Goal: Task Accomplishment & Management: Use online tool/utility

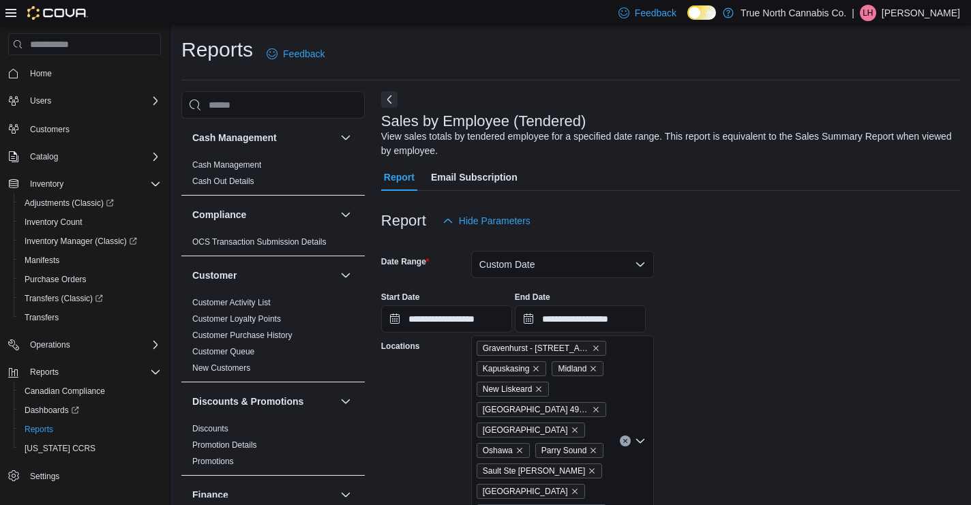
scroll to position [3523, 0]
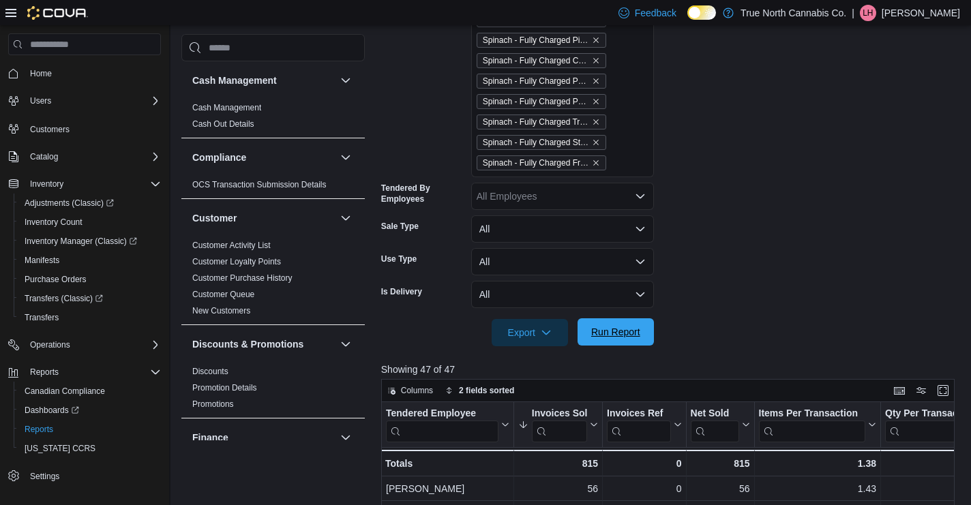
click at [618, 331] on span "Run Report" at bounding box center [615, 332] width 49 height 14
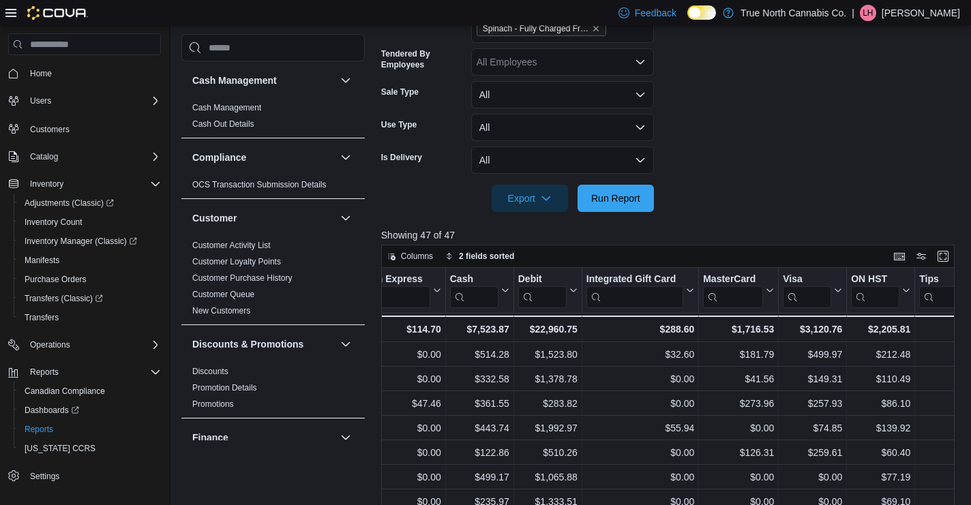
scroll to position [0, 1921]
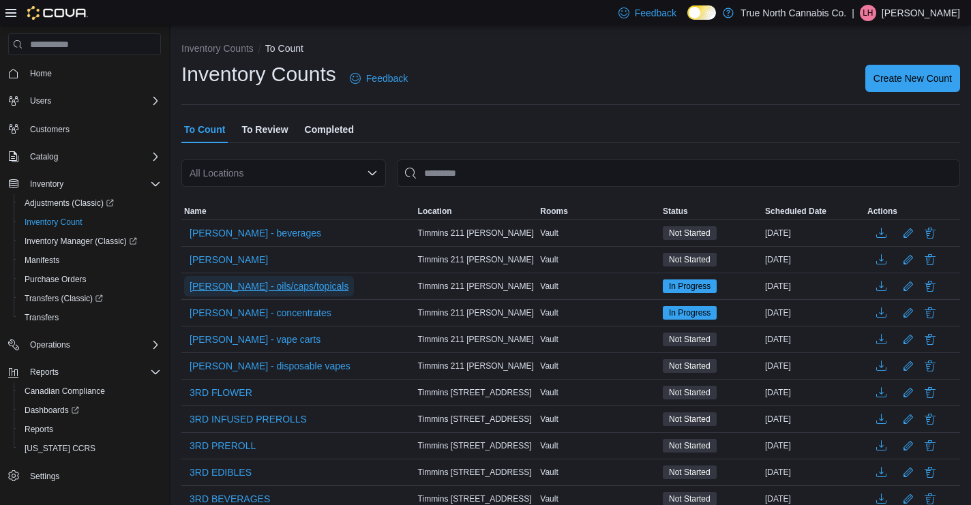
click at [258, 288] on span "[PERSON_NAME] - oils/caps/topicals" at bounding box center [268, 286] width 159 height 14
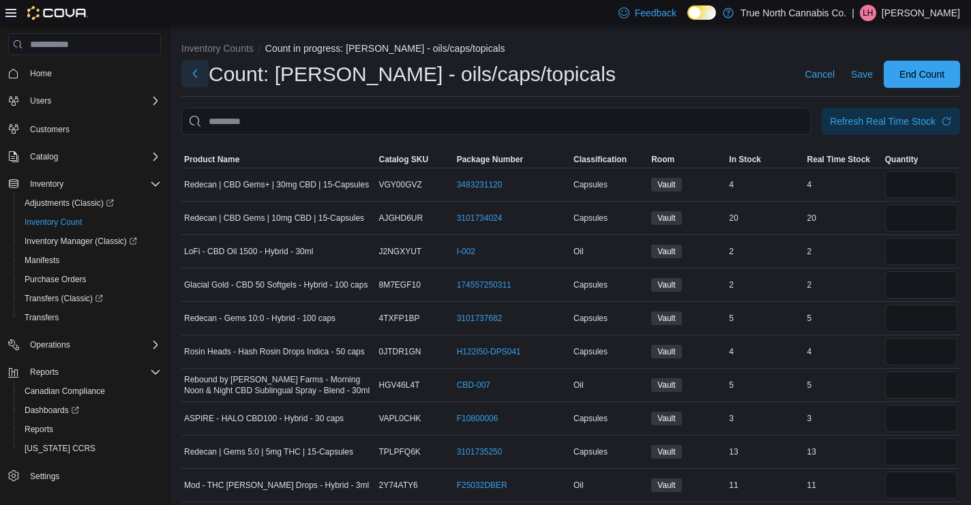
click at [193, 78] on button "Next" at bounding box center [194, 73] width 27 height 27
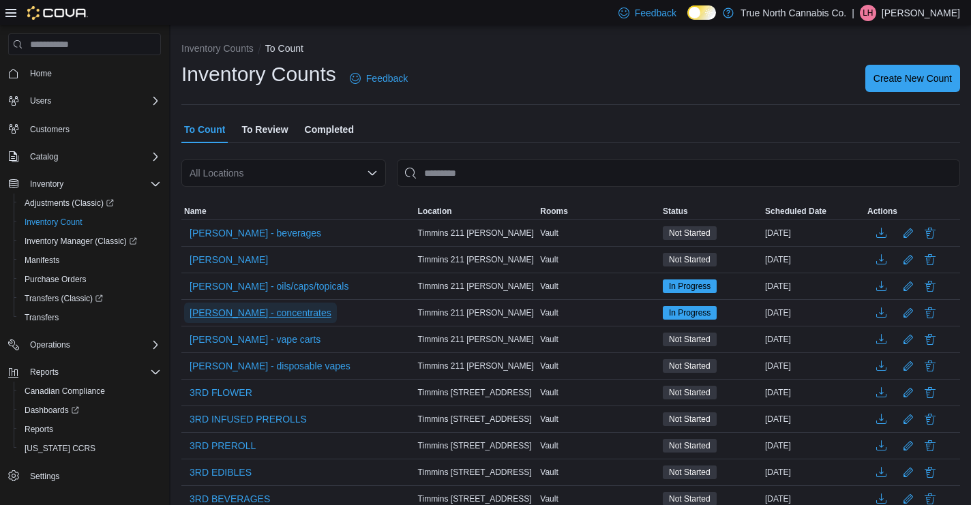
click at [261, 311] on span "[PERSON_NAME] - concentrates" at bounding box center [260, 313] width 142 height 14
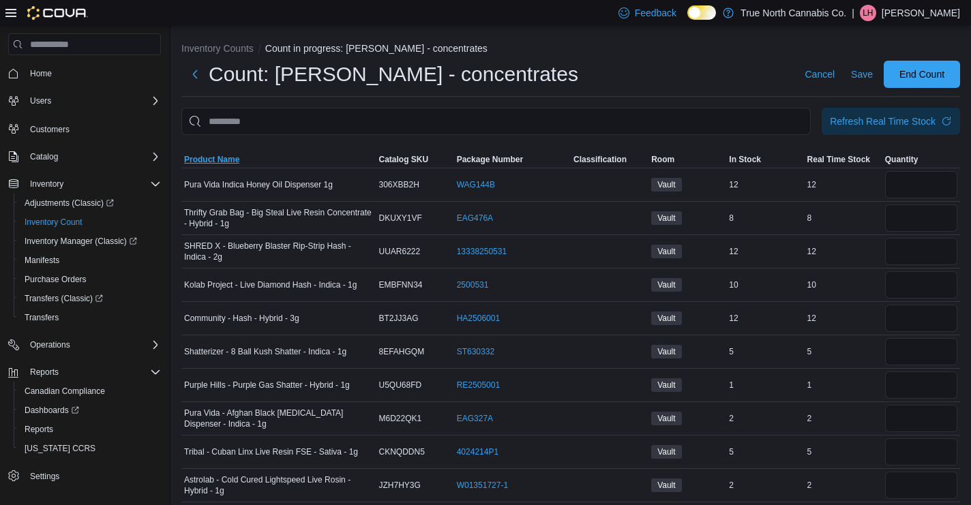
click at [211, 155] on span "Product Name" at bounding box center [211, 159] width 55 height 11
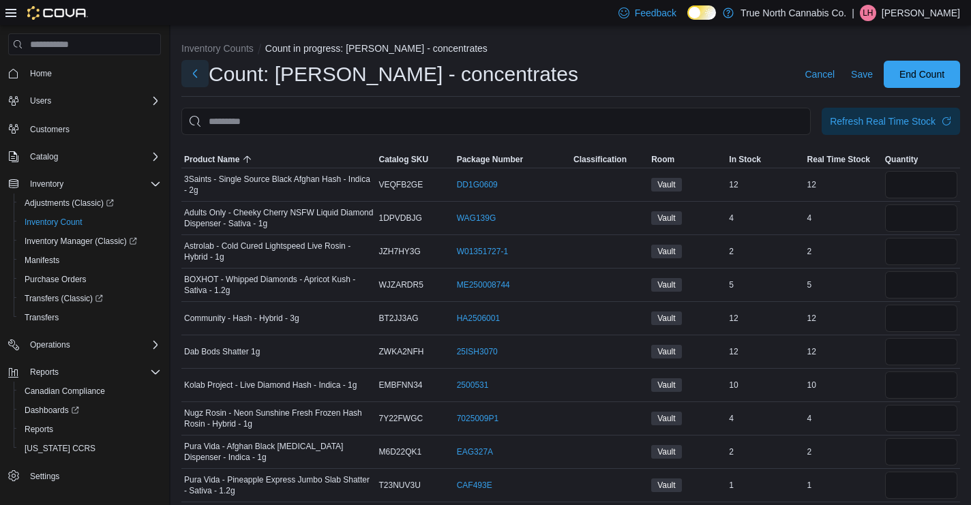
click at [196, 70] on button "Next" at bounding box center [194, 73] width 27 height 27
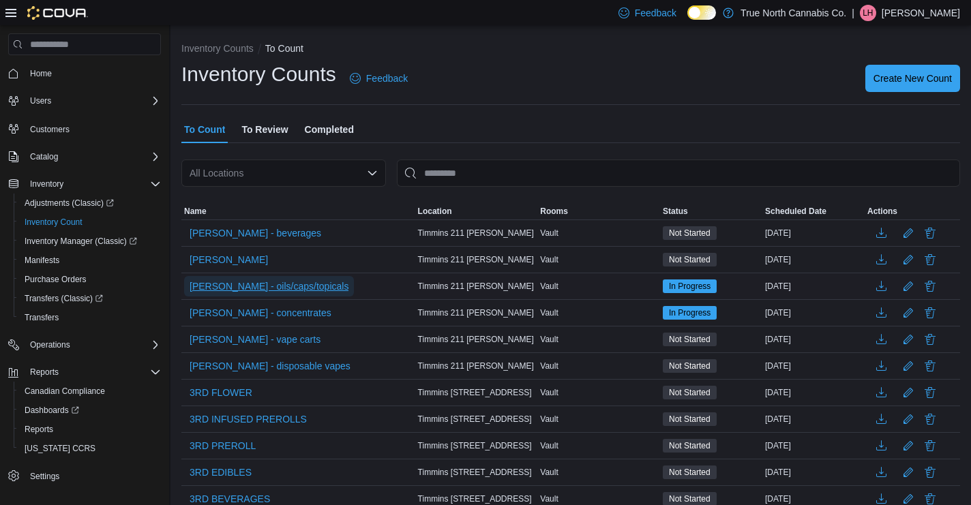
click at [256, 290] on span "[PERSON_NAME] - oils/caps/topicals" at bounding box center [268, 286] width 159 height 14
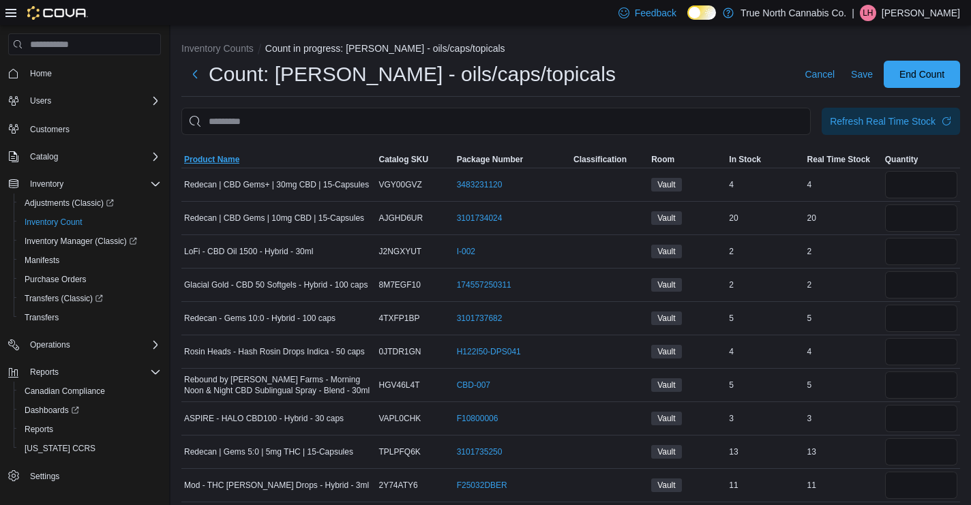
click at [223, 159] on span "Product Name" at bounding box center [211, 159] width 55 height 11
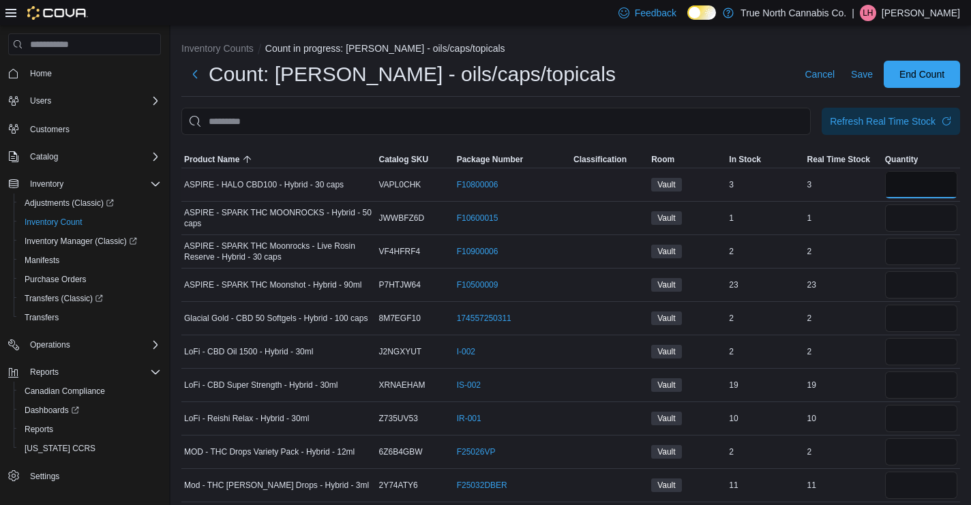
click at [924, 184] on input "number" at bounding box center [921, 184] width 72 height 27
type input "*"
type input "**"
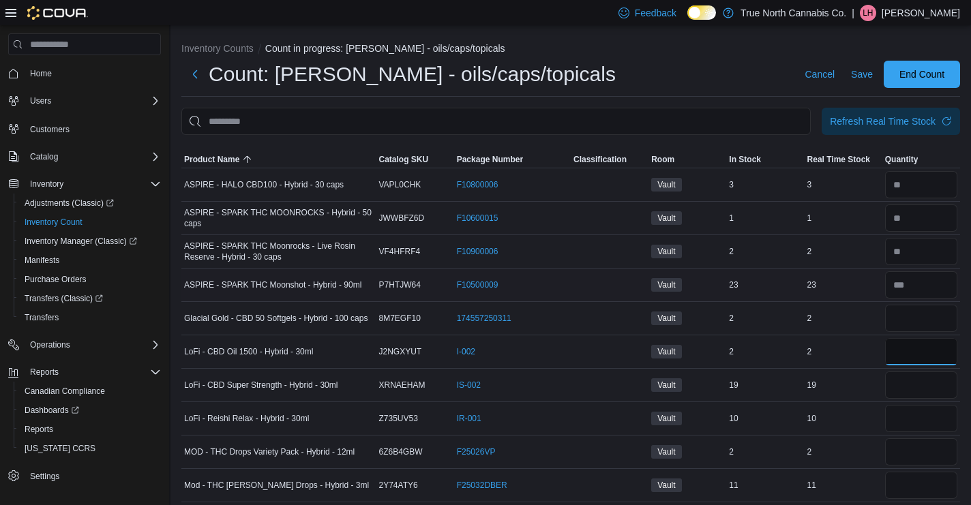
type input "*"
type input "**"
type input "*"
type input "**"
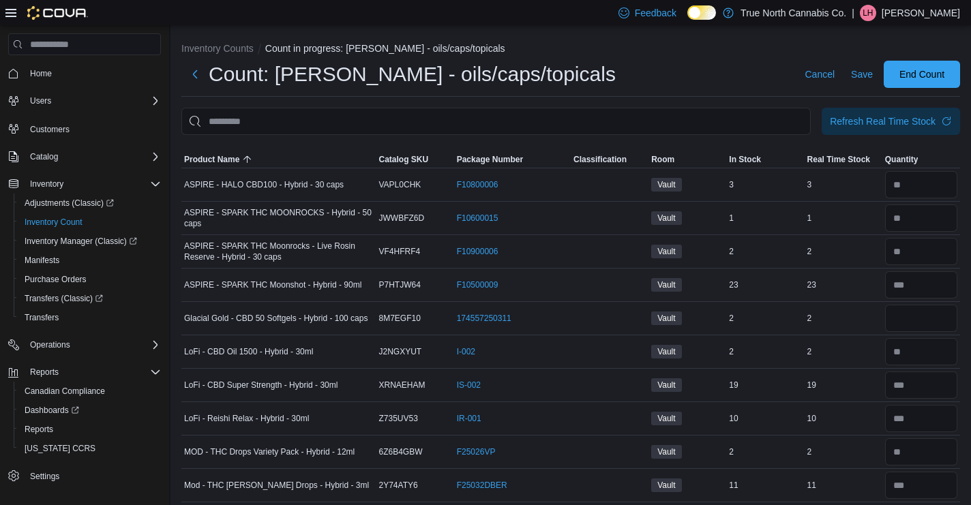
scroll to position [27, 0]
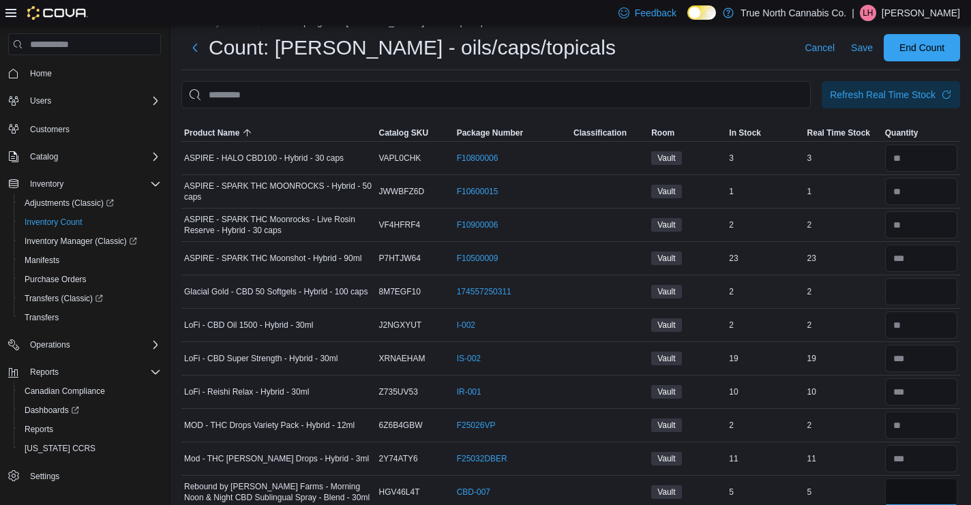
type input "*"
click at [926, 290] on input "number" at bounding box center [921, 291] width 72 height 27
type input "*"
click at [861, 46] on span "Save" at bounding box center [862, 48] width 22 height 14
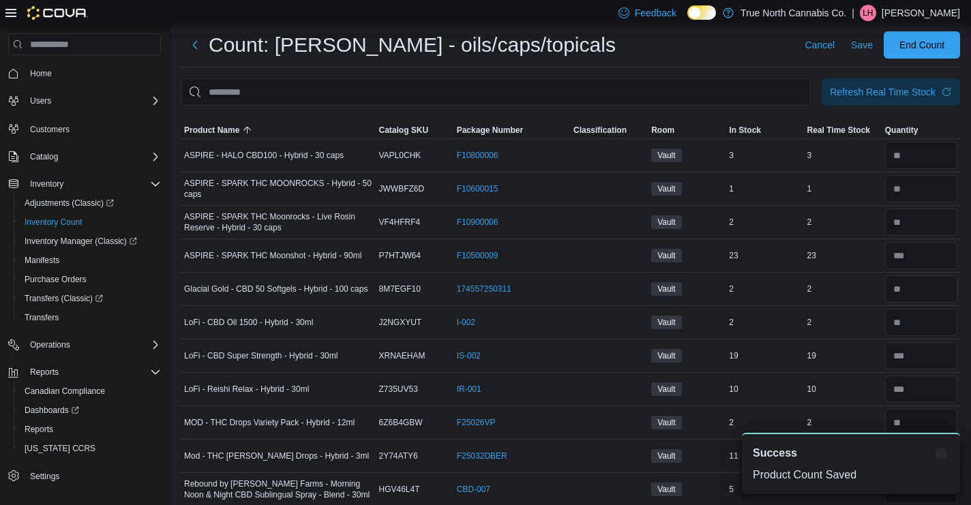
scroll to position [0, 0]
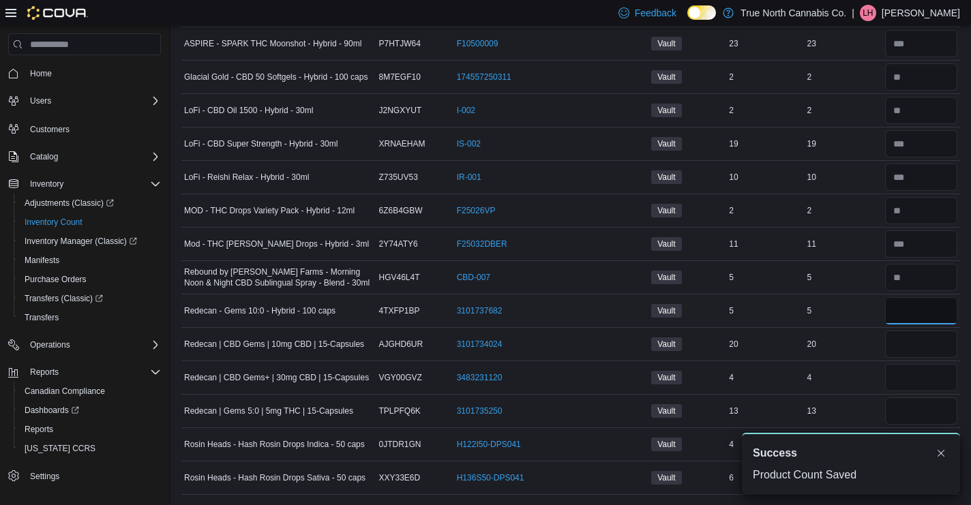
click at [912, 309] on input "number" at bounding box center [921, 310] width 72 height 27
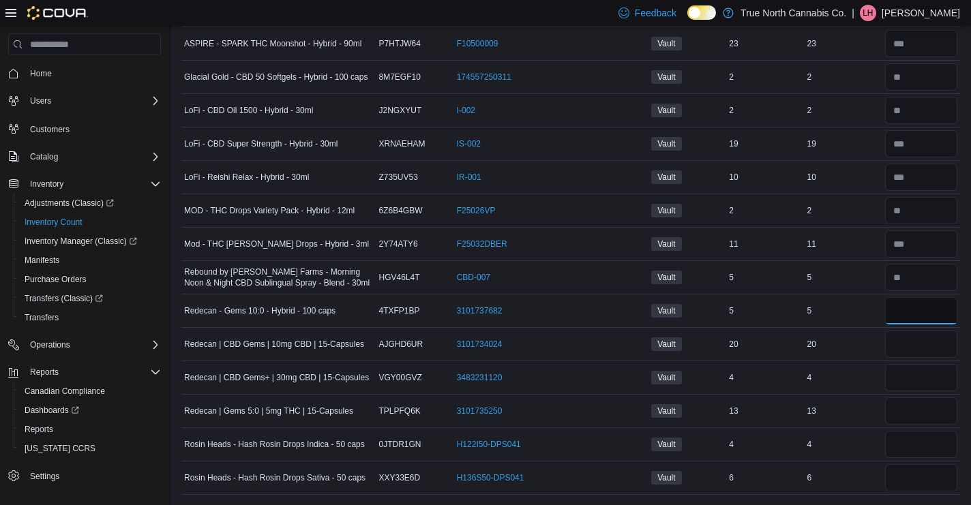
type input "*"
type input "**"
type input "*"
type input "**"
type input "*"
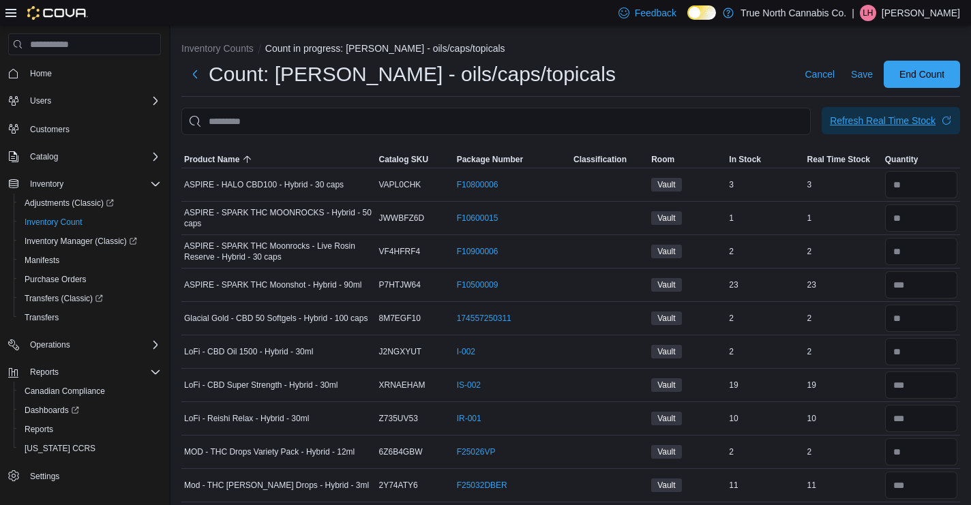
type input "*"
click at [858, 117] on div "Refresh Real Time Stock" at bounding box center [883, 121] width 106 height 14
click at [864, 75] on span "Save" at bounding box center [862, 74] width 22 height 14
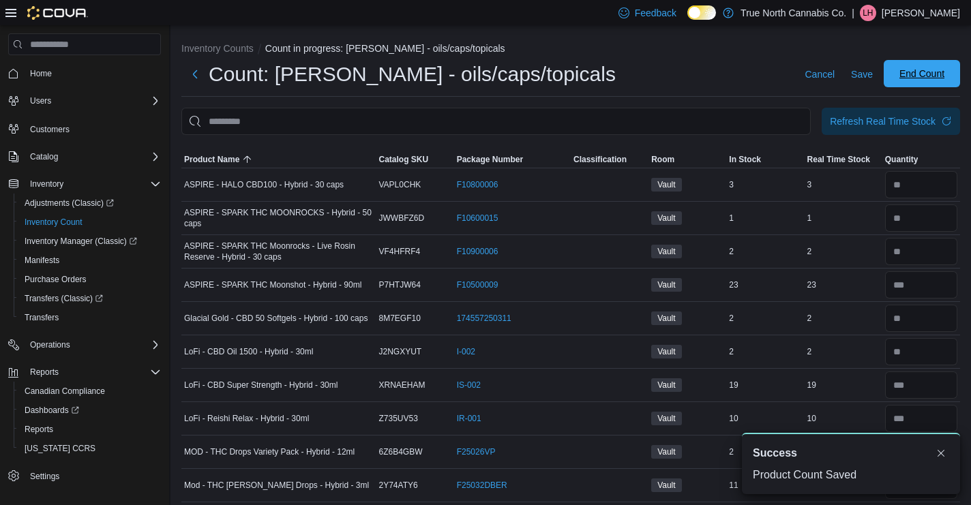
click at [924, 72] on span "End Count" at bounding box center [921, 74] width 45 height 14
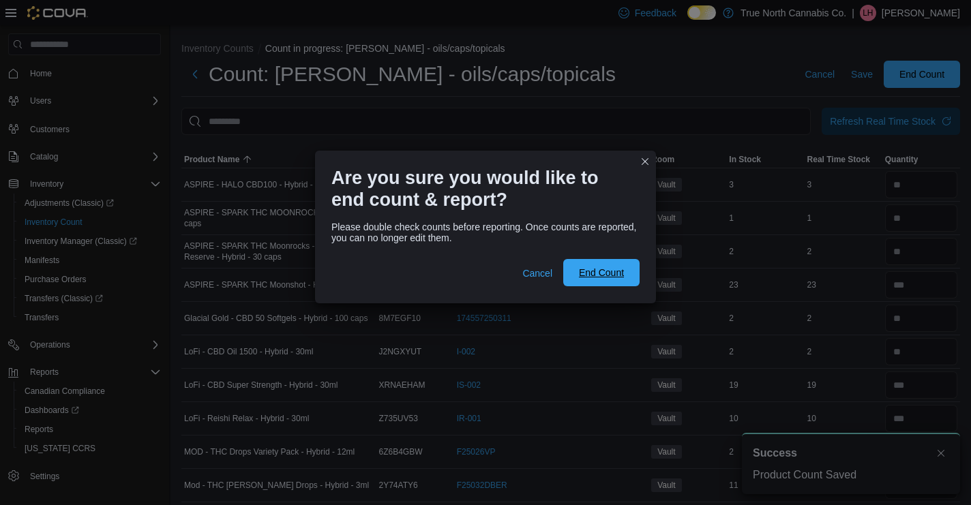
click at [596, 269] on span "End Count" at bounding box center [601, 273] width 45 height 14
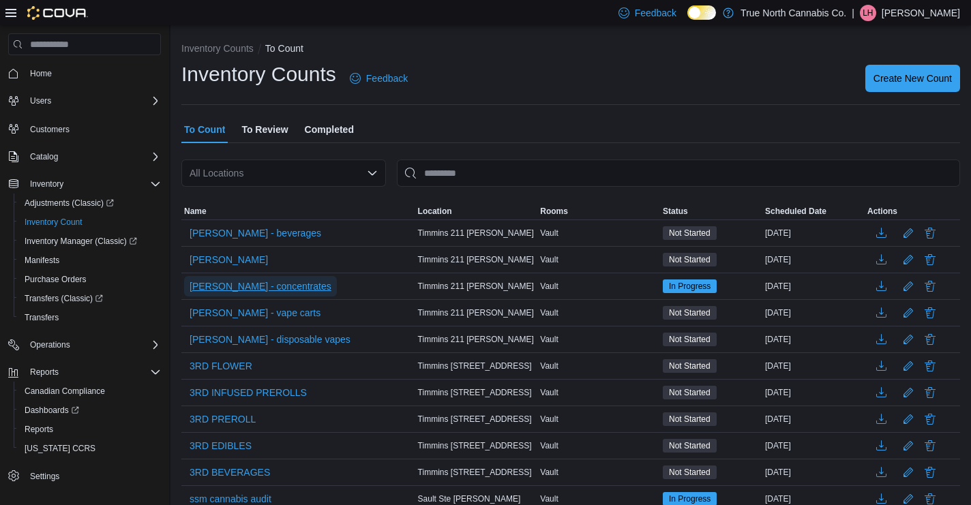
click at [238, 285] on span "craig - concentrates" at bounding box center [260, 286] width 142 height 14
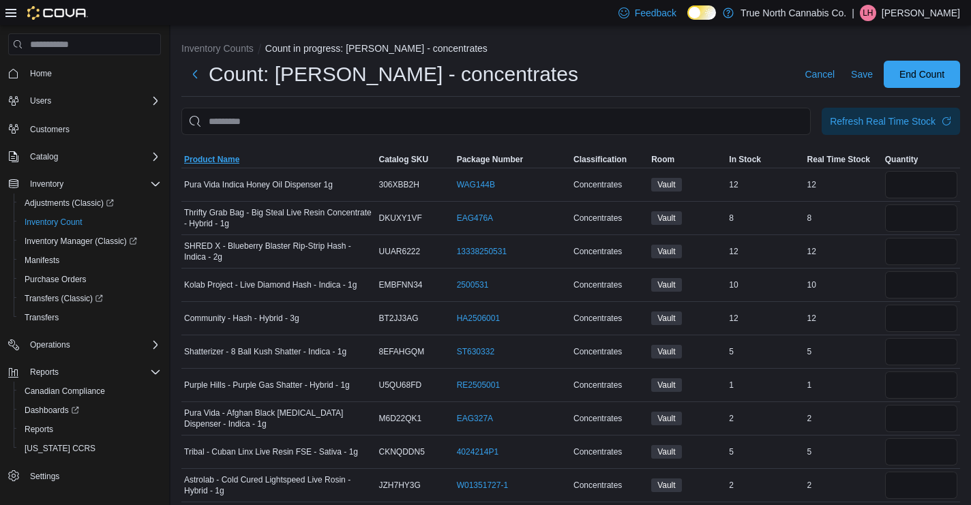
click at [241, 164] on span "Product Name" at bounding box center [278, 159] width 195 height 16
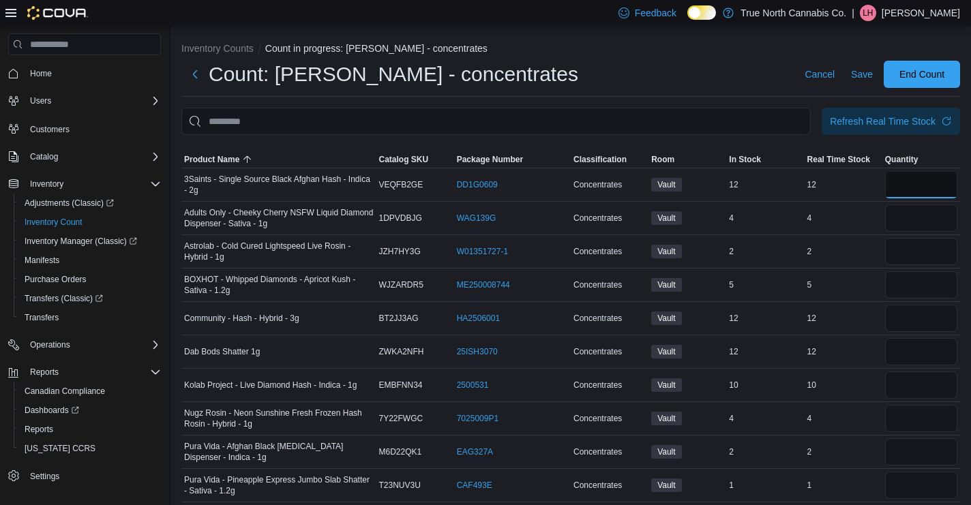
click at [933, 187] on input "number" at bounding box center [921, 184] width 72 height 27
type input "**"
type input "*"
click at [927, 482] on input "number" at bounding box center [921, 485] width 72 height 27
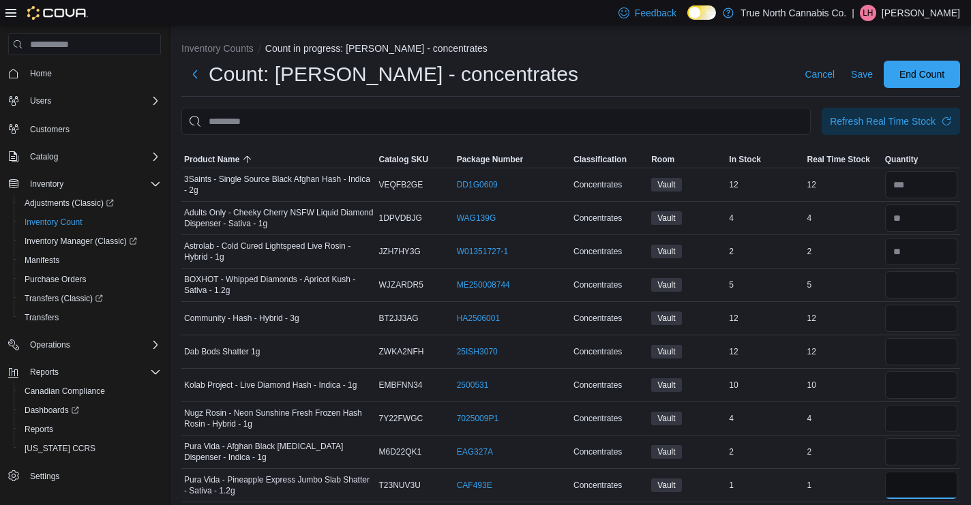
type input "*"
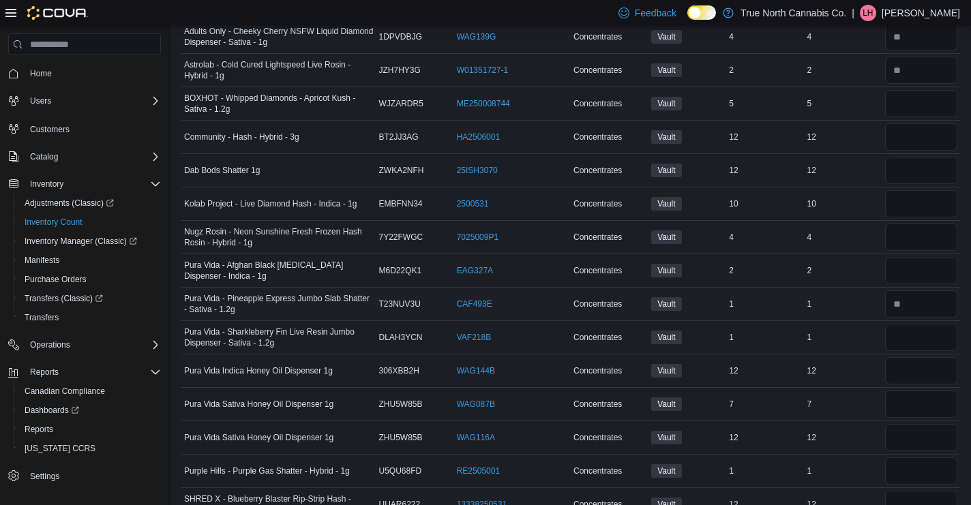
scroll to position [197, 0]
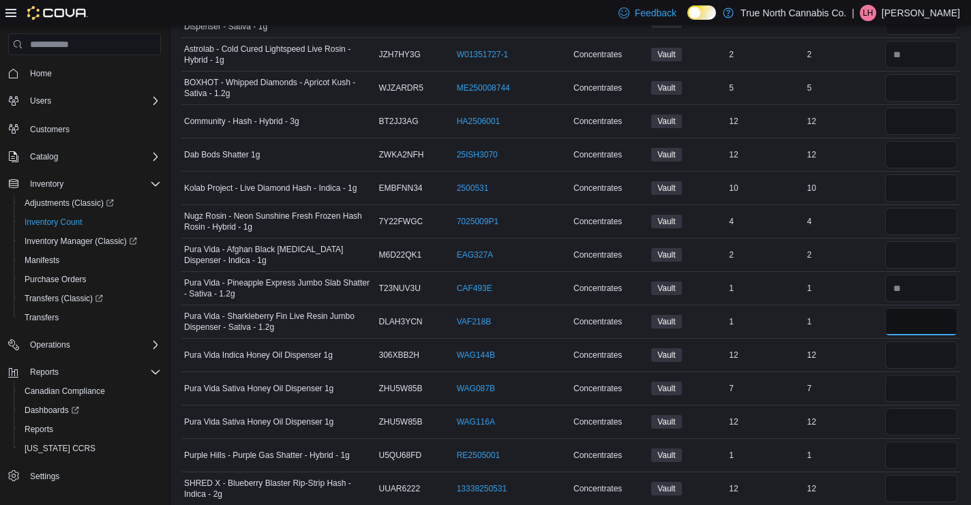
click at [898, 320] on input "number" at bounding box center [921, 321] width 72 height 27
type input "*"
click at [912, 457] on input "number" at bounding box center [921, 455] width 72 height 27
type input "*"
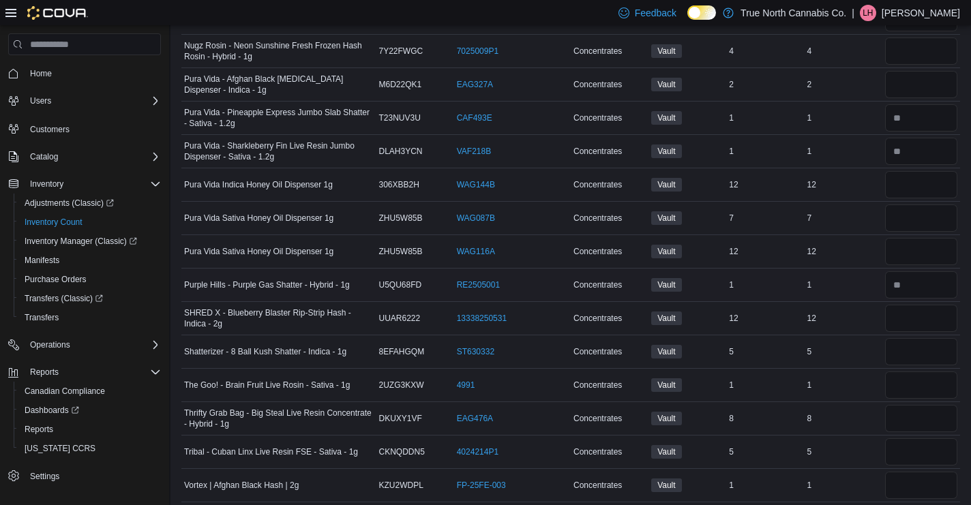
scroll to position [375, 0]
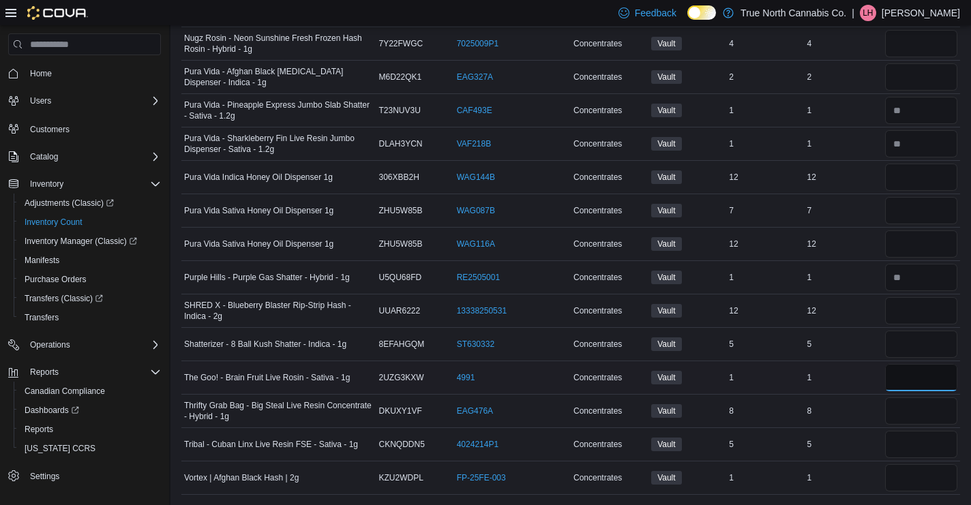
click at [913, 380] on input "number" at bounding box center [921, 377] width 72 height 27
type input "*"
click at [909, 480] on input "number" at bounding box center [921, 477] width 72 height 27
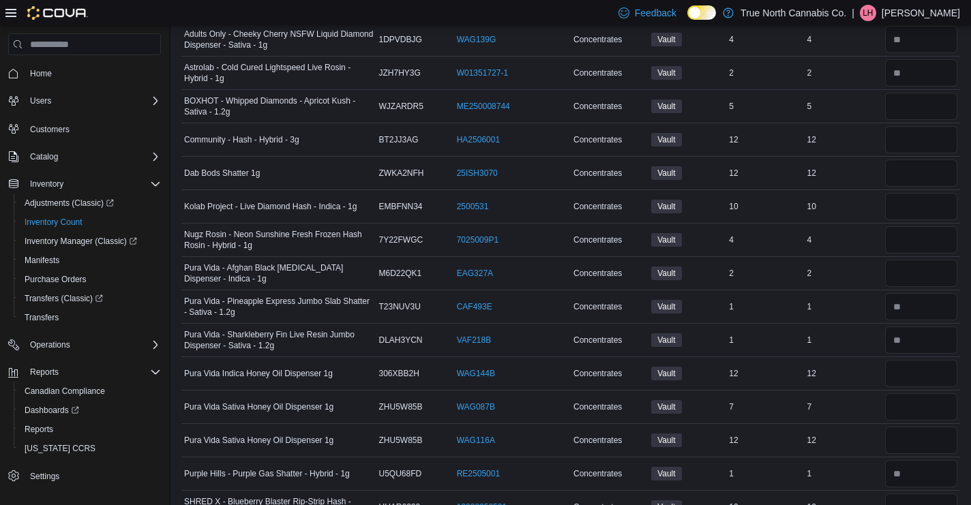
scroll to position [0, 0]
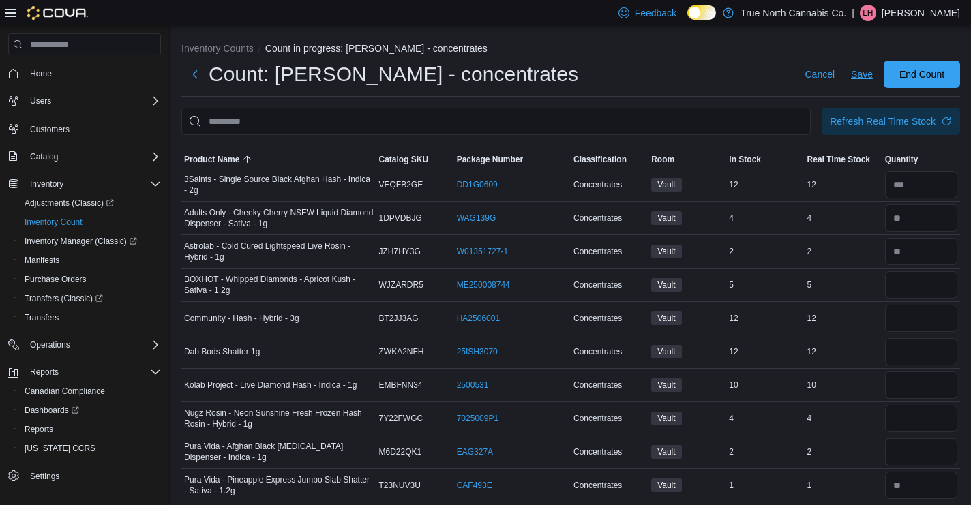
type input "*"
click at [855, 80] on span "Save" at bounding box center [862, 74] width 22 height 14
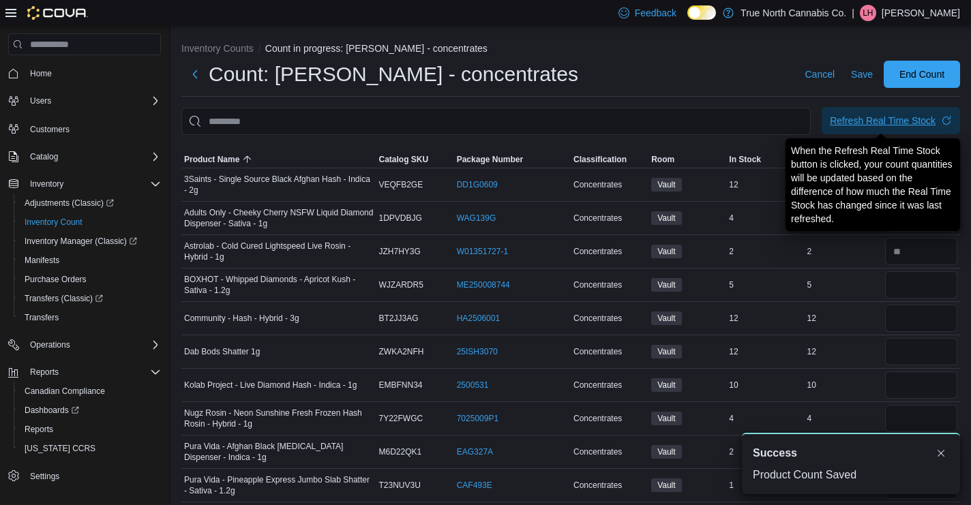
click at [870, 123] on div "Refresh Real Time Stock" at bounding box center [883, 121] width 106 height 14
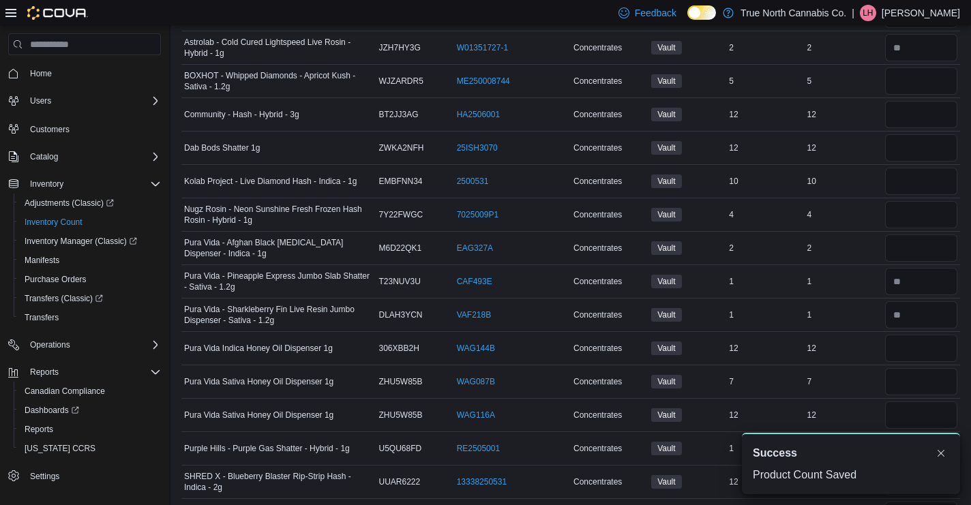
scroll to position [202, 0]
click at [912, 85] on input "number" at bounding box center [921, 82] width 72 height 27
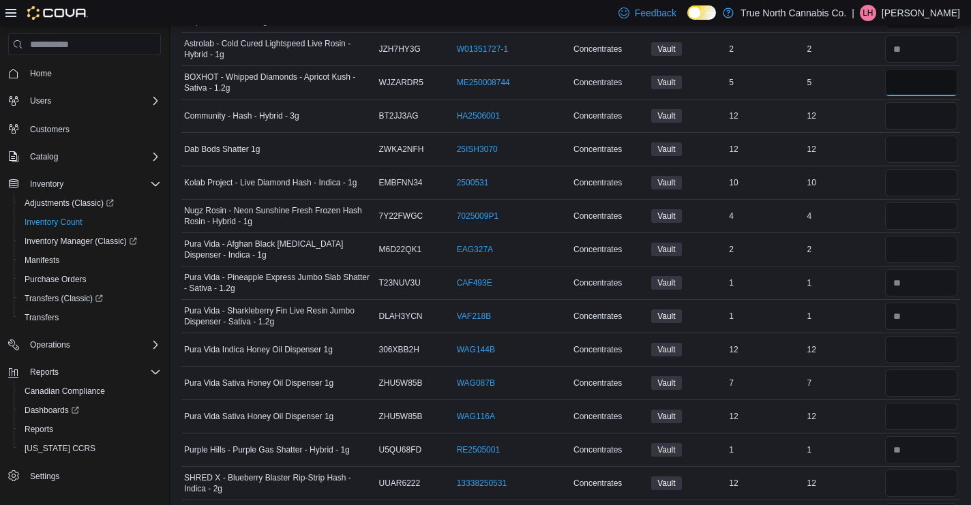
type input "*"
type input "**"
type input "*"
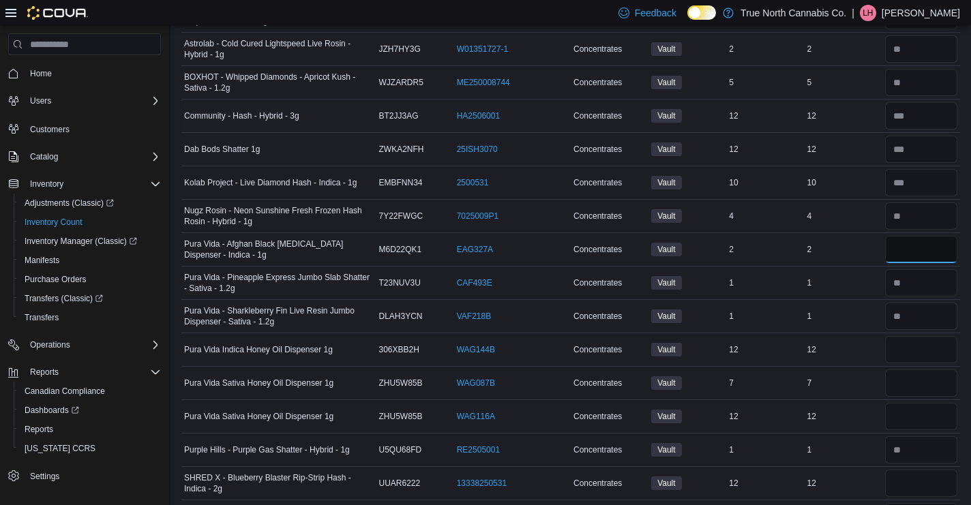
type input "**"
click at [899, 247] on input "number" at bounding box center [921, 249] width 72 height 27
type input "*"
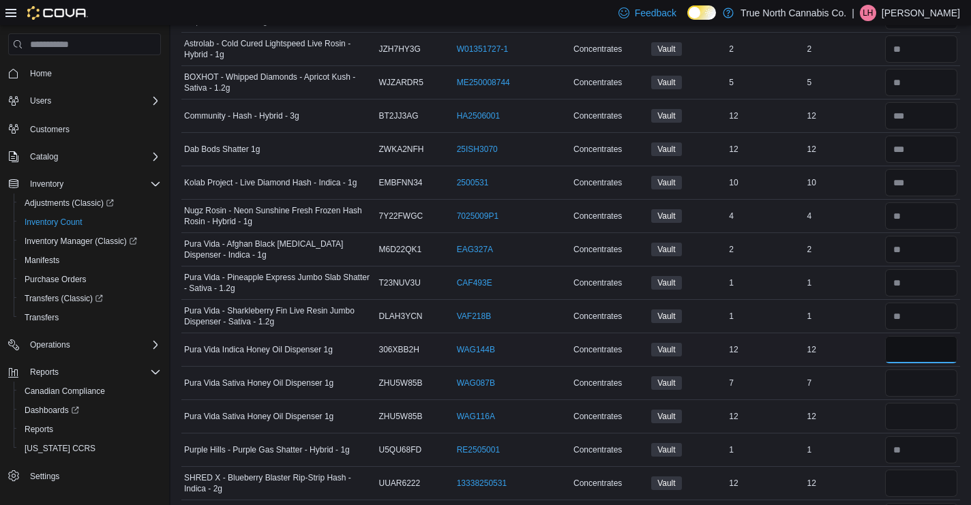
click at [913, 352] on input "number" at bounding box center [921, 349] width 72 height 27
type input "**"
click at [900, 382] on input "number" at bounding box center [921, 382] width 72 height 27
type input "*"
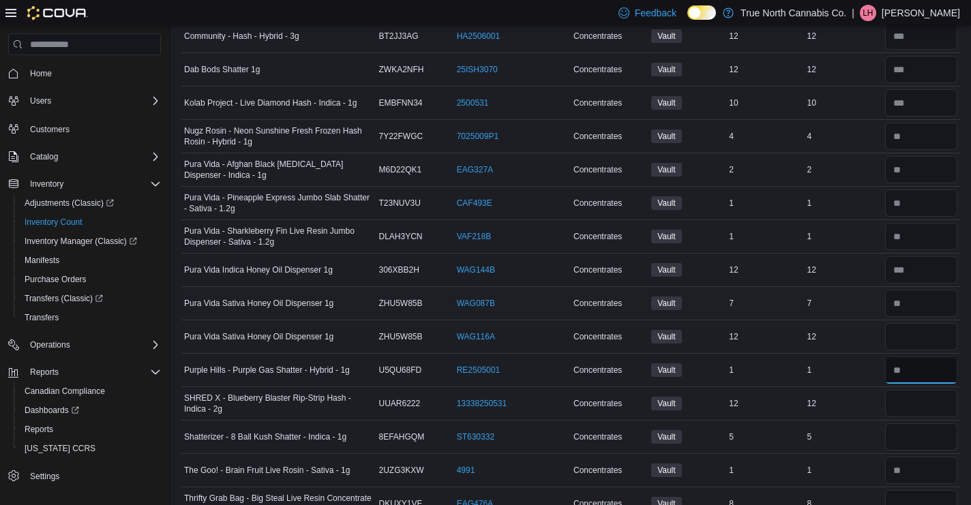
scroll to position [375, 0]
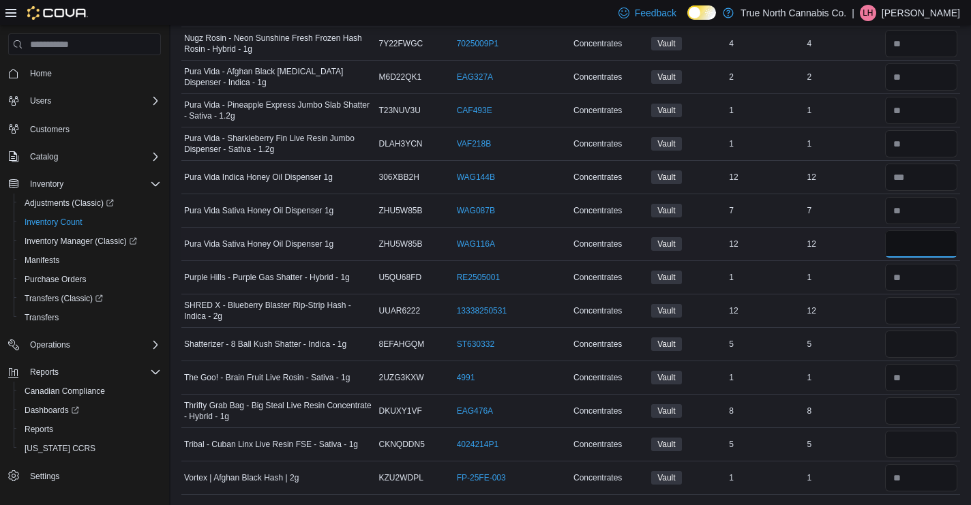
click at [919, 241] on input "number" at bounding box center [921, 243] width 72 height 27
type input "**"
type input "*"
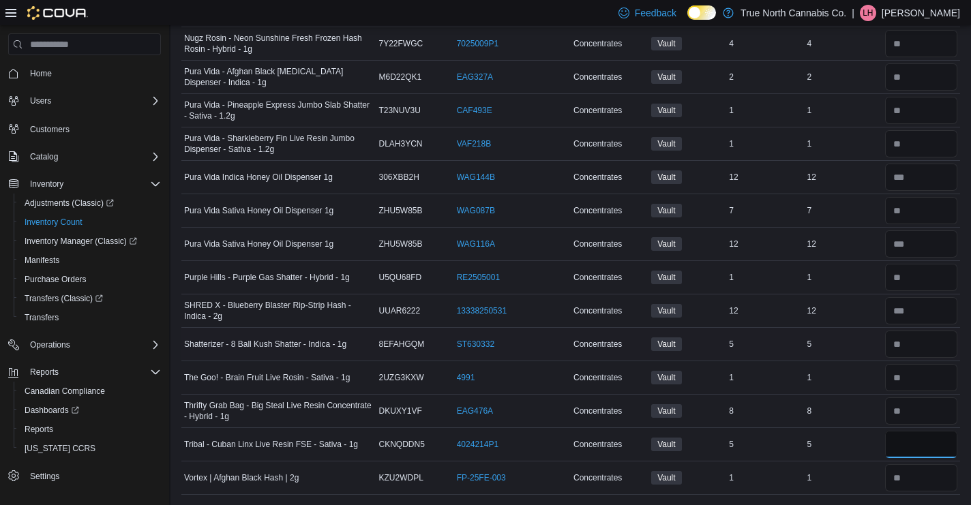
type input "*"
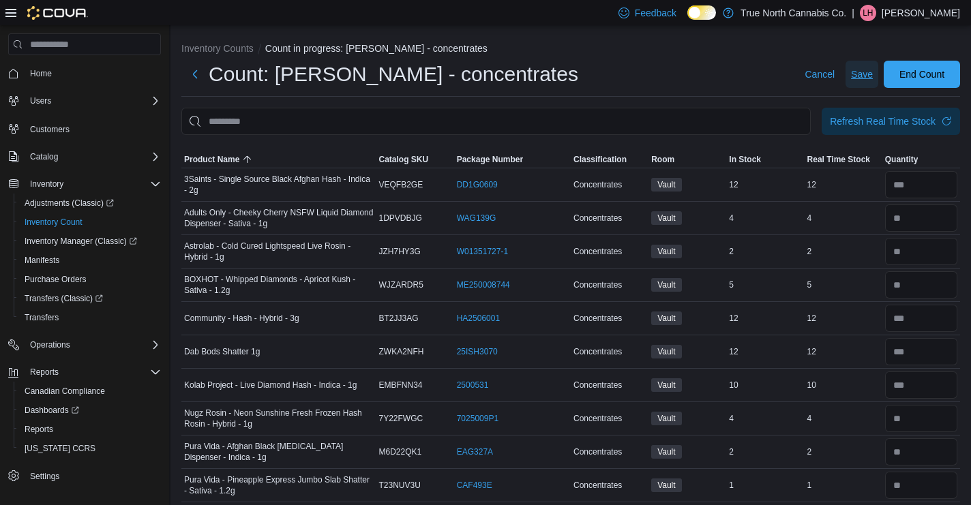
click at [868, 81] on span "Save" at bounding box center [862, 74] width 22 height 27
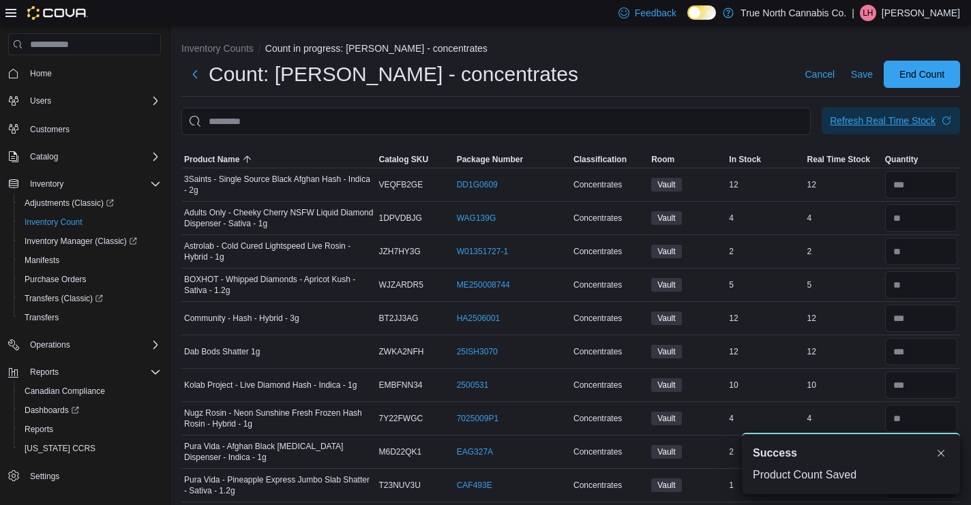
click at [907, 127] on div "Refresh Real Time Stock" at bounding box center [883, 121] width 106 height 14
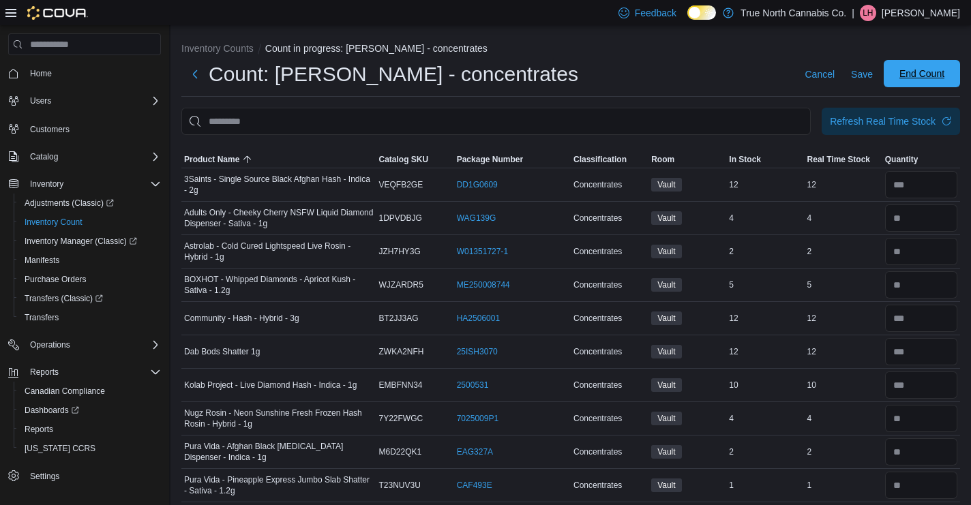
click at [900, 67] on span "End Count" at bounding box center [922, 73] width 60 height 27
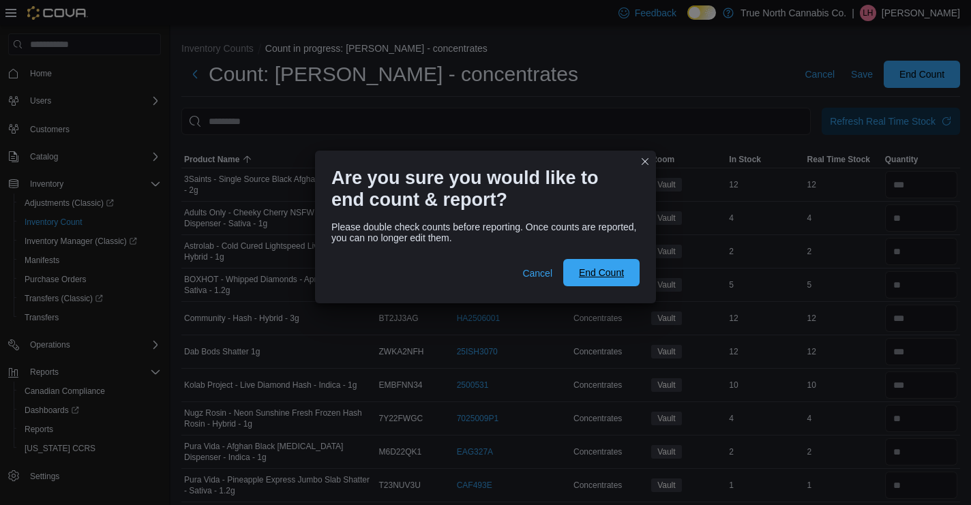
click at [602, 275] on span "End Count" at bounding box center [601, 273] width 45 height 14
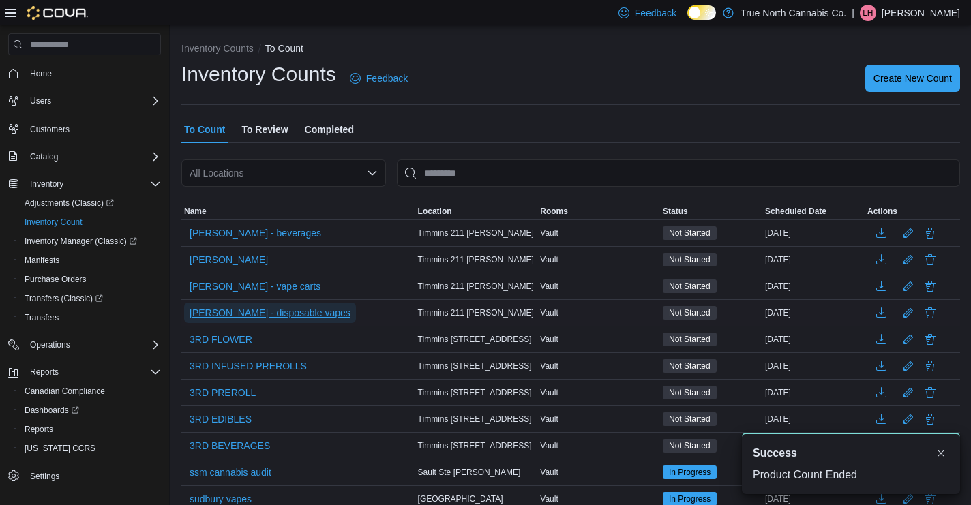
click at [264, 312] on span "craig - disposable vapes" at bounding box center [269, 313] width 161 height 14
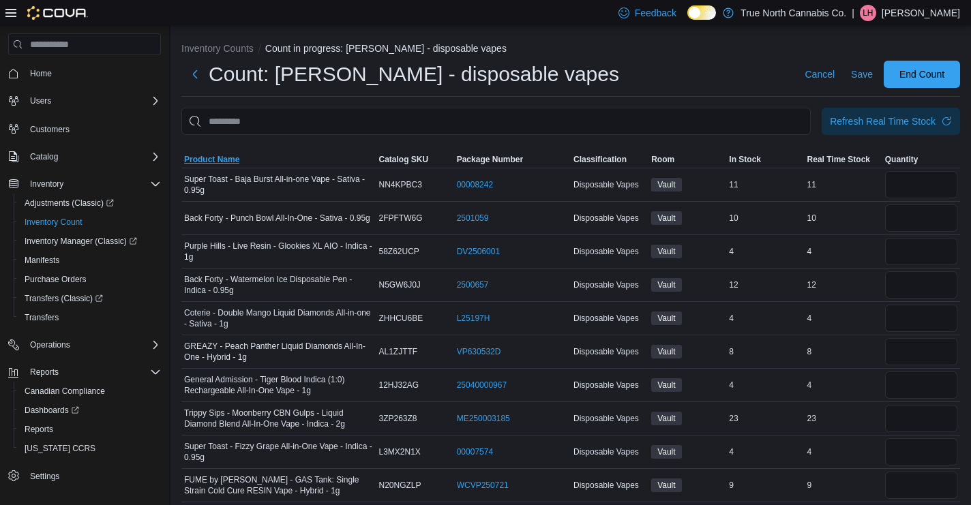
click at [219, 159] on span "Product Name" at bounding box center [211, 159] width 55 height 11
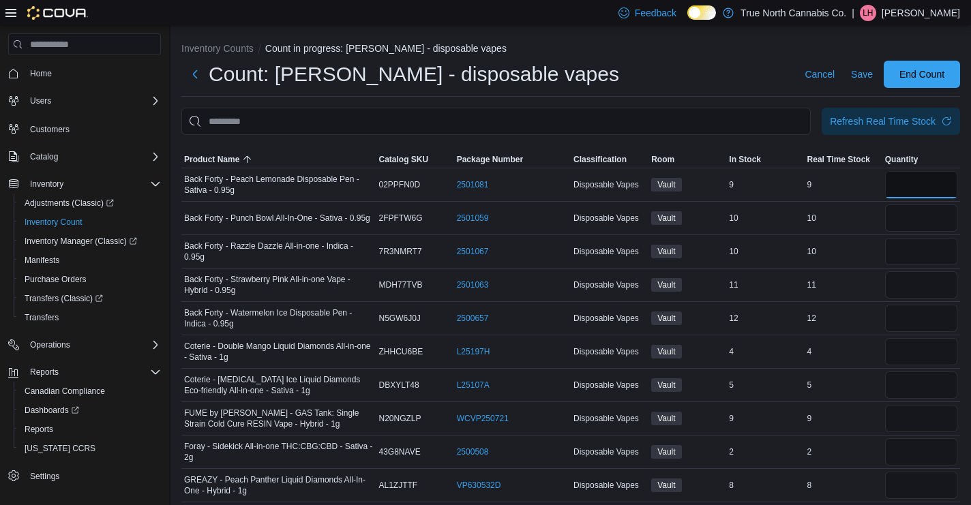
click at [927, 183] on input "number" at bounding box center [921, 184] width 72 height 27
click at [896, 123] on div "Refresh Real Time Stock" at bounding box center [883, 121] width 106 height 14
click at [914, 256] on input "number" at bounding box center [921, 251] width 72 height 27
click at [908, 185] on input "number" at bounding box center [921, 184] width 72 height 27
click at [913, 120] on div "Refresh Real Time Stock" at bounding box center [883, 121] width 106 height 14
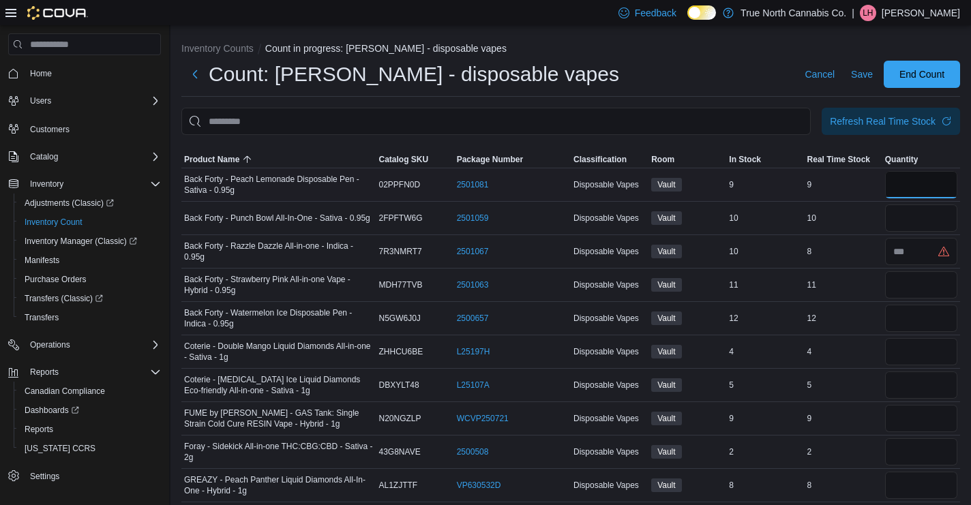
click at [917, 187] on input "number" at bounding box center [921, 184] width 72 height 27
click at [923, 189] on input "number" at bounding box center [921, 184] width 72 height 27
click at [904, 349] on input "number" at bounding box center [921, 351] width 72 height 27
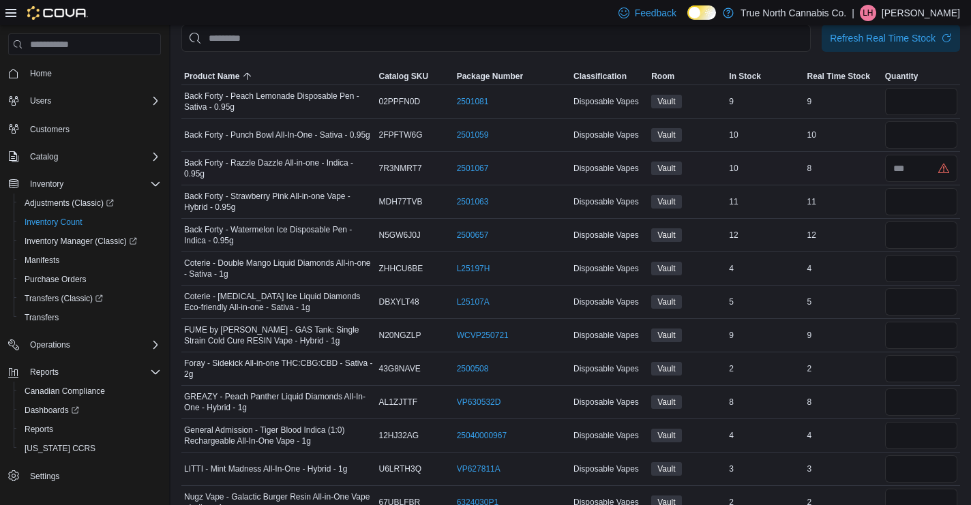
scroll to position [87, 0]
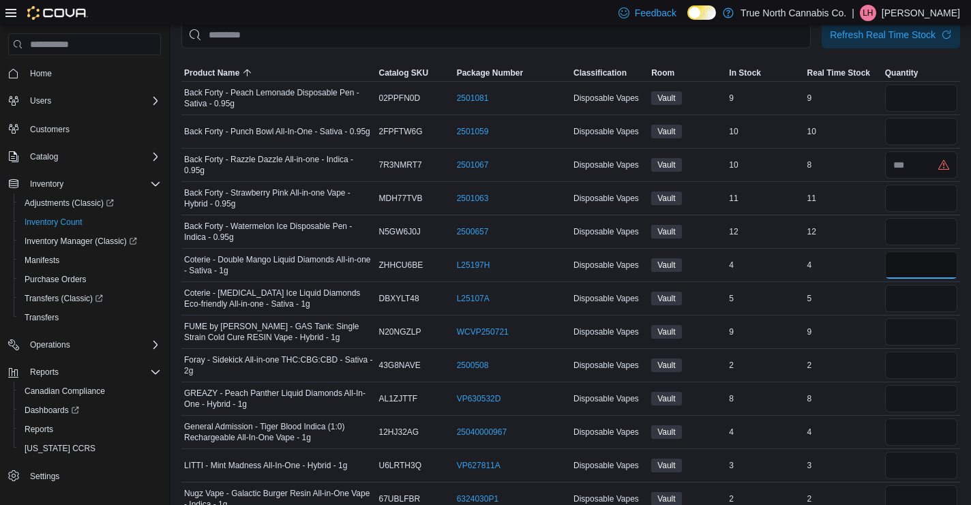
click at [902, 268] on input "number" at bounding box center [921, 265] width 72 height 27
type input "*"
click at [928, 365] on input "number" at bounding box center [921, 365] width 72 height 27
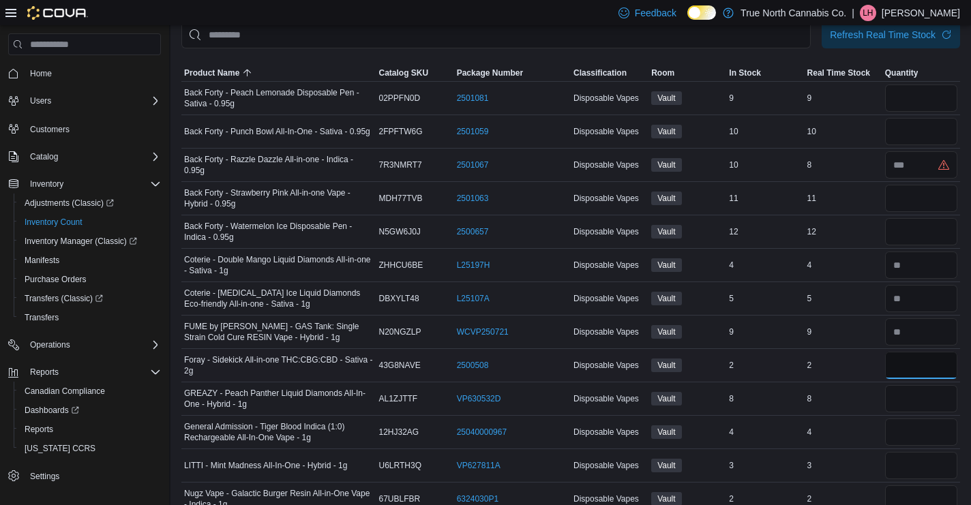
type input "*"
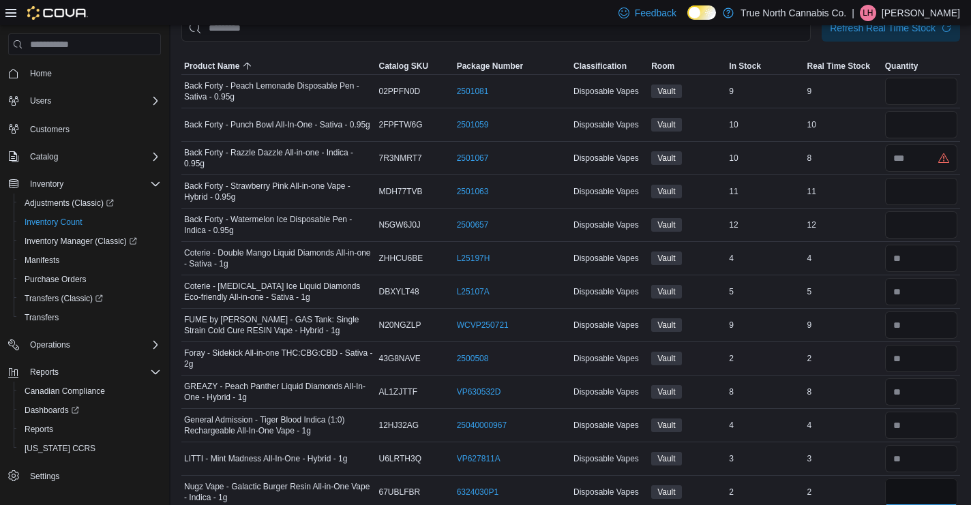
type input "*"
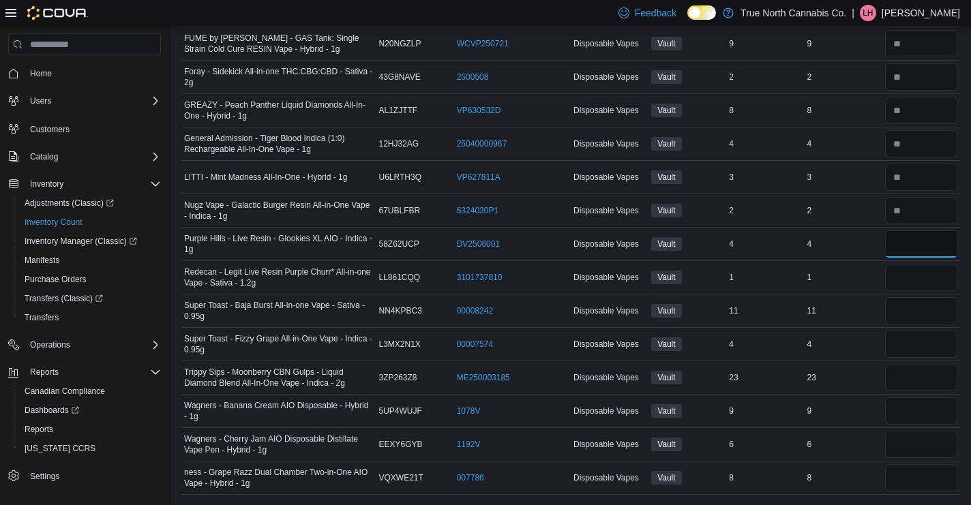
scroll to position [375, 0]
type input "*"
click at [918, 342] on input "number" at bounding box center [921, 344] width 72 height 27
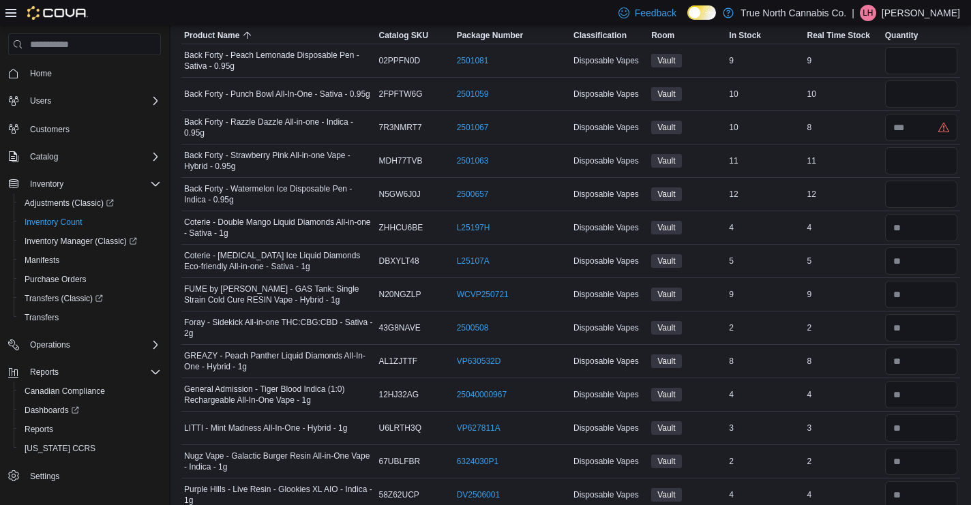
scroll to position [0, 0]
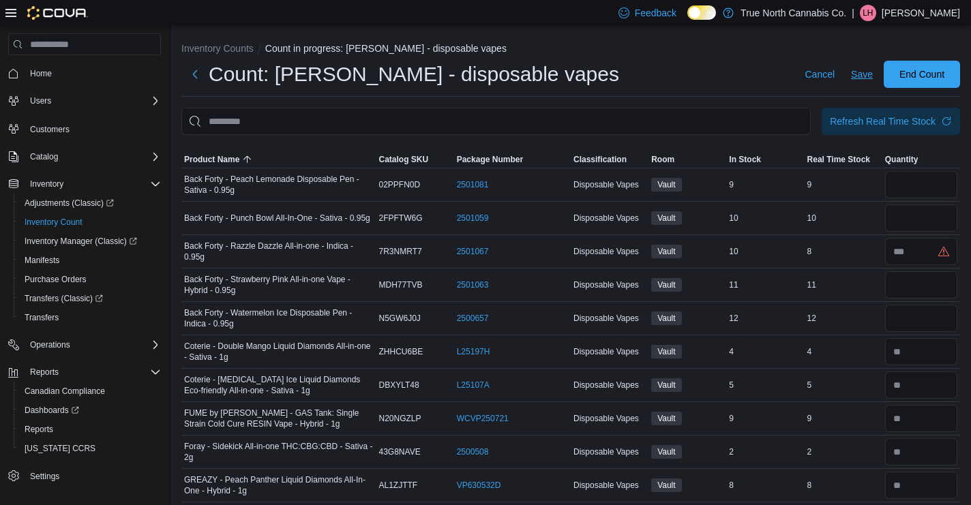
type input "*"
click at [862, 72] on span "Save" at bounding box center [862, 74] width 22 height 14
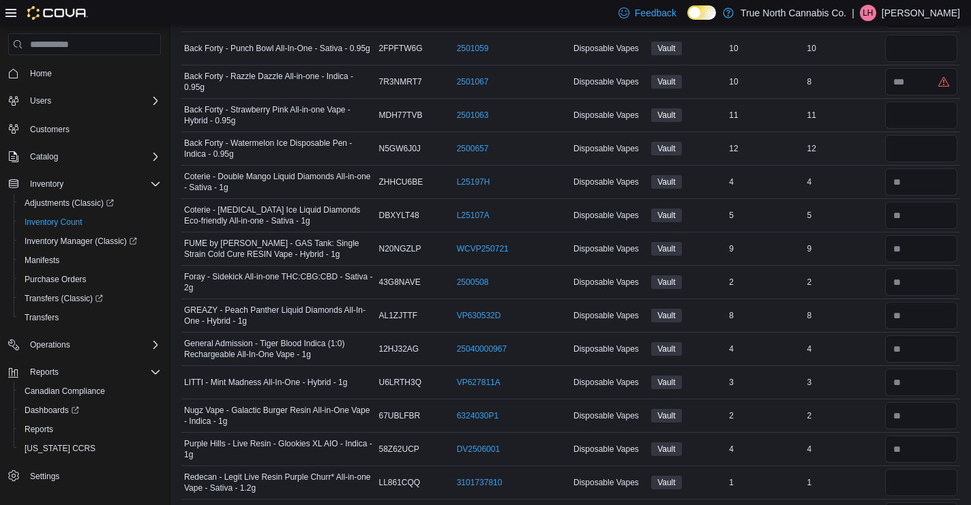
scroll to position [375, 0]
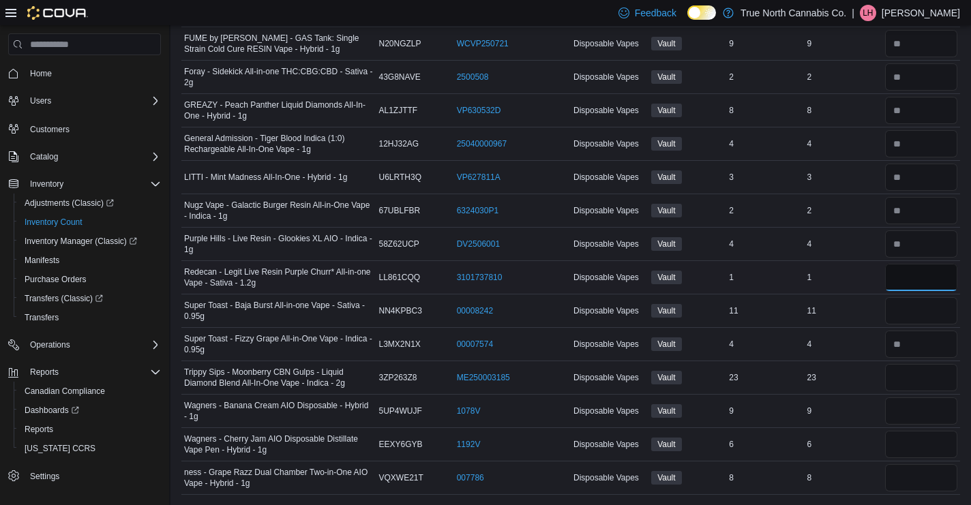
click at [930, 280] on input "number" at bounding box center [921, 277] width 72 height 27
type input "*"
type input "**"
type input "*"
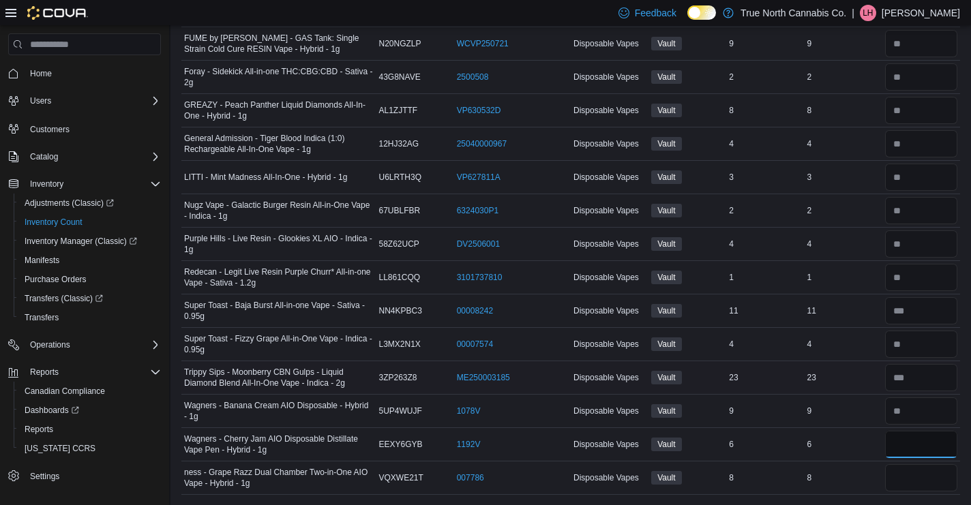
type input "*"
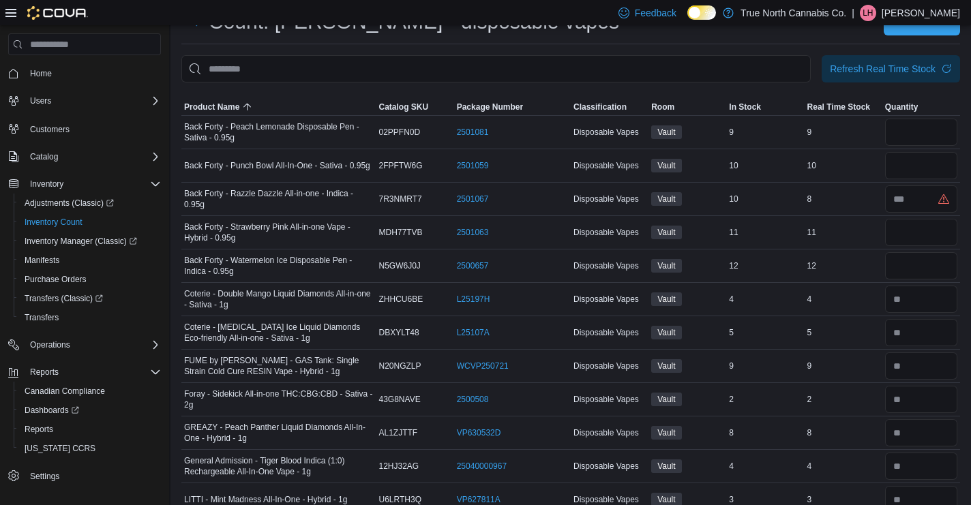
scroll to position [0, 0]
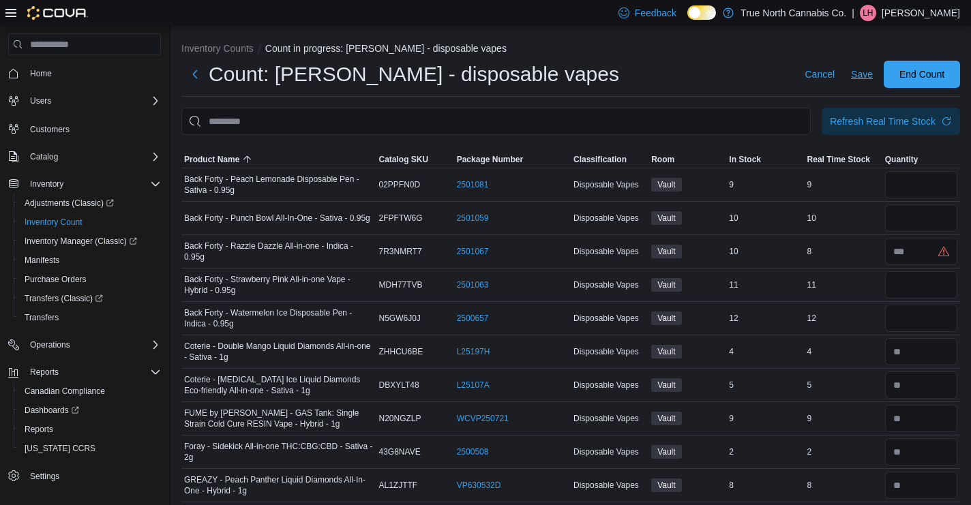
type input "*"
click at [860, 65] on span "Save" at bounding box center [862, 74] width 22 height 27
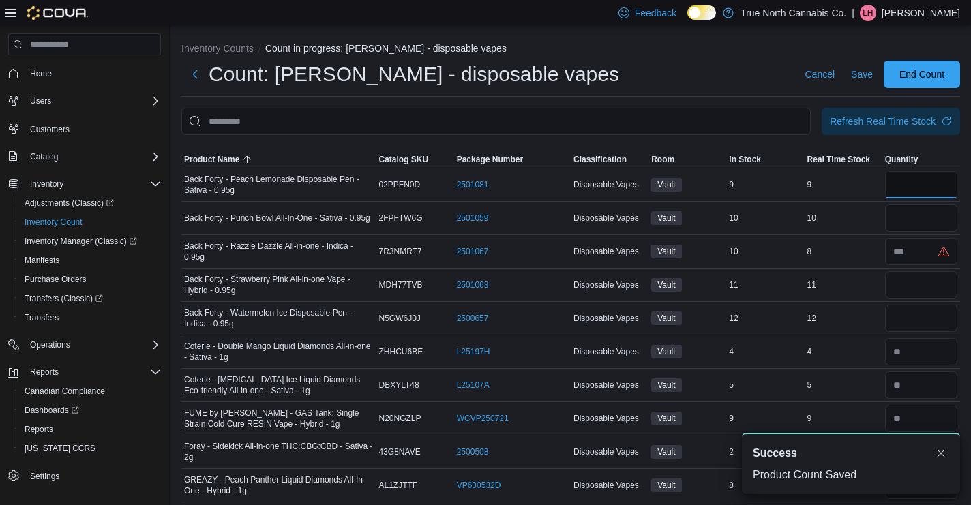
click at [900, 187] on input "number" at bounding box center [921, 184] width 72 height 27
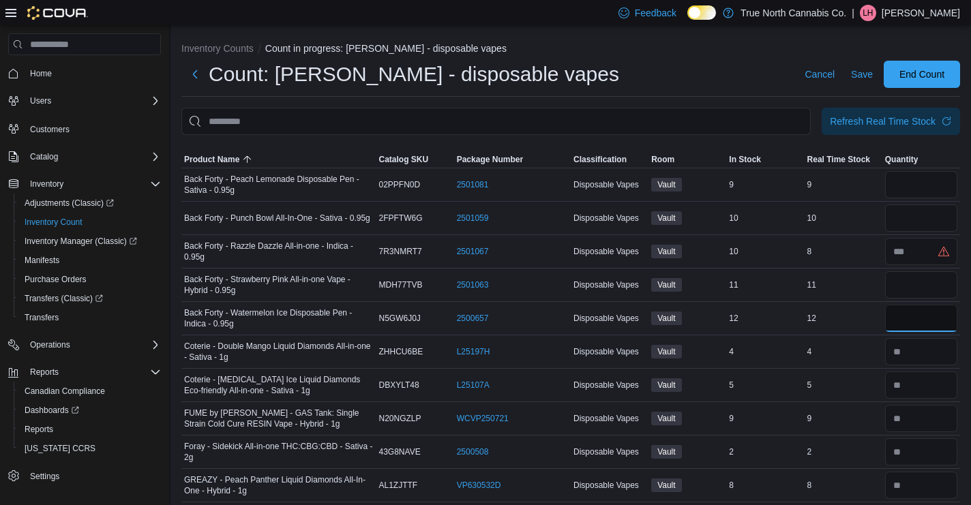
click at [921, 322] on input "number" at bounding box center [921, 318] width 72 height 27
type input "**"
click at [913, 192] on input "number" at bounding box center [921, 184] width 72 height 27
type input "*"
type input "**"
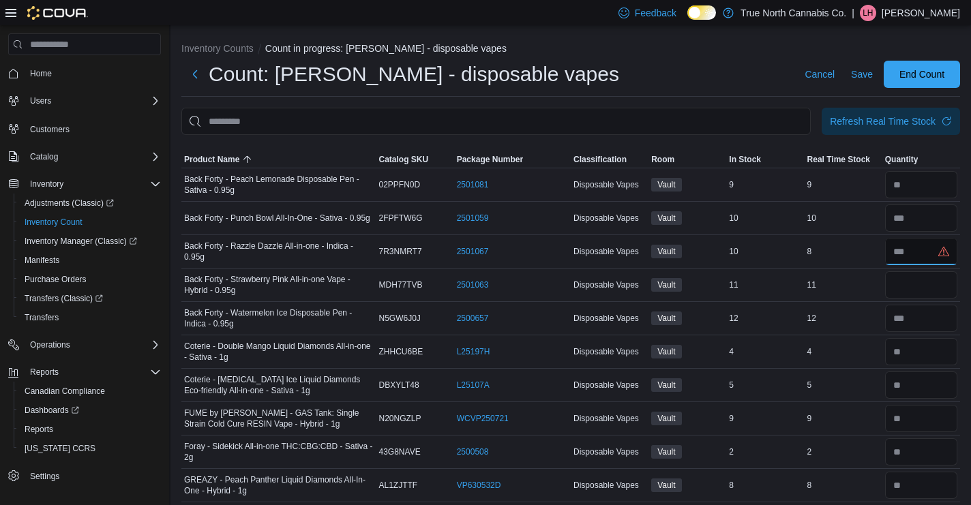
type input "*"
type input "**"
click at [851, 72] on span "Save" at bounding box center [862, 74] width 22 height 14
click at [904, 76] on span "End Count" at bounding box center [921, 74] width 45 height 14
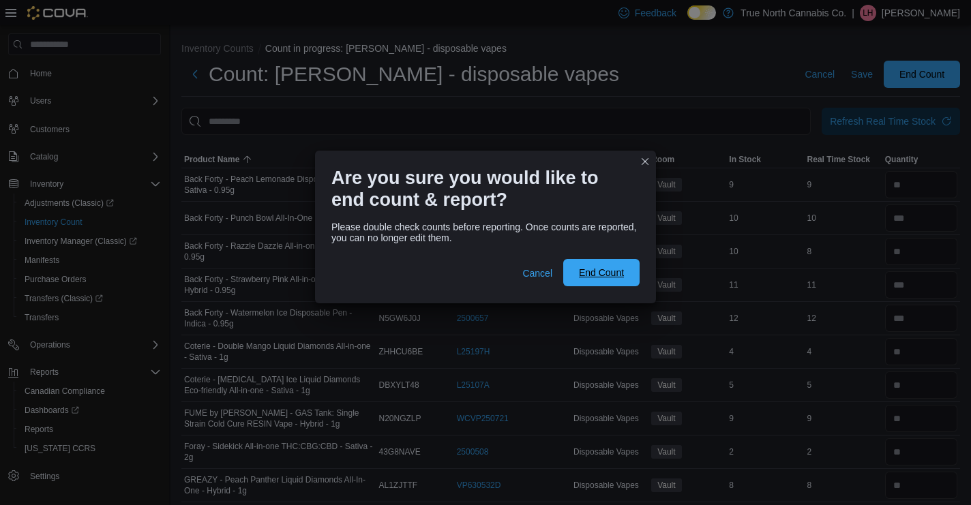
click at [583, 272] on span "End Count" at bounding box center [601, 273] width 45 height 14
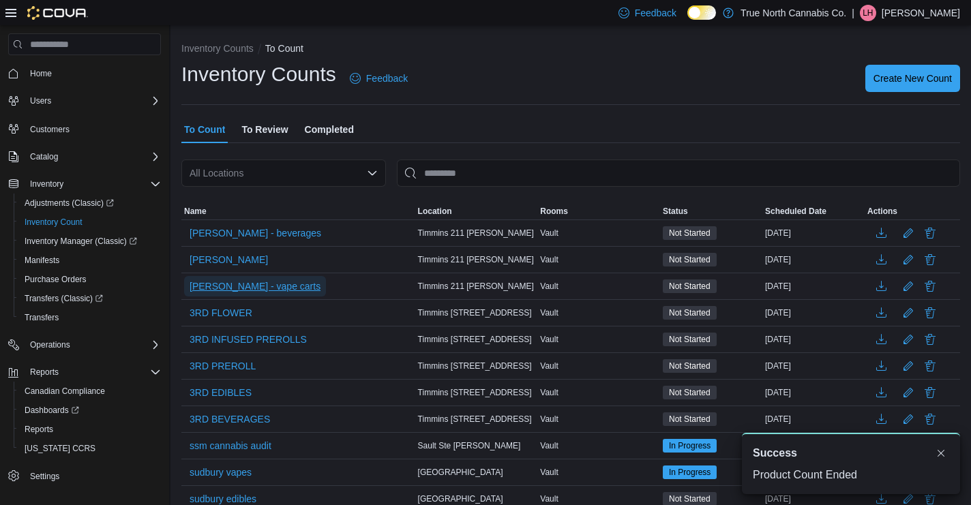
click at [226, 284] on span "craig - vape carts" at bounding box center [254, 286] width 131 height 14
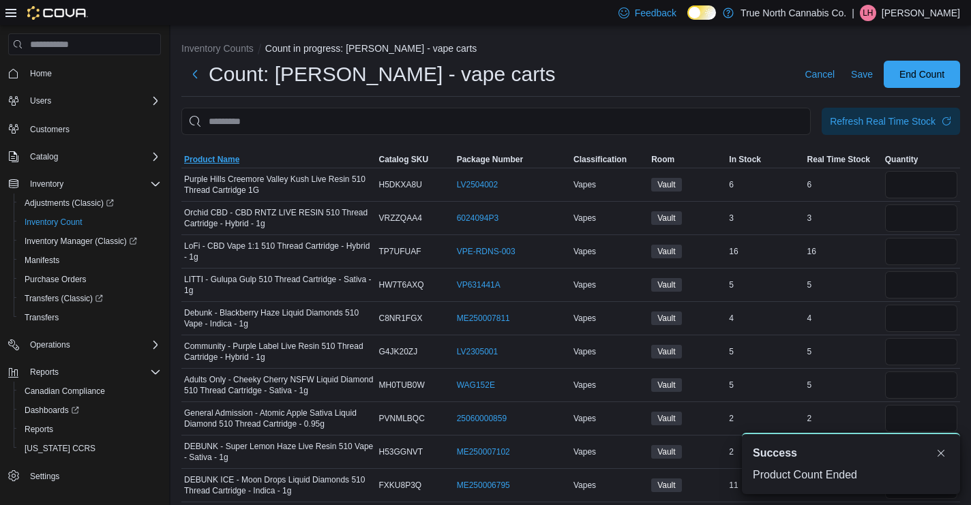
click at [207, 154] on span "Product Name" at bounding box center [211, 159] width 55 height 11
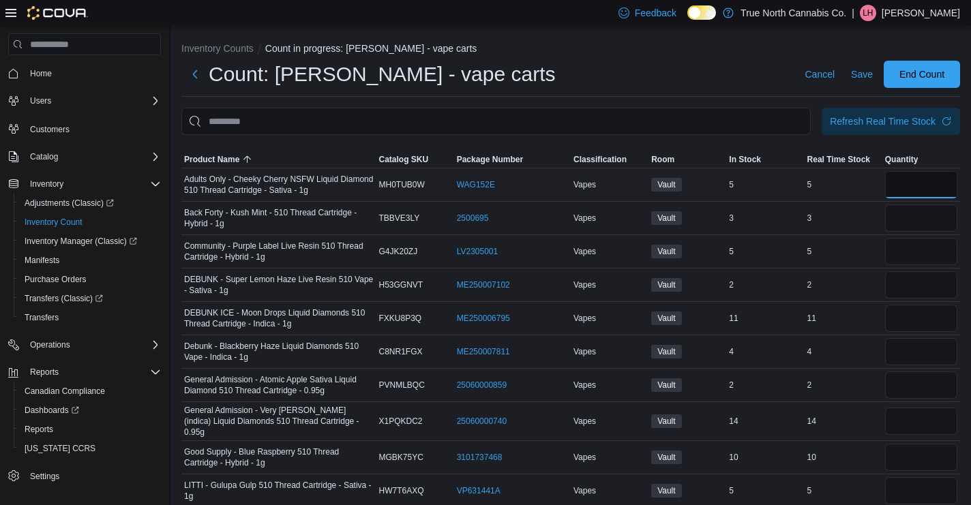
click at [916, 189] on input "number" at bounding box center [921, 184] width 72 height 27
click at [935, 182] on input "number" at bounding box center [921, 184] width 72 height 27
click at [932, 181] on input "number" at bounding box center [921, 184] width 72 height 27
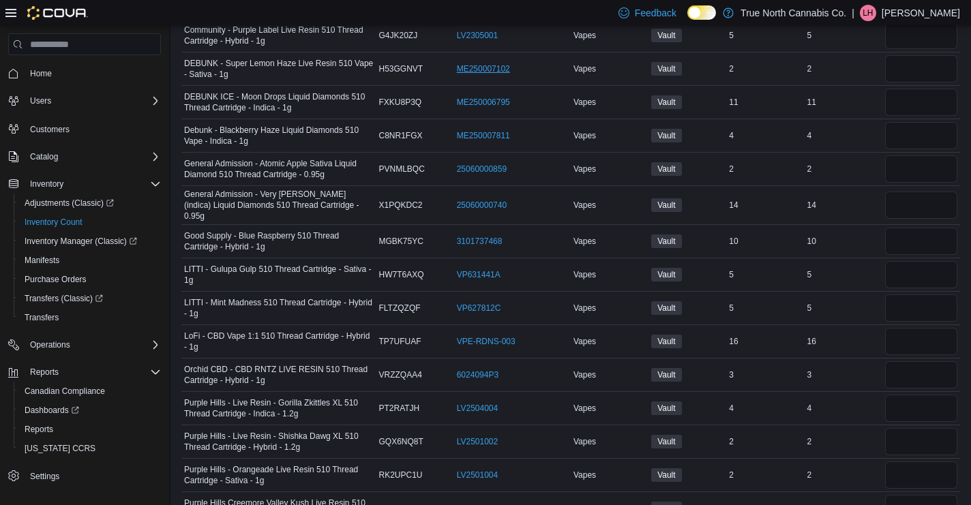
scroll to position [375, 0]
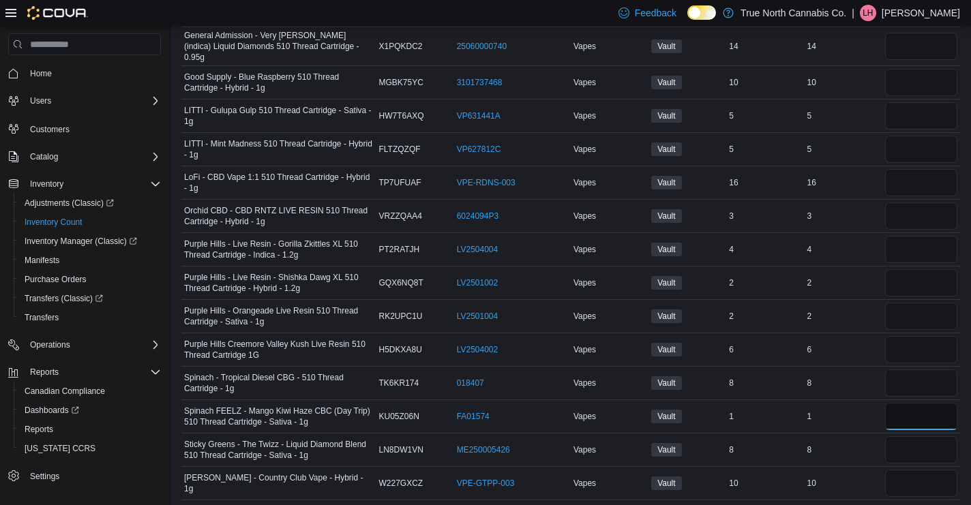
click at [932, 405] on input "number" at bounding box center [921, 416] width 72 height 27
type input "*"
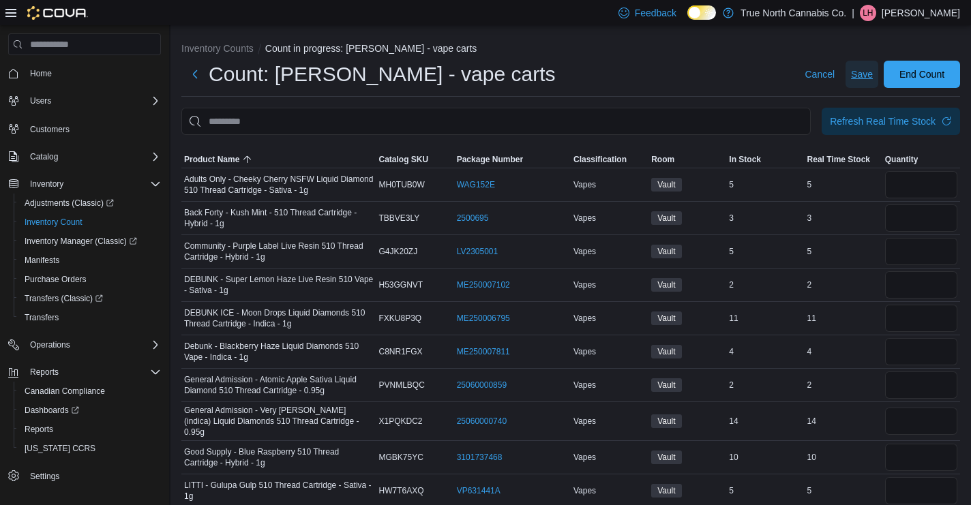
click at [863, 67] on span "Save" at bounding box center [862, 74] width 22 height 14
click at [911, 185] on input "number" at bounding box center [921, 184] width 72 height 27
type input "*"
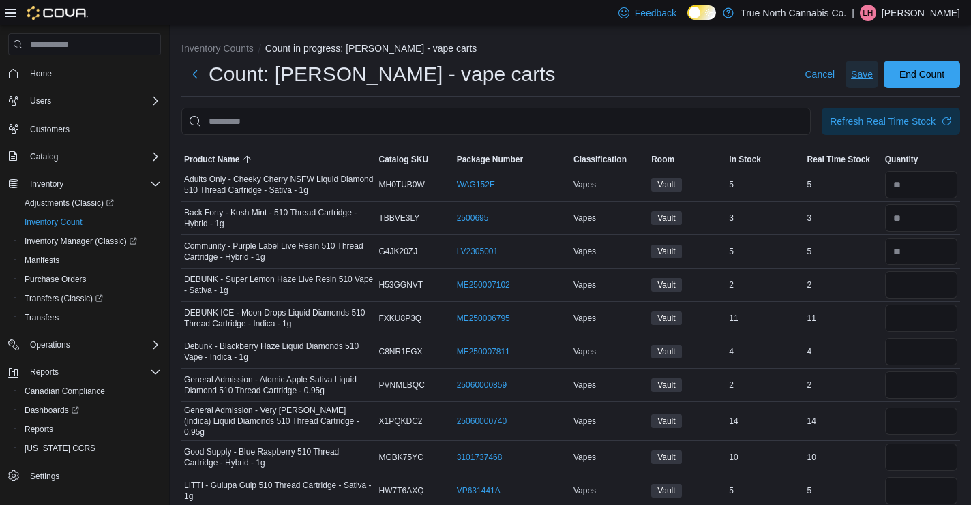
click at [851, 67] on span "Save" at bounding box center [862, 74] width 22 height 14
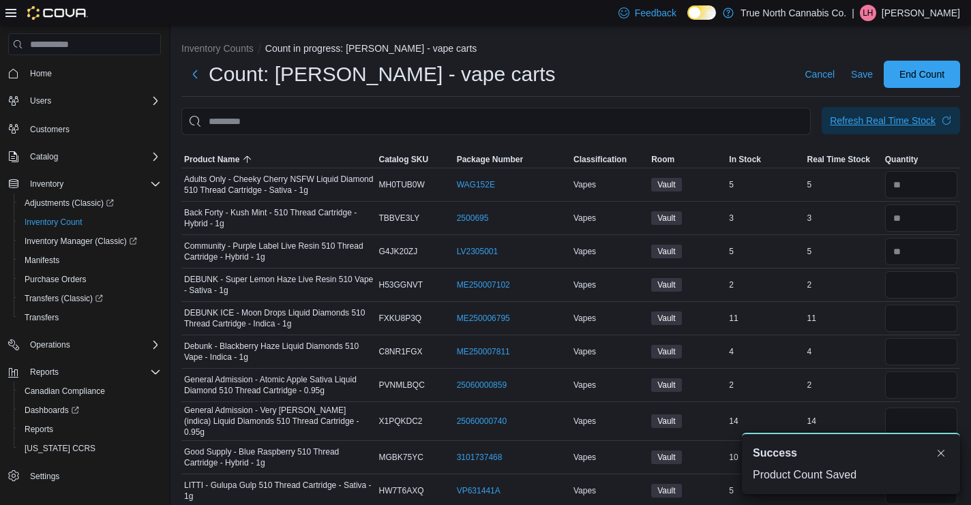
click at [881, 126] on div "Refresh Real Time Stock" at bounding box center [883, 121] width 106 height 14
click at [920, 282] on input "number" at bounding box center [921, 284] width 72 height 27
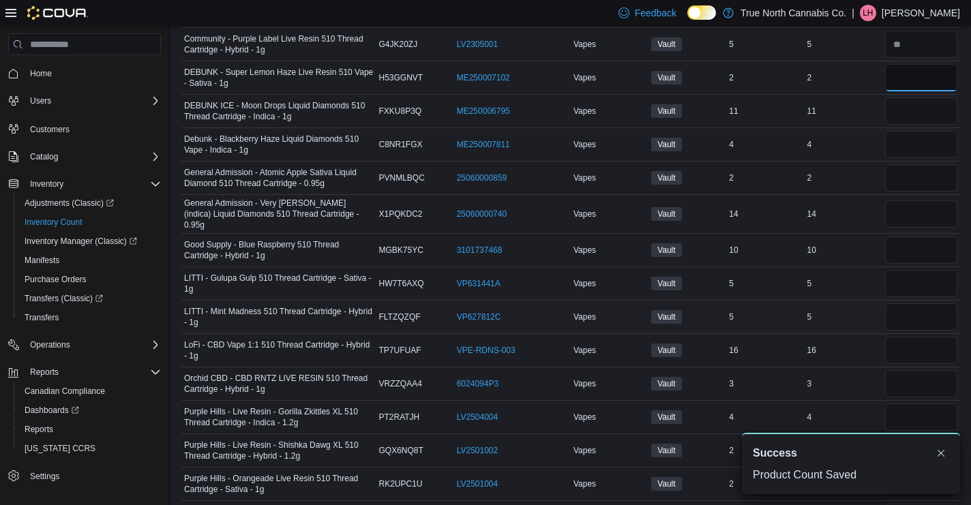
scroll to position [224, 0]
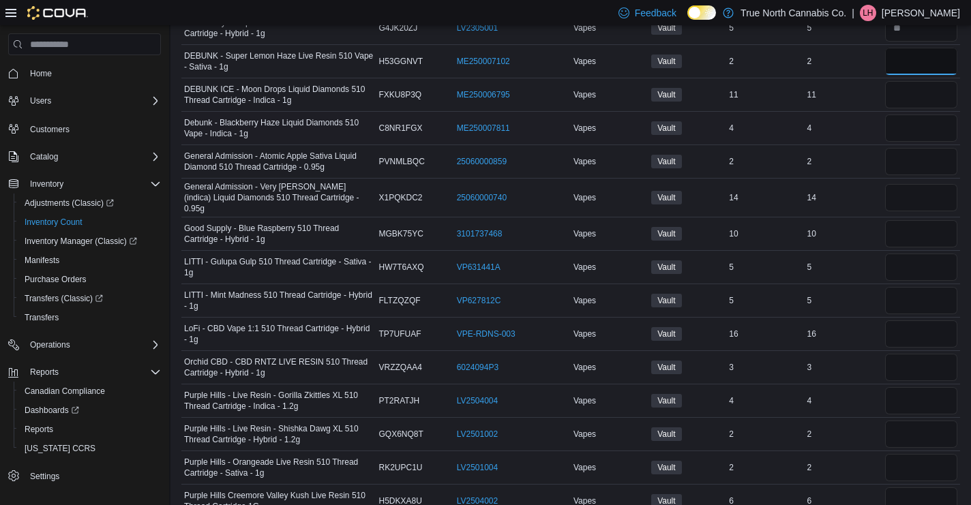
type input "*"
type input "**"
type input "*"
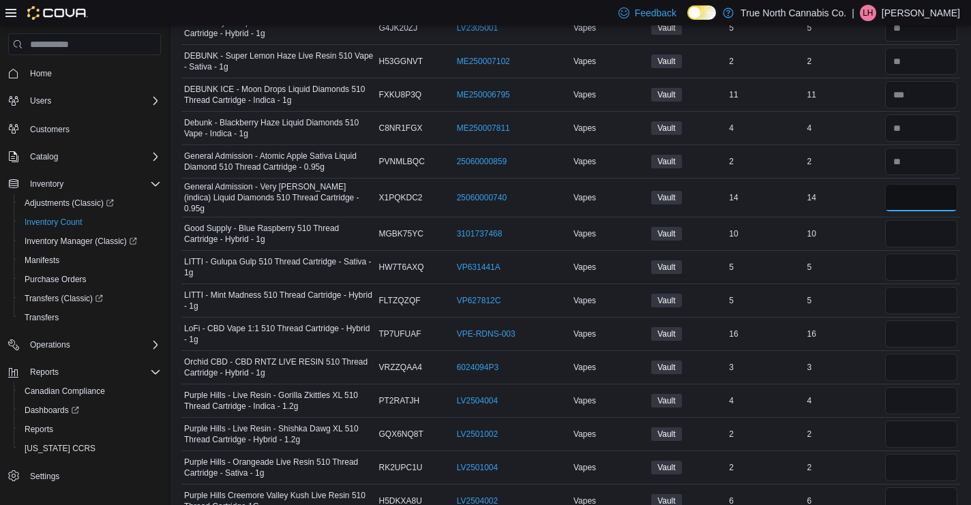
type input "**"
type input "*"
type input "**"
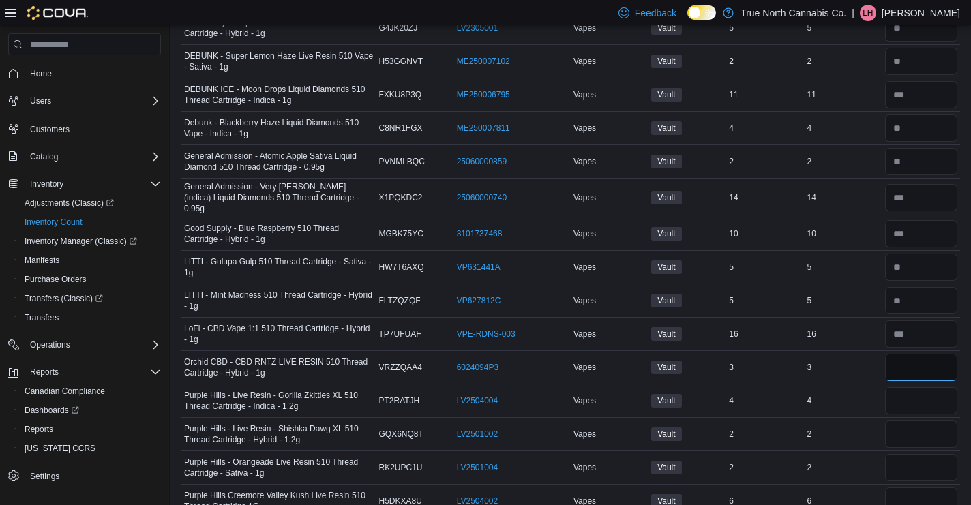
type input "*"
click at [899, 489] on input "number" at bounding box center [921, 500] width 72 height 27
type input "*"
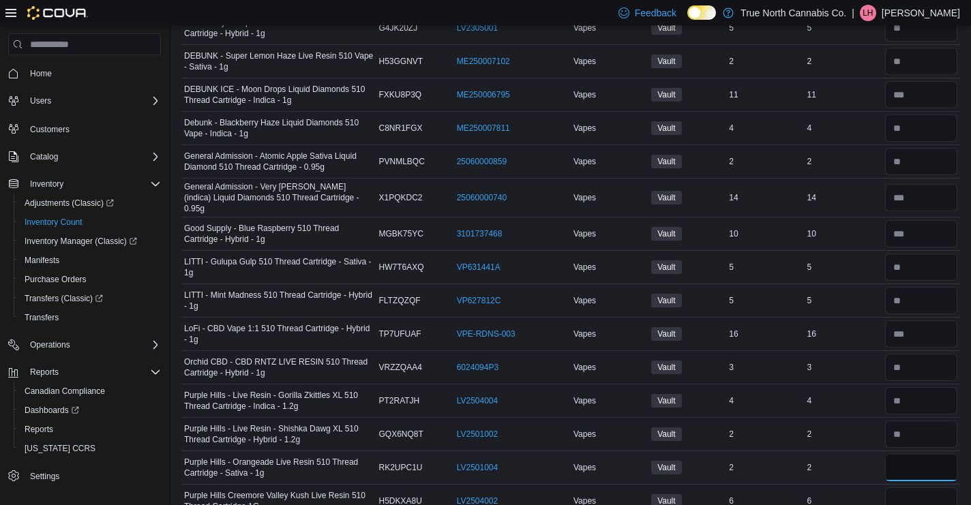
click at [912, 460] on input "number" at bounding box center [921, 467] width 72 height 27
type input "*"
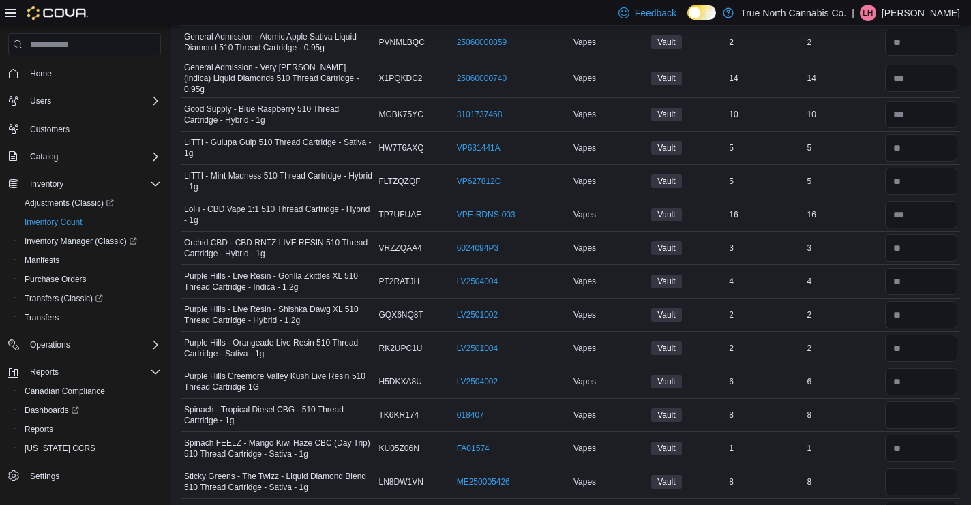
scroll to position [375, 0]
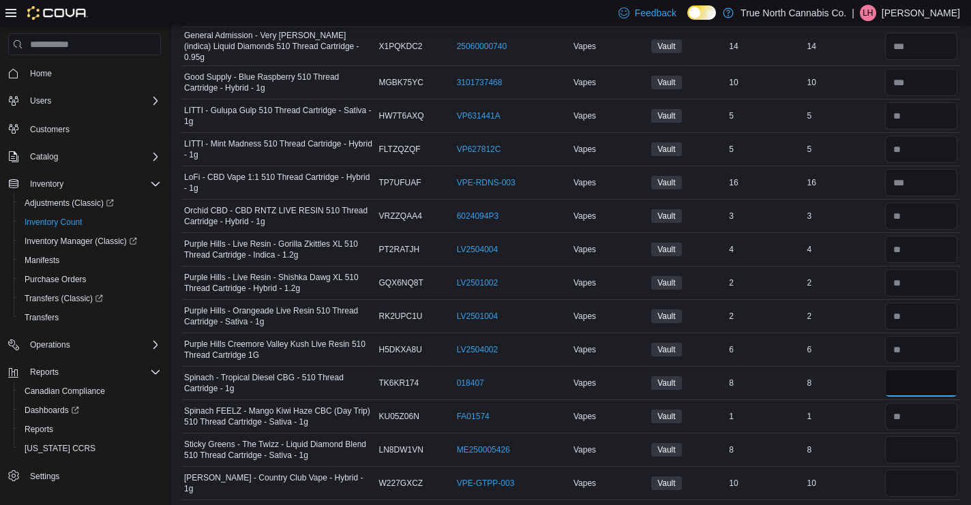
click at [914, 377] on input "number" at bounding box center [921, 382] width 72 height 27
type input "*"
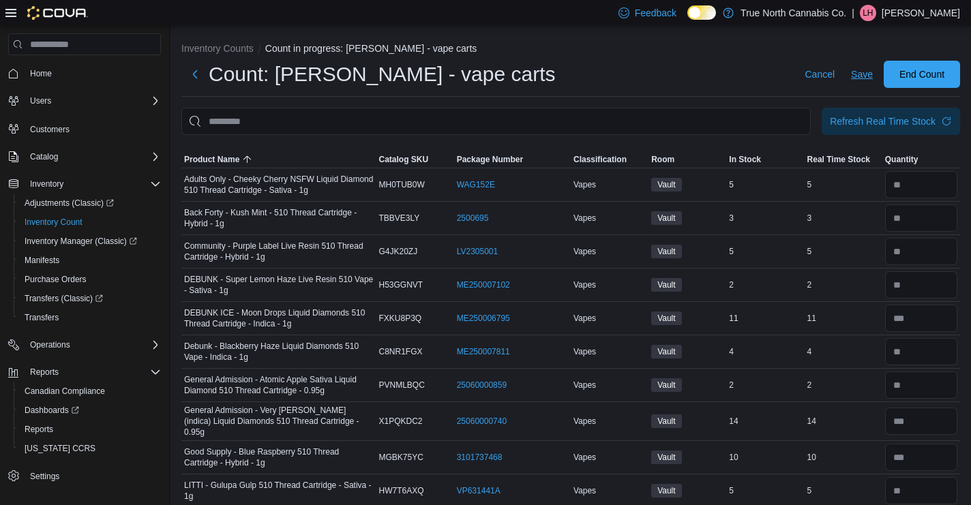
type input "**"
click at [859, 77] on span "Save" at bounding box center [862, 74] width 22 height 14
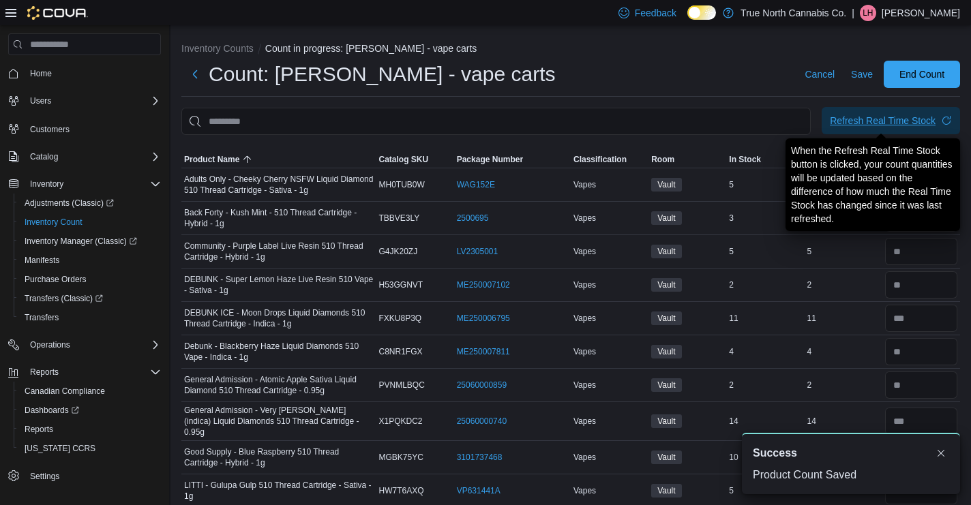
click at [878, 124] on div "Refresh Real Time Stock" at bounding box center [883, 121] width 106 height 14
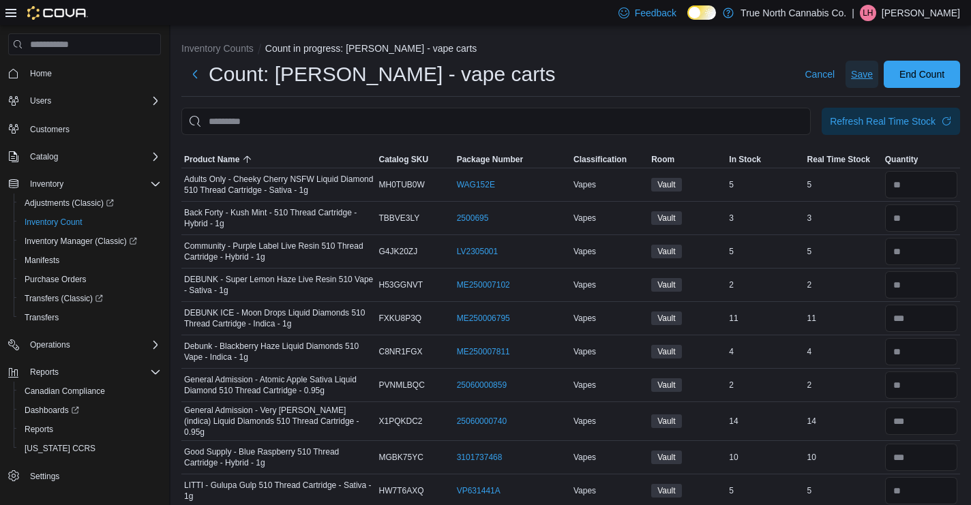
click at [865, 76] on span "Save" at bounding box center [862, 74] width 22 height 14
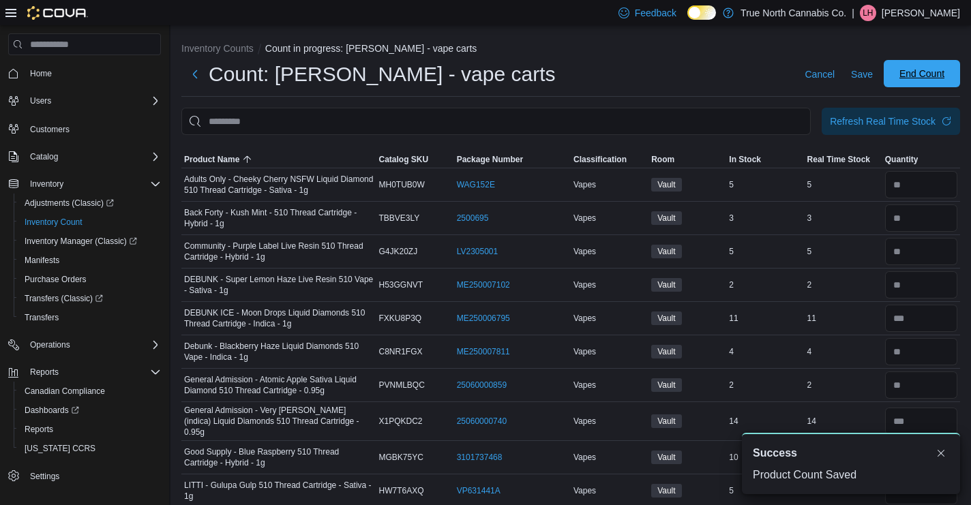
click at [916, 84] on span "End Count" at bounding box center [922, 73] width 60 height 27
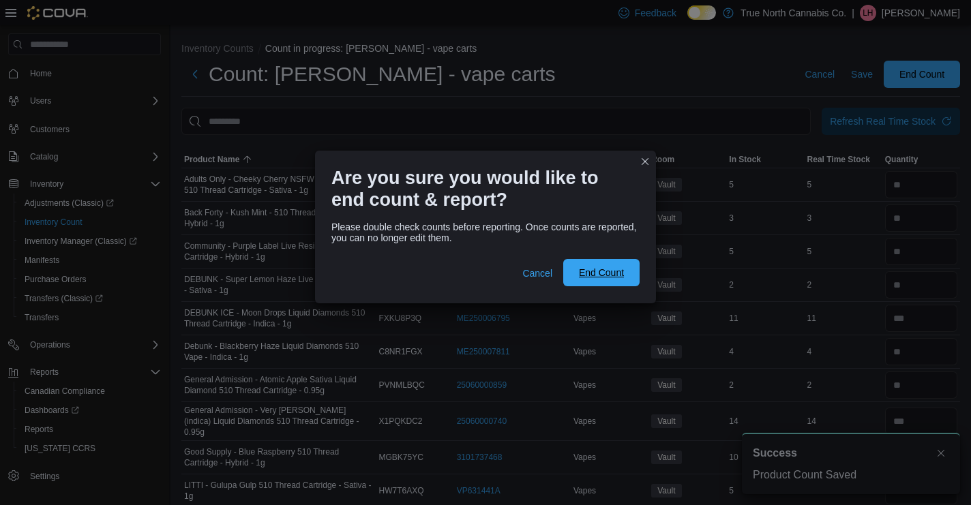
click at [605, 273] on span "End Count" at bounding box center [601, 273] width 45 height 14
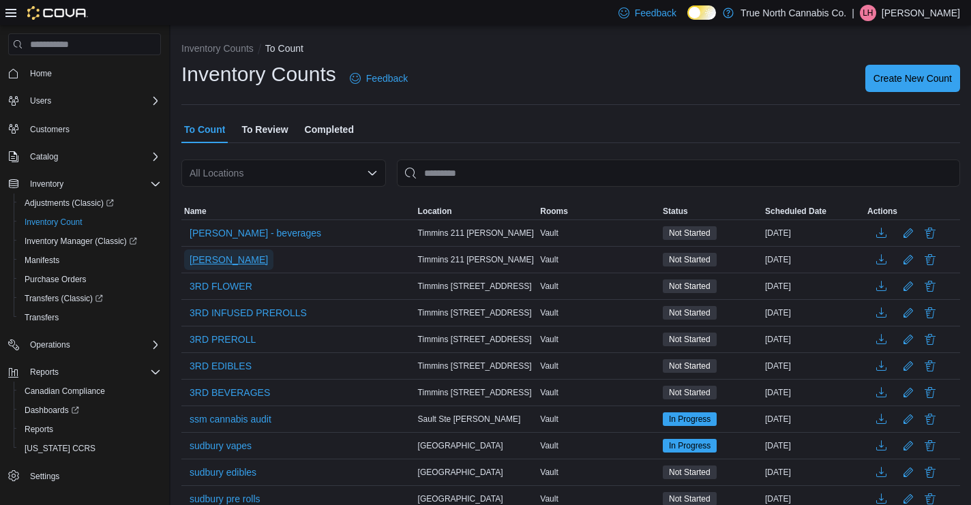
click at [232, 262] on span "craig - edibles" at bounding box center [228, 260] width 78 height 14
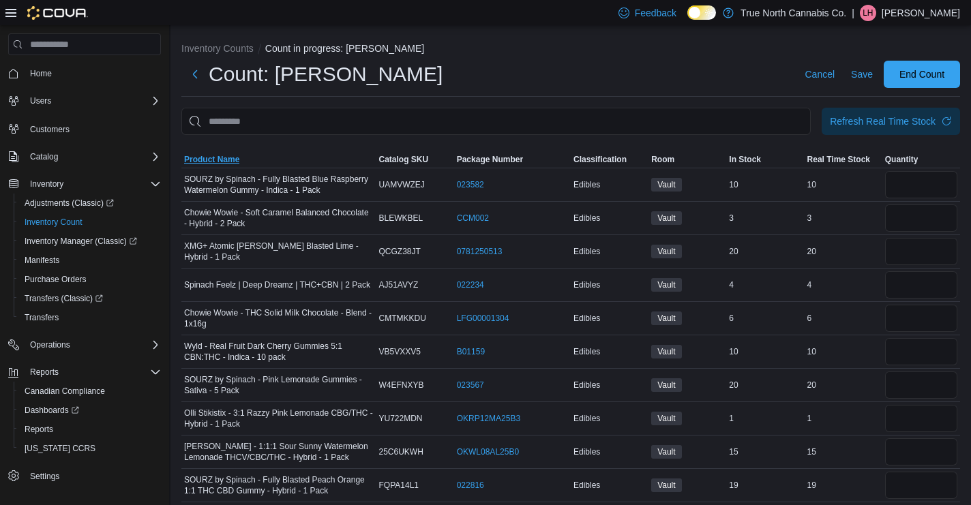
click at [213, 158] on span "Product Name" at bounding box center [211, 159] width 55 height 11
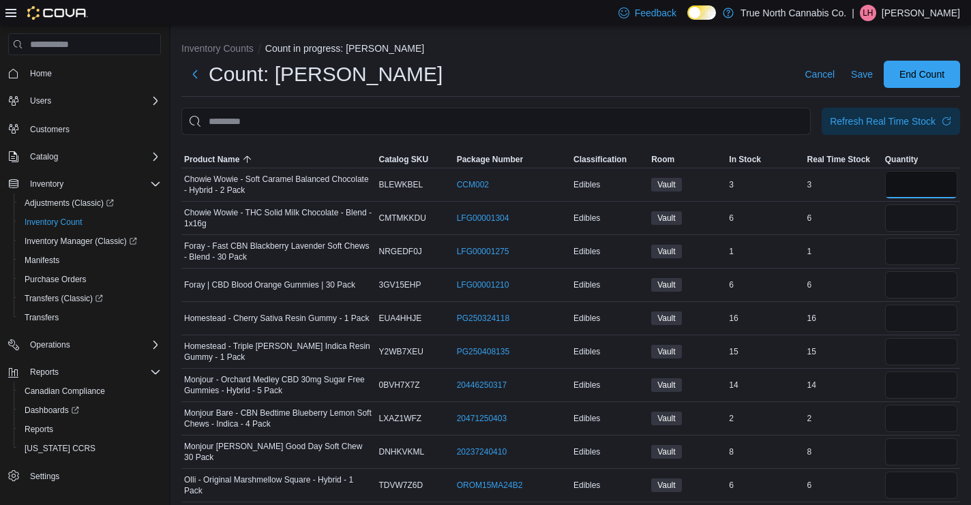
click at [908, 183] on input "number" at bounding box center [921, 184] width 72 height 27
click at [919, 182] on input "number" at bounding box center [921, 184] width 72 height 27
click at [918, 132] on span "Refresh Real Time Stock" at bounding box center [891, 120] width 122 height 27
click at [881, 124] on div "Refresh Real Time Stock" at bounding box center [883, 121] width 106 height 14
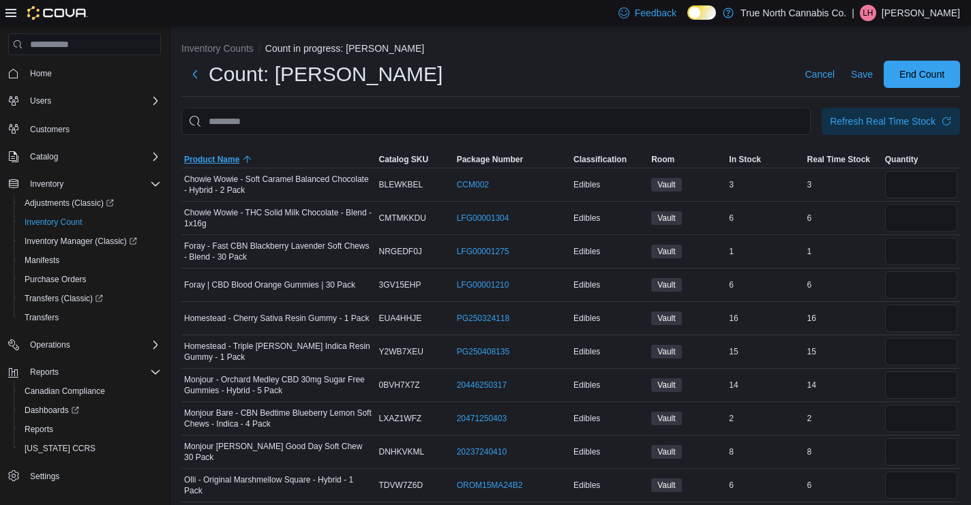
click at [247, 162] on icon "button" at bounding box center [247, 159] width 11 height 11
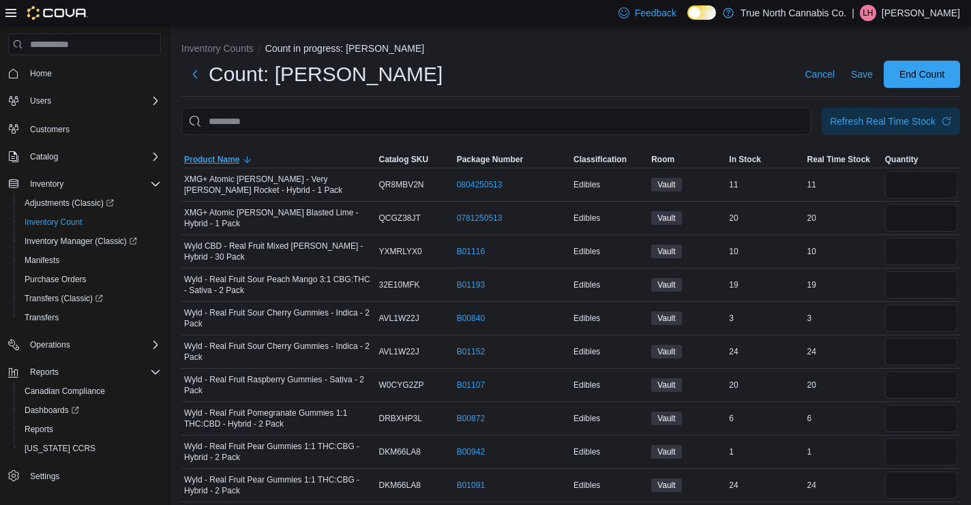
click at [243, 162] on span "Product Name" at bounding box center [278, 159] width 195 height 16
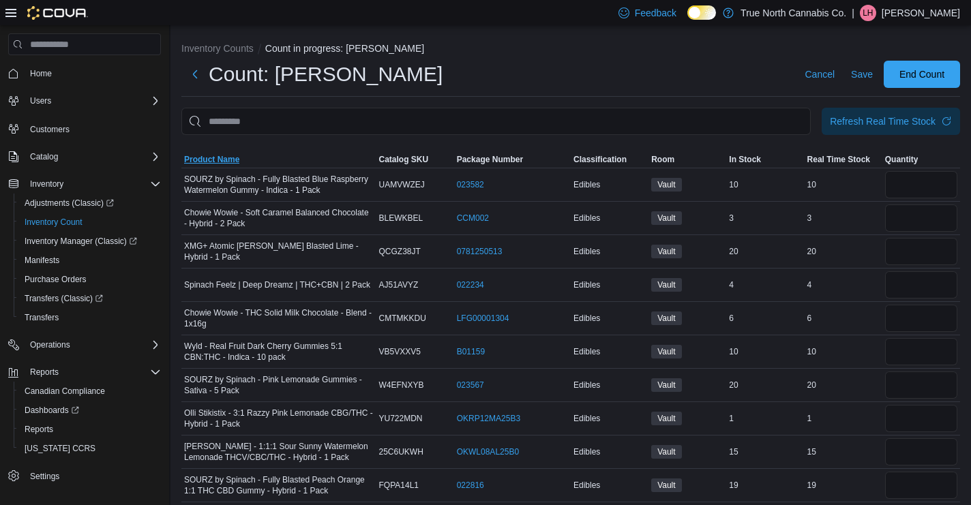
click at [216, 161] on span "Product Name" at bounding box center [211, 159] width 55 height 11
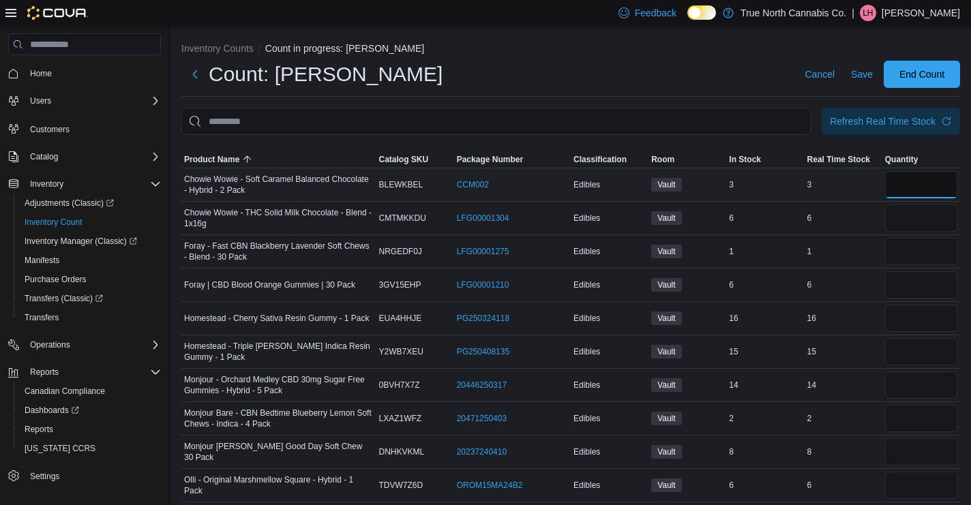
click at [932, 192] on input "number" at bounding box center [921, 184] width 72 height 27
type input "*"
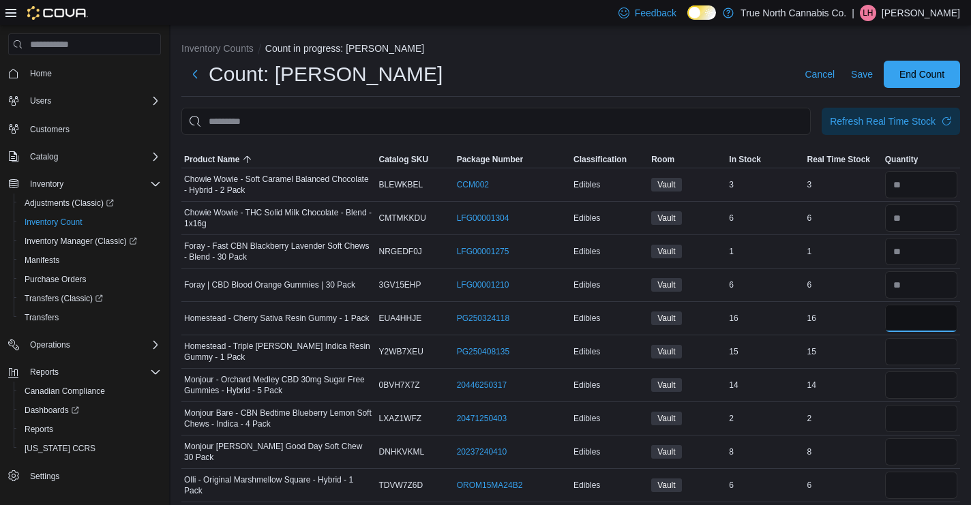
type input "**"
click at [855, 70] on span "Save" at bounding box center [862, 74] width 22 height 14
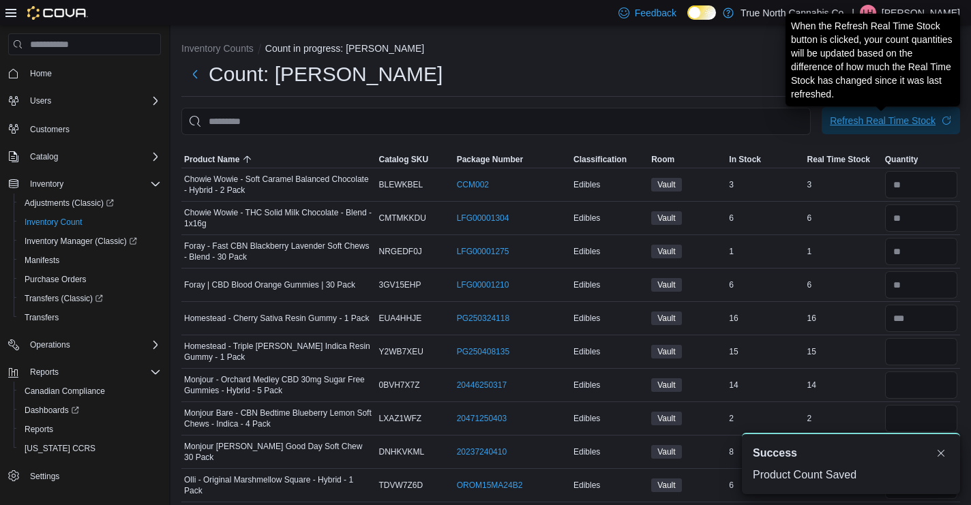
click at [879, 127] on div "Refresh Real Time Stock" at bounding box center [883, 121] width 106 height 14
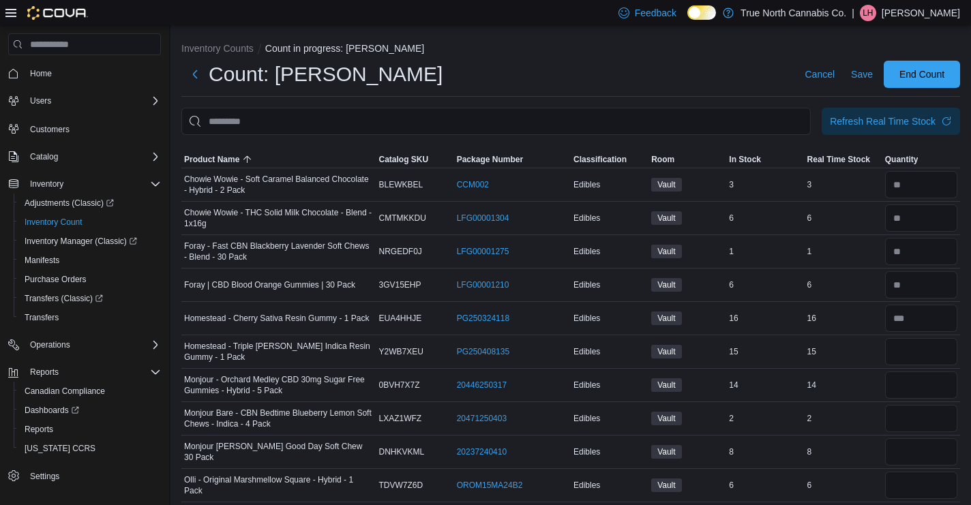
click at [693, 92] on div "Count: craig - edibles Cancel Save End Count" at bounding box center [570, 79] width 778 height 36
click at [862, 118] on div "Refresh Real Time Stock" at bounding box center [883, 121] width 106 height 14
click at [911, 358] on input "number" at bounding box center [921, 351] width 72 height 27
click at [925, 125] on div "Refresh Real Time Stock" at bounding box center [883, 121] width 106 height 14
click at [910, 356] on input "number" at bounding box center [921, 351] width 72 height 27
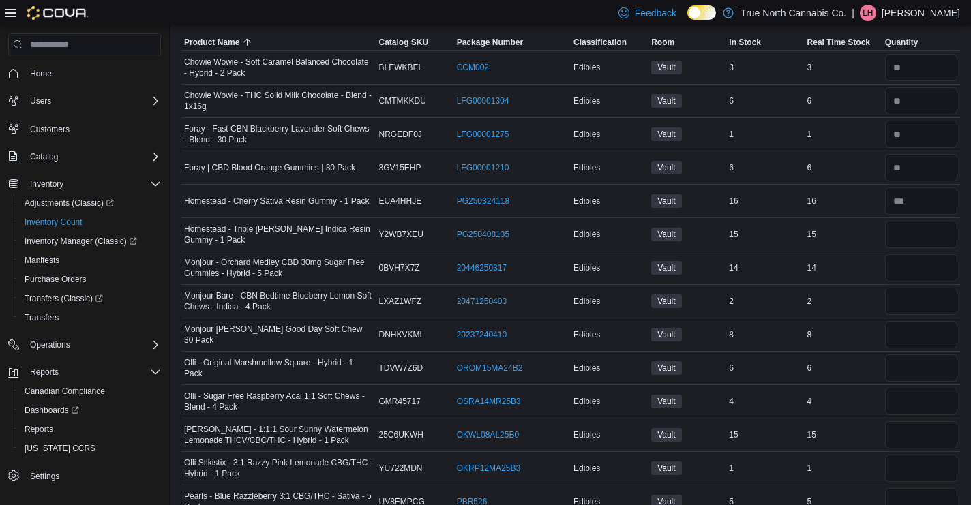
scroll to position [119, 0]
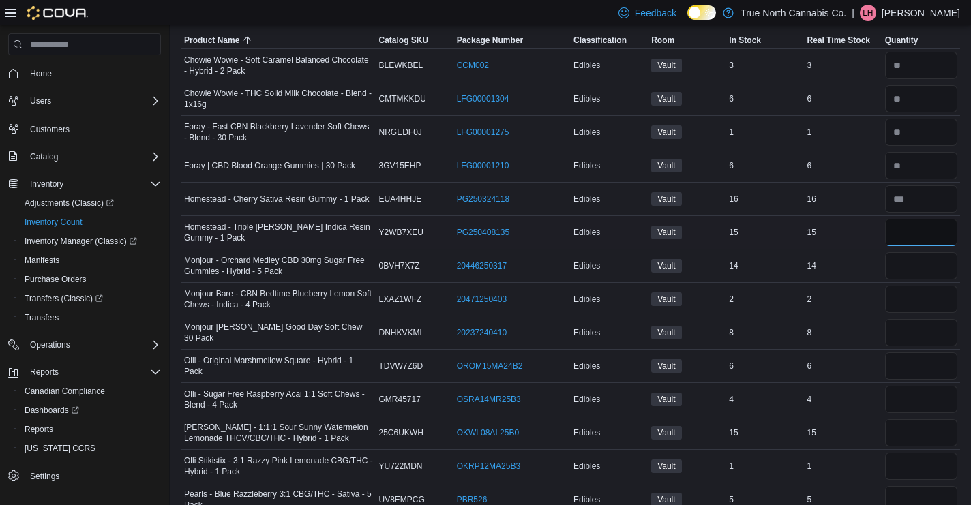
click at [890, 230] on input "number" at bounding box center [921, 232] width 72 height 27
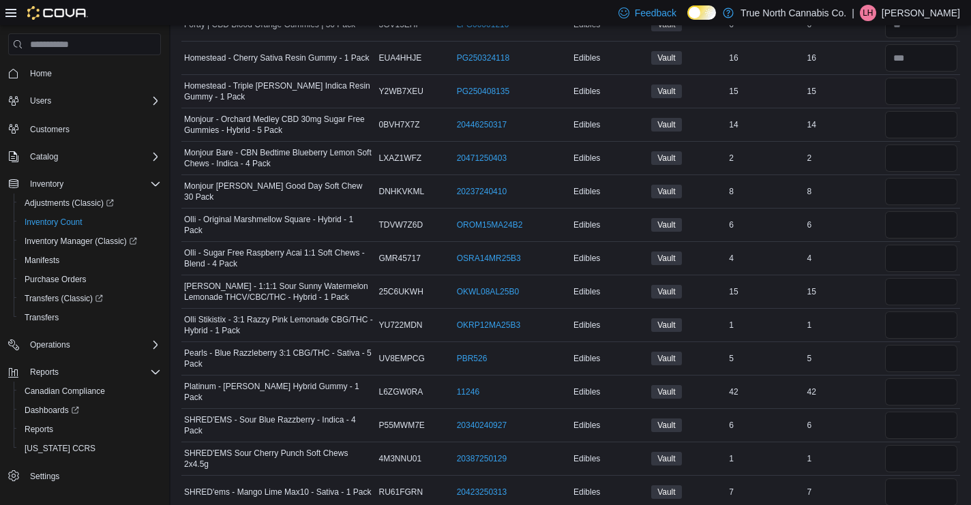
scroll to position [265, 0]
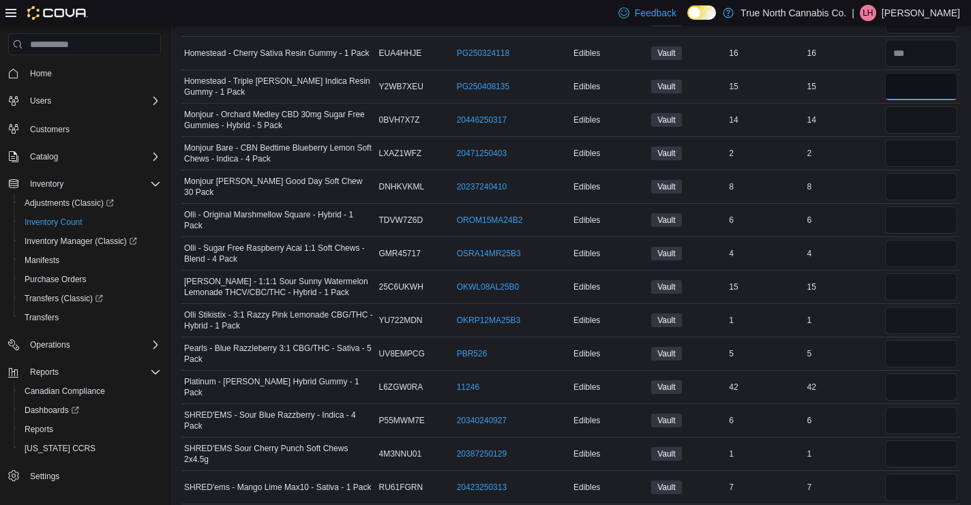
click at [912, 91] on input "number" at bounding box center [921, 86] width 72 height 27
type input "**"
type input "*"
type input "**"
type input "*"
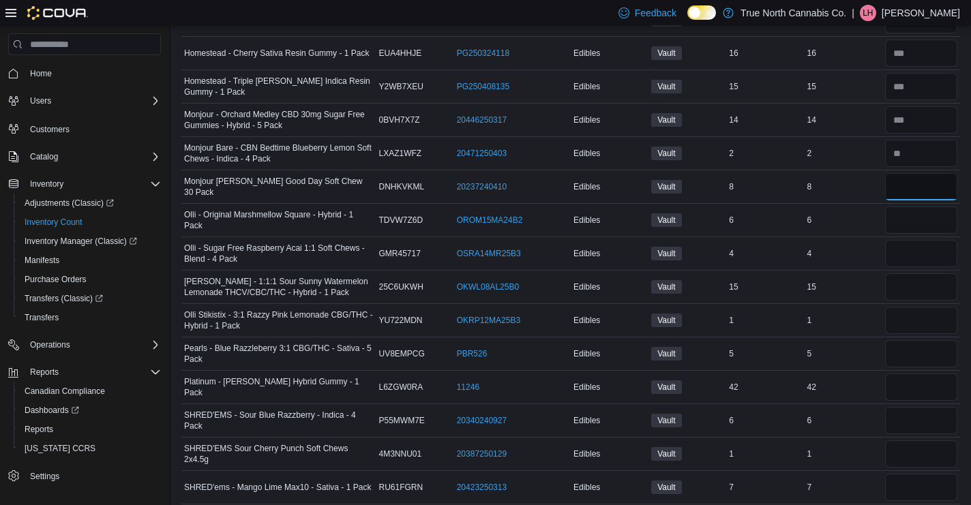
type input "*"
type input "**"
type input "*"
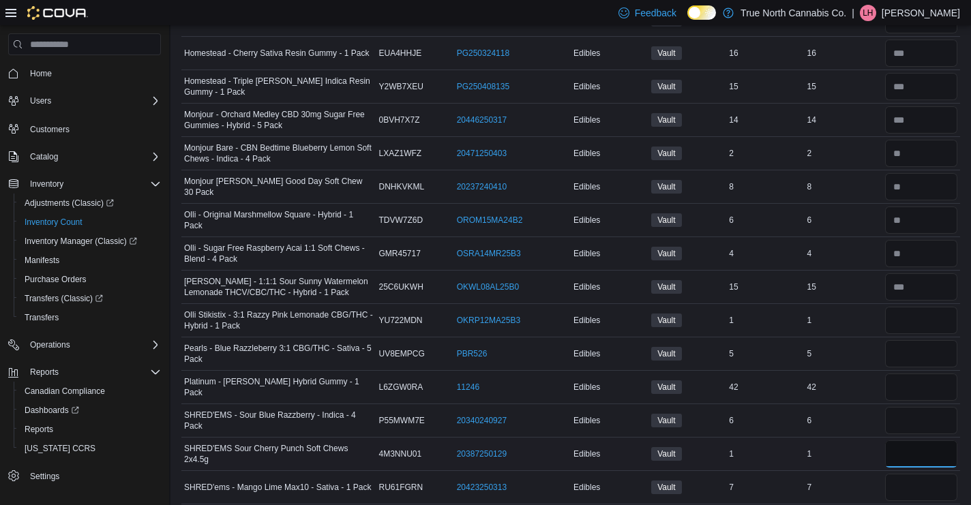
click at [924, 453] on input "number" at bounding box center [921, 453] width 72 height 27
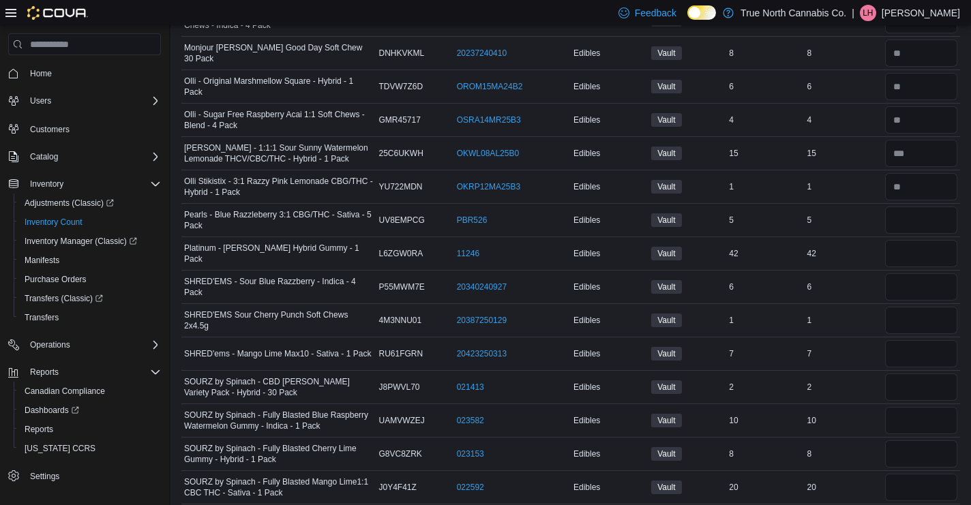
scroll to position [399, 0]
click at [926, 318] on input "number" at bounding box center [921, 319] width 72 height 27
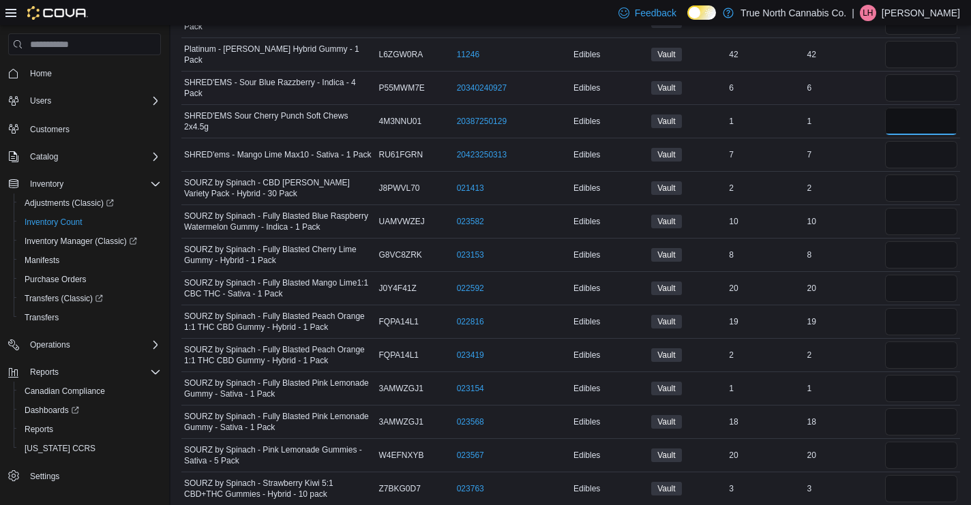
scroll to position [615, 0]
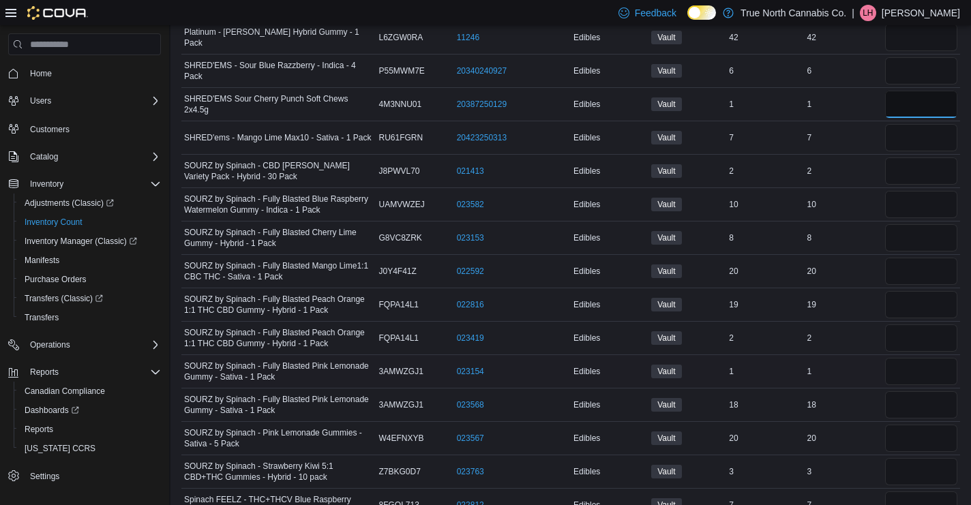
type input "*"
click at [898, 374] on input "number" at bounding box center [921, 371] width 72 height 27
type input "*"
type input "**"
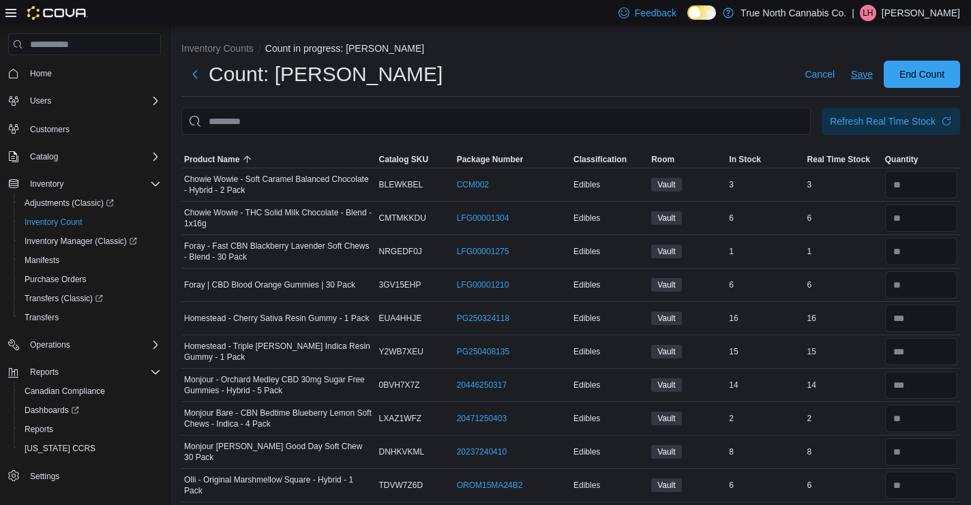
type input "**"
click at [864, 79] on span "Save" at bounding box center [862, 74] width 22 height 14
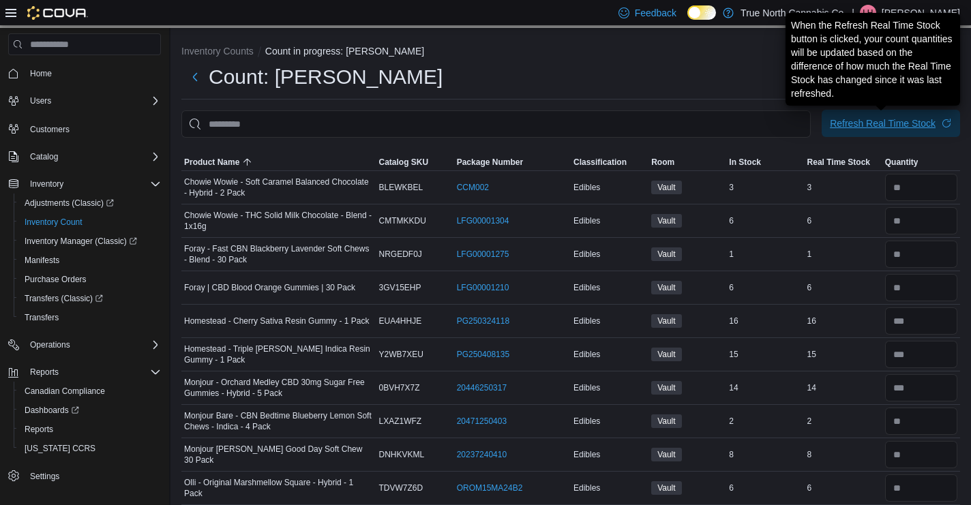
click at [850, 125] on div "Refresh Real Time Stock" at bounding box center [883, 124] width 106 height 14
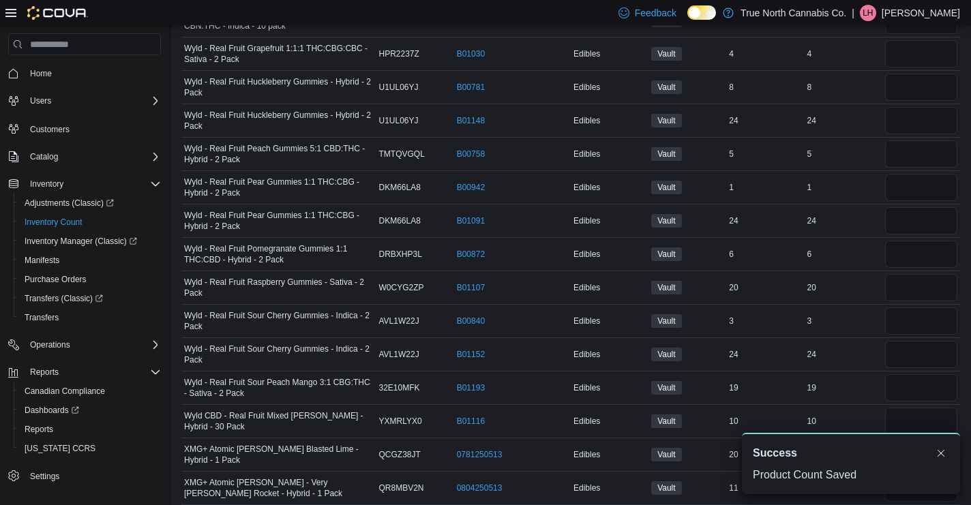
scroll to position [1510, 0]
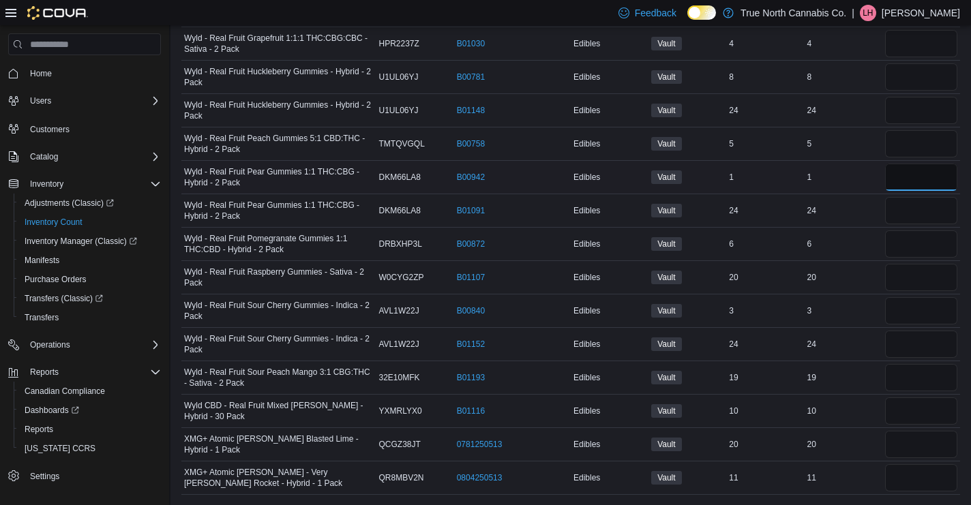
click at [900, 181] on input "number" at bounding box center [921, 177] width 72 height 27
type input "*"
type input "**"
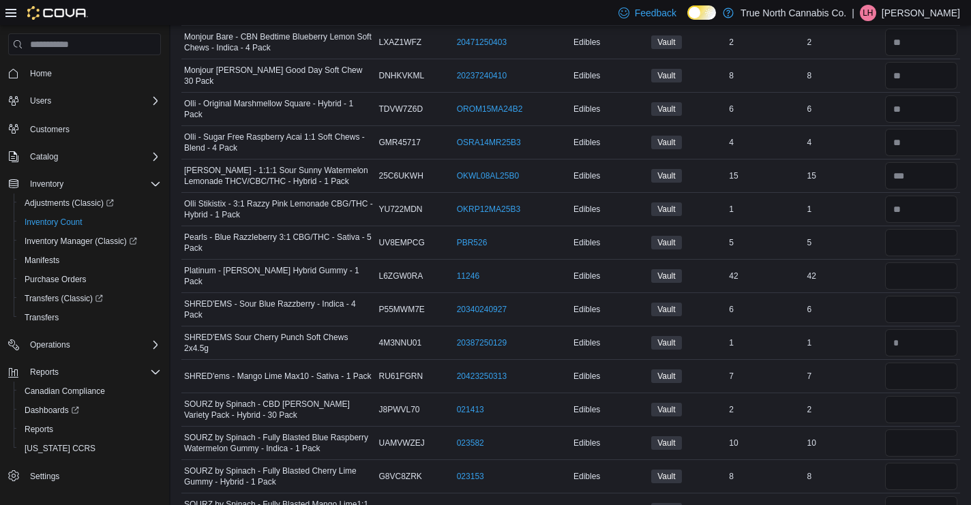
scroll to position [0, 0]
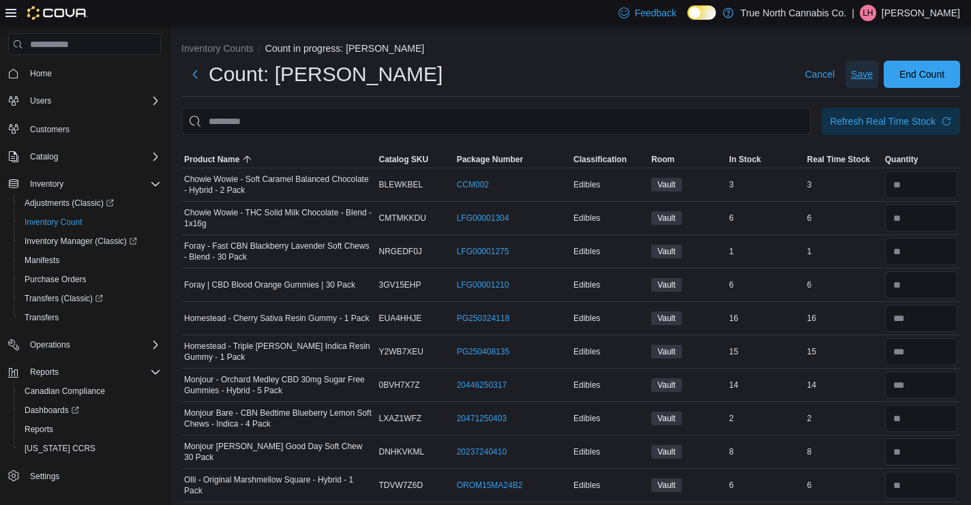
click at [857, 73] on span "Save" at bounding box center [862, 74] width 22 height 14
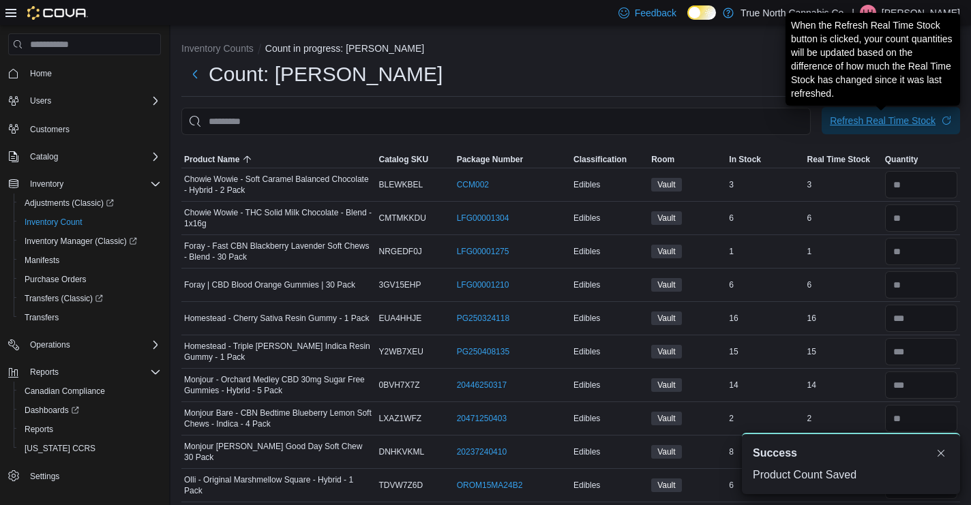
click at [870, 128] on span "Refresh Real Time Stock" at bounding box center [891, 120] width 122 height 27
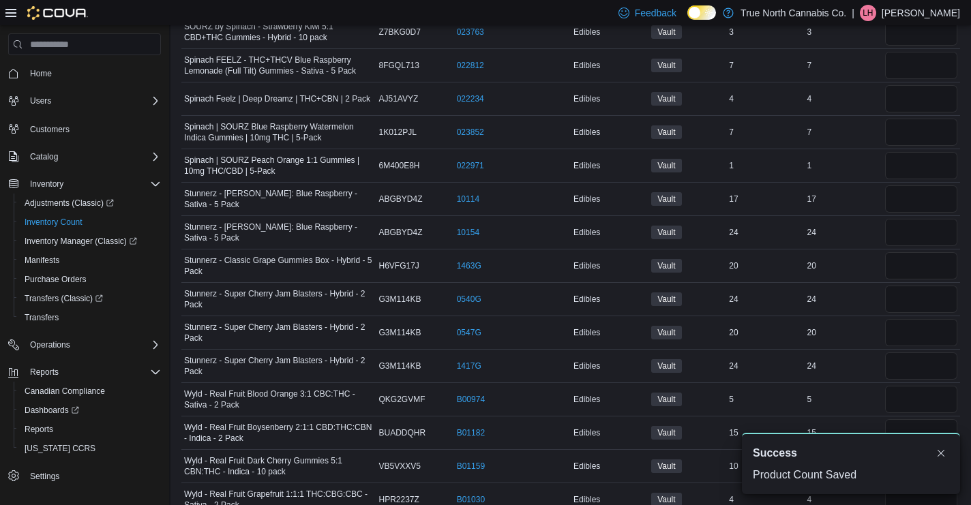
scroll to position [1510, 0]
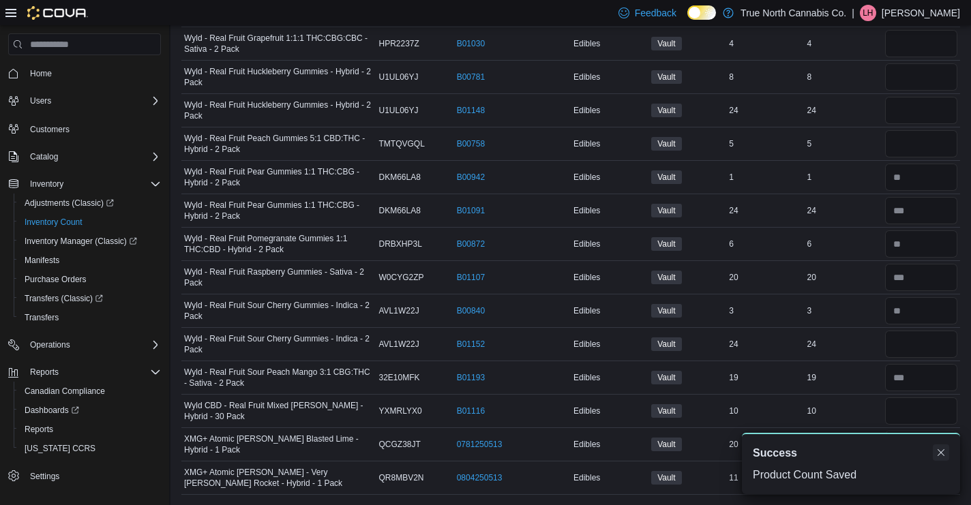
click at [946, 456] on button "Dismiss toast" at bounding box center [940, 452] width 16 height 16
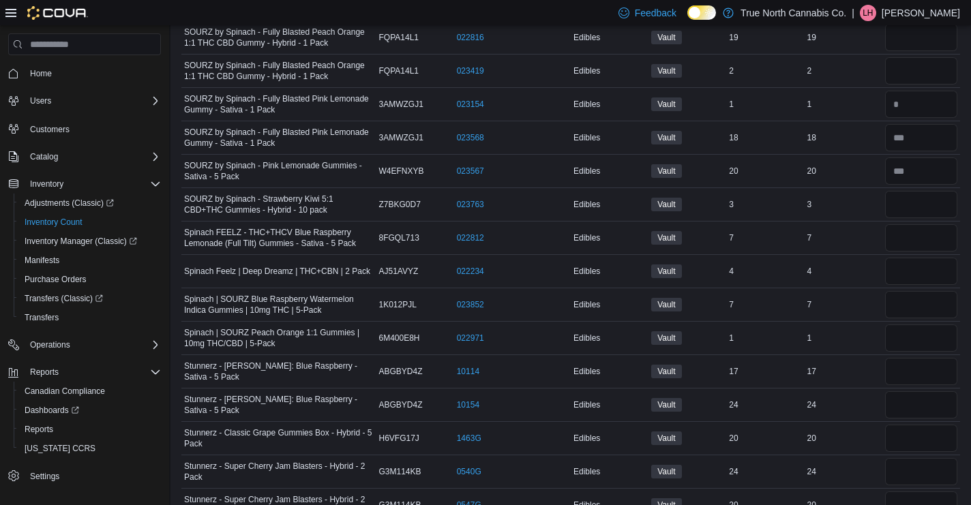
scroll to position [869, 0]
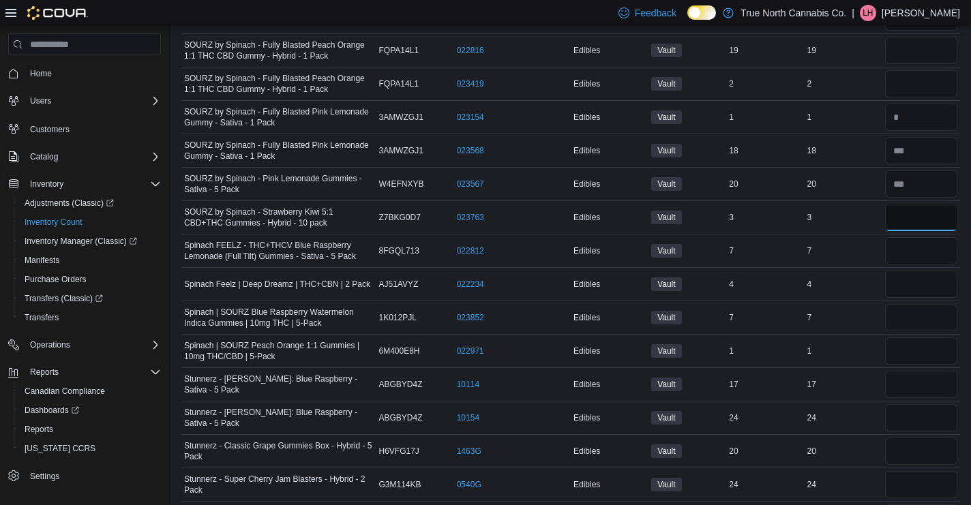
click at [909, 216] on input "number" at bounding box center [921, 217] width 72 height 27
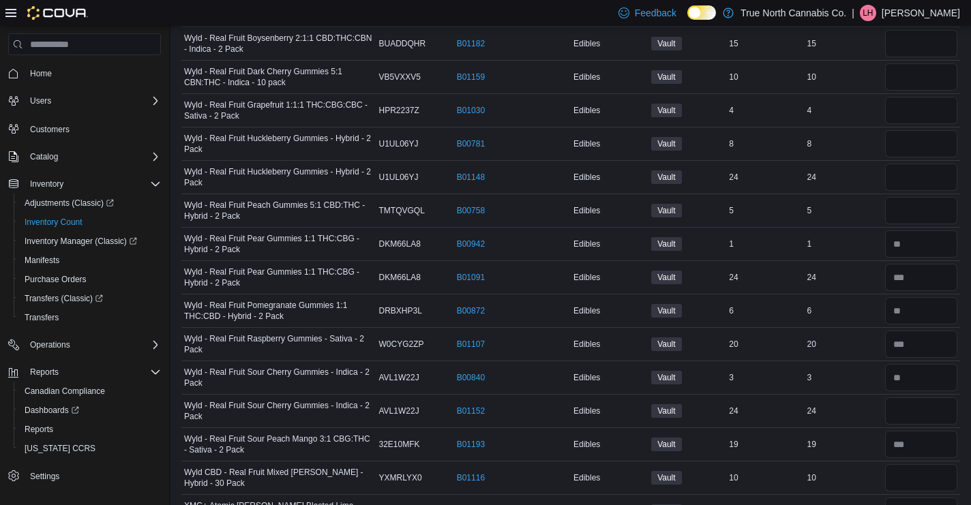
scroll to position [1454, 0]
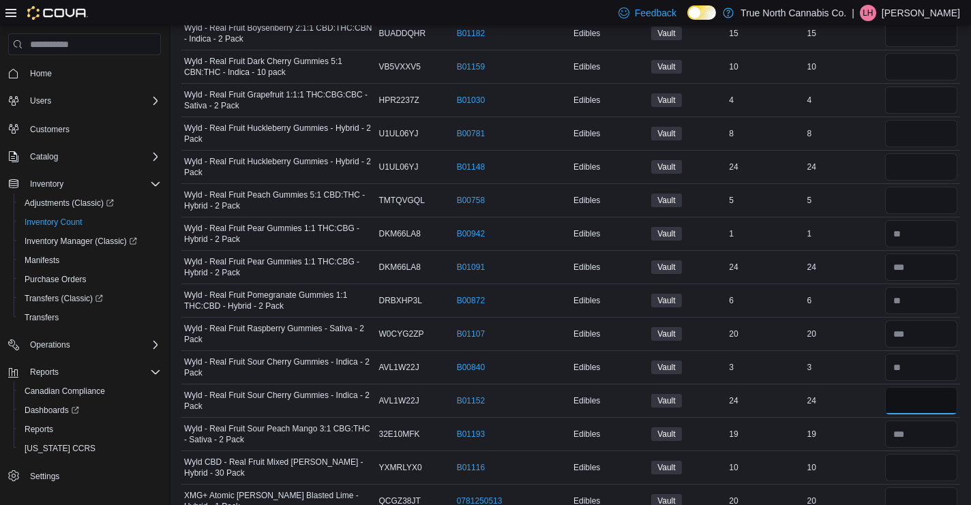
click at [922, 408] on input "number" at bounding box center [921, 400] width 72 height 27
click at [924, 173] on input "number" at bounding box center [921, 166] width 72 height 27
click at [924, 132] on input "number" at bounding box center [921, 133] width 72 height 27
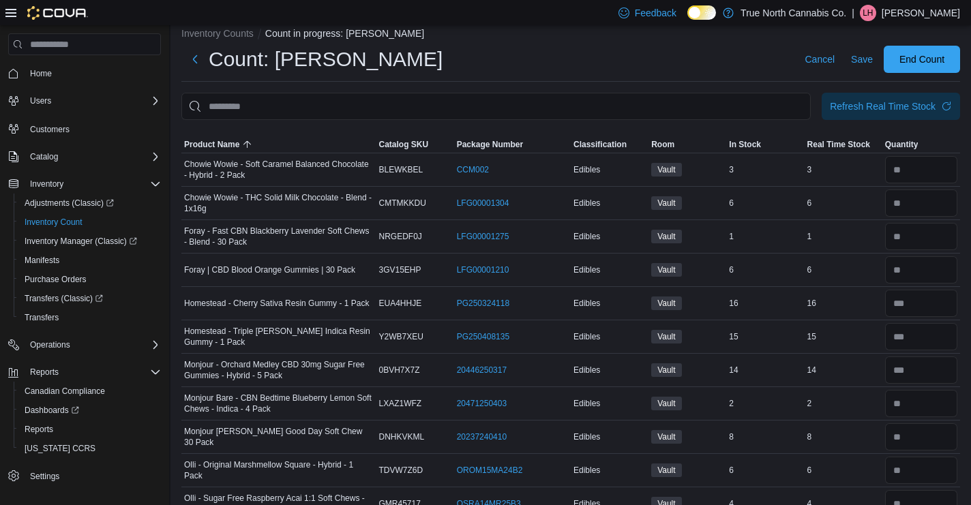
scroll to position [0, 0]
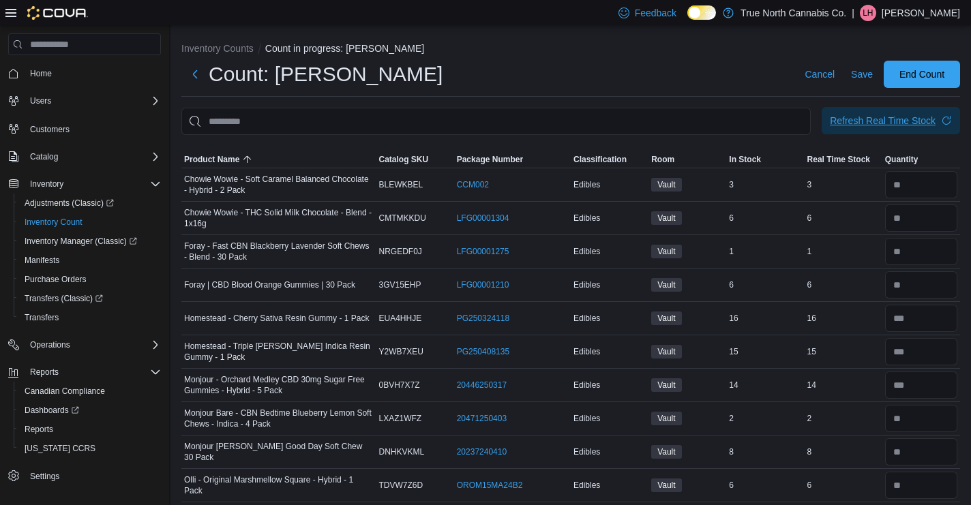
click at [857, 115] on span "Refresh Real Time Stock" at bounding box center [891, 120] width 122 height 27
click at [859, 74] on span "Save" at bounding box center [862, 74] width 22 height 14
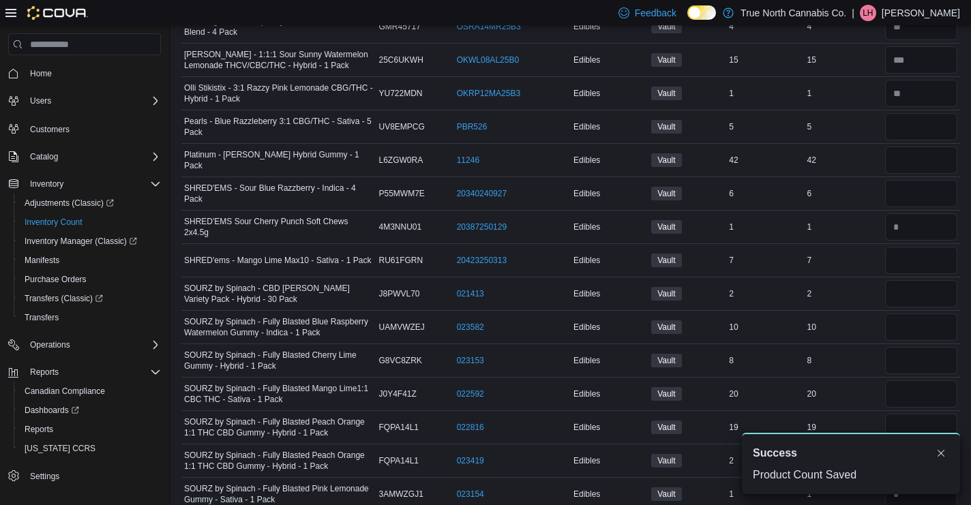
scroll to position [523, 0]
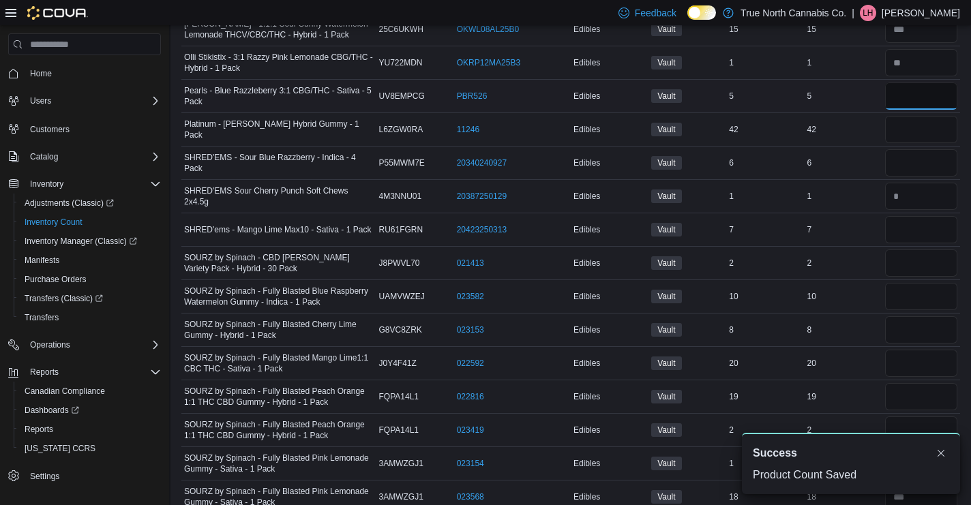
click at [928, 99] on input "number" at bounding box center [921, 95] width 72 height 27
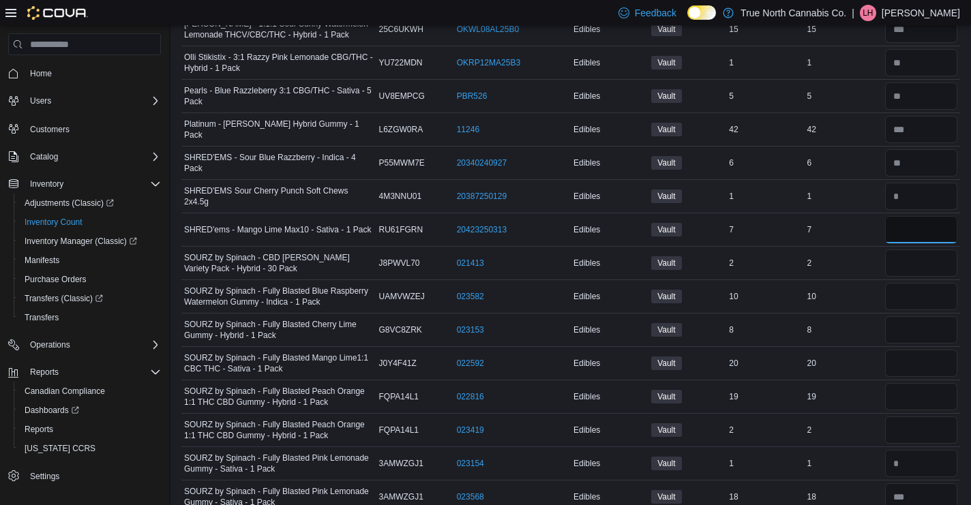
scroll to position [0, 0]
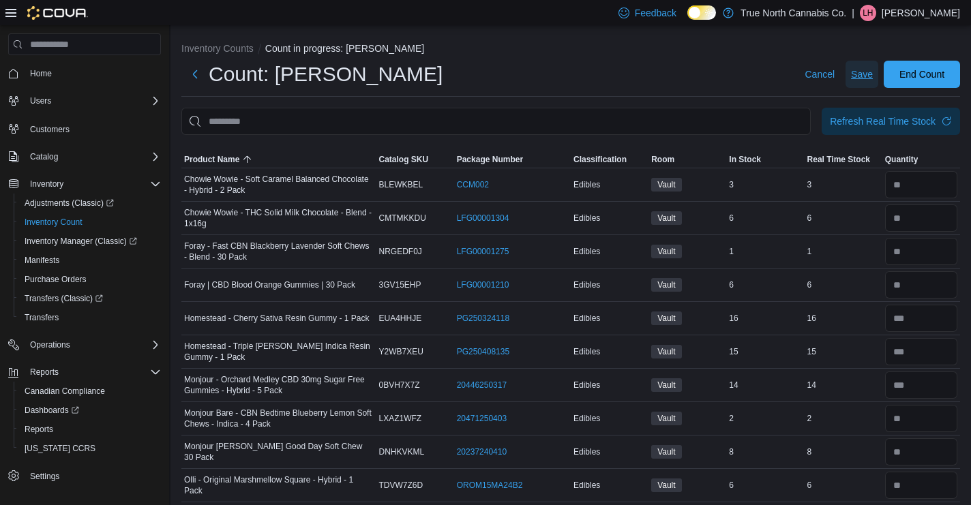
click at [869, 82] on span "Save" at bounding box center [862, 74] width 22 height 27
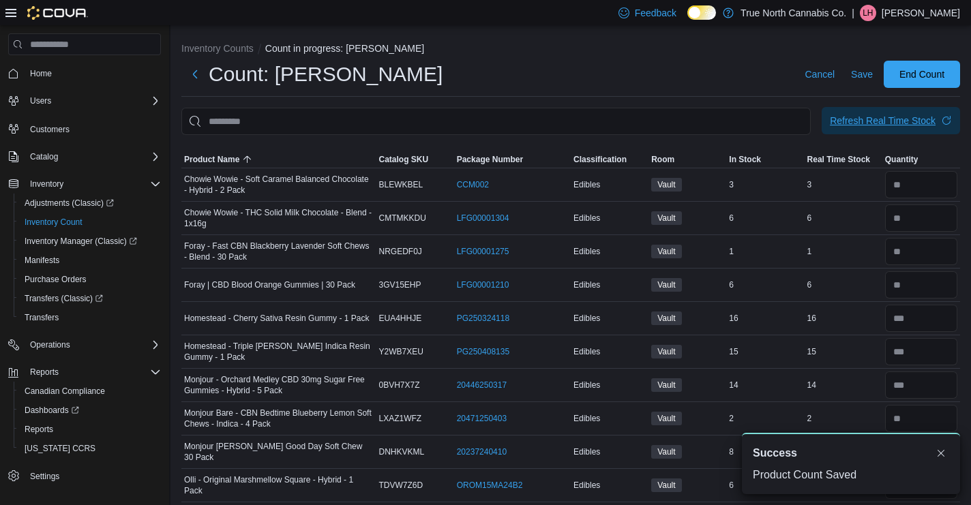
click at [863, 118] on div "Refresh Real Time Stock" at bounding box center [883, 121] width 106 height 14
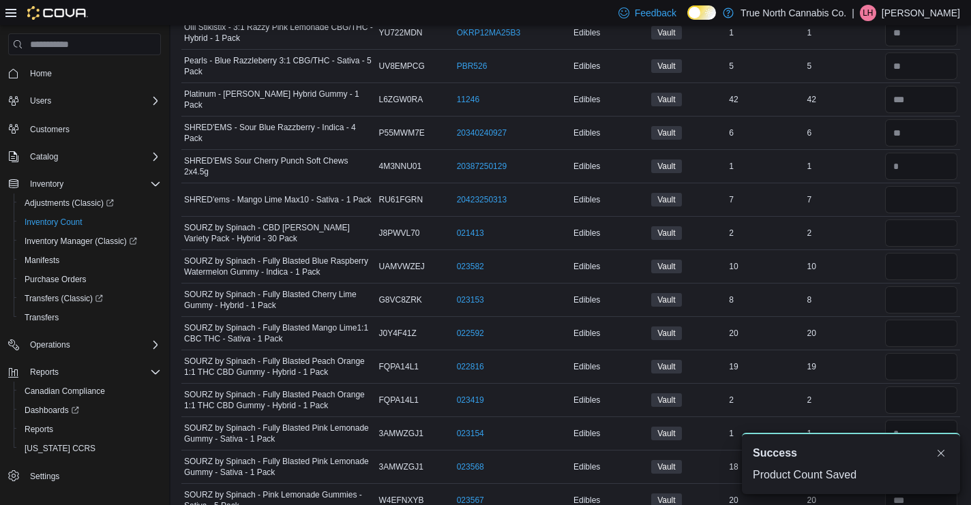
scroll to position [527, 0]
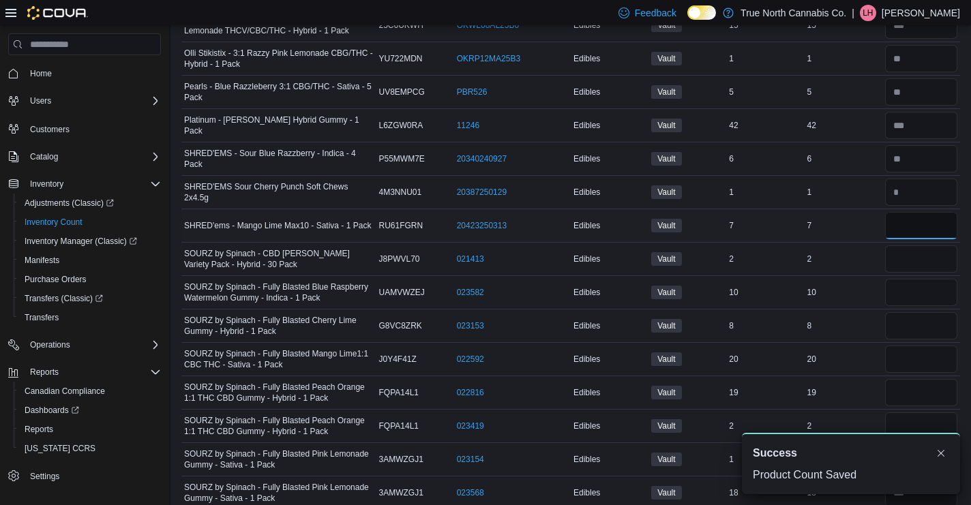
click at [912, 228] on input "number" at bounding box center [921, 225] width 72 height 27
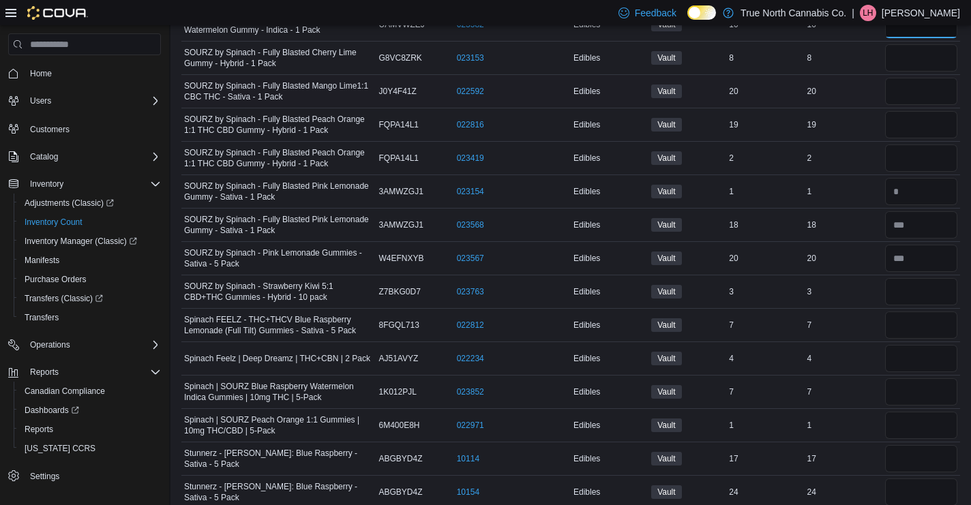
scroll to position [798, 0]
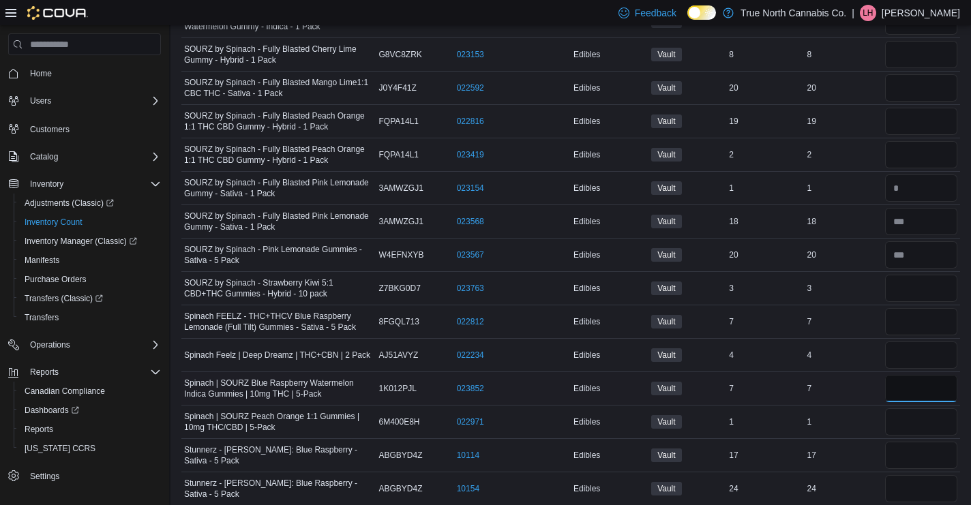
click at [943, 387] on input "number" at bounding box center [921, 388] width 72 height 27
click at [925, 346] on input "number" at bounding box center [921, 354] width 72 height 27
click at [903, 295] on input "number" at bounding box center [921, 288] width 72 height 27
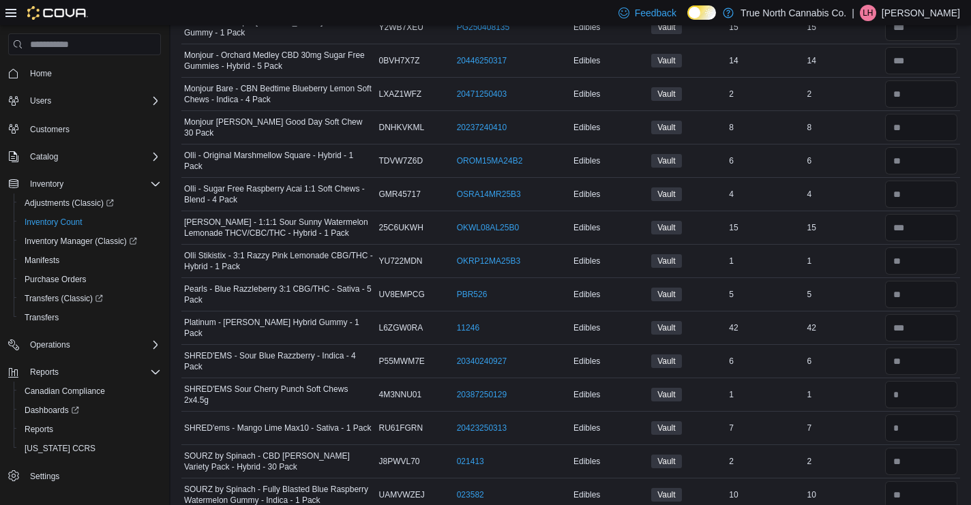
scroll to position [0, 0]
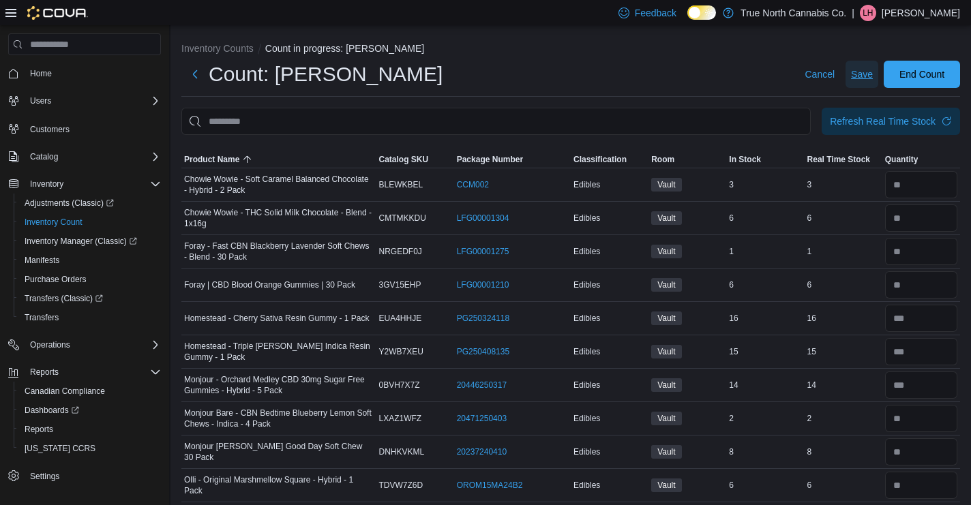
click at [863, 84] on span "Save" at bounding box center [862, 74] width 22 height 27
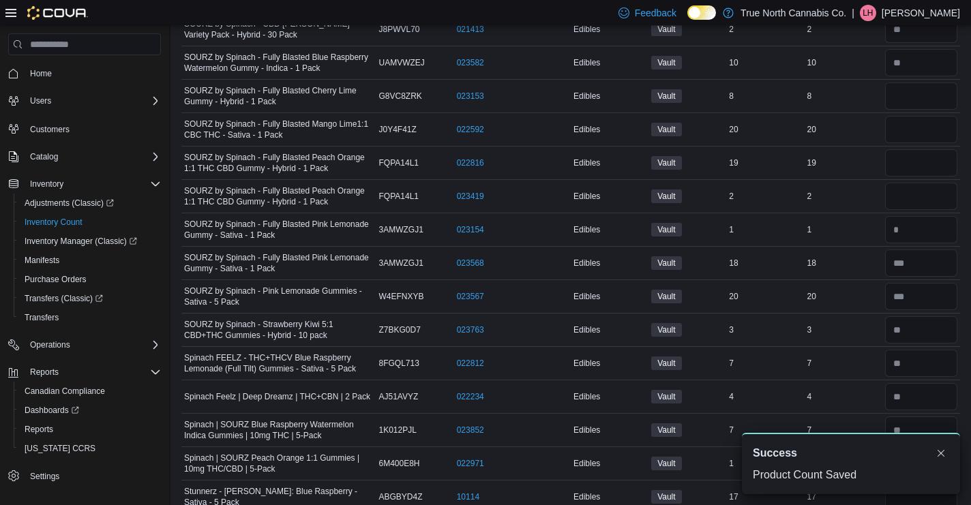
scroll to position [756, 0]
click at [933, 97] on input "number" at bounding box center [921, 96] width 72 height 27
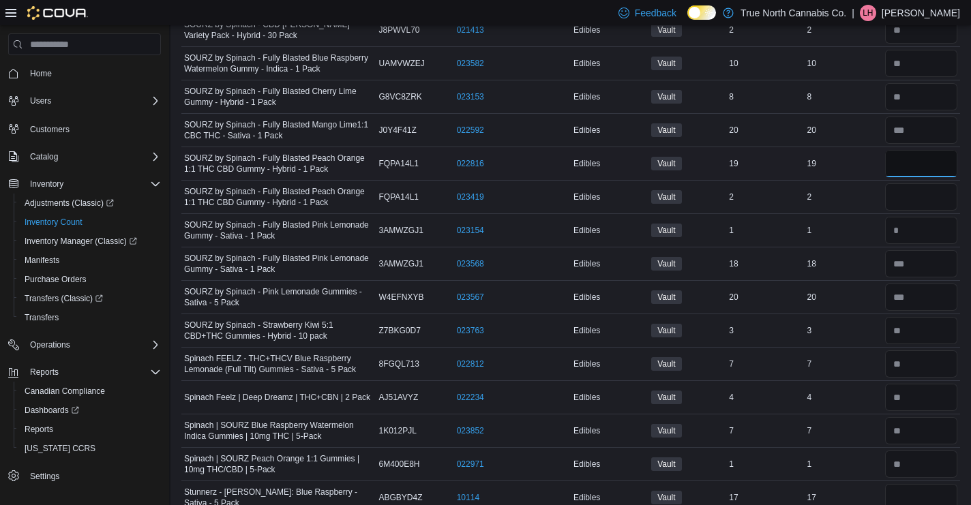
click at [932, 169] on input "number" at bounding box center [921, 163] width 72 height 27
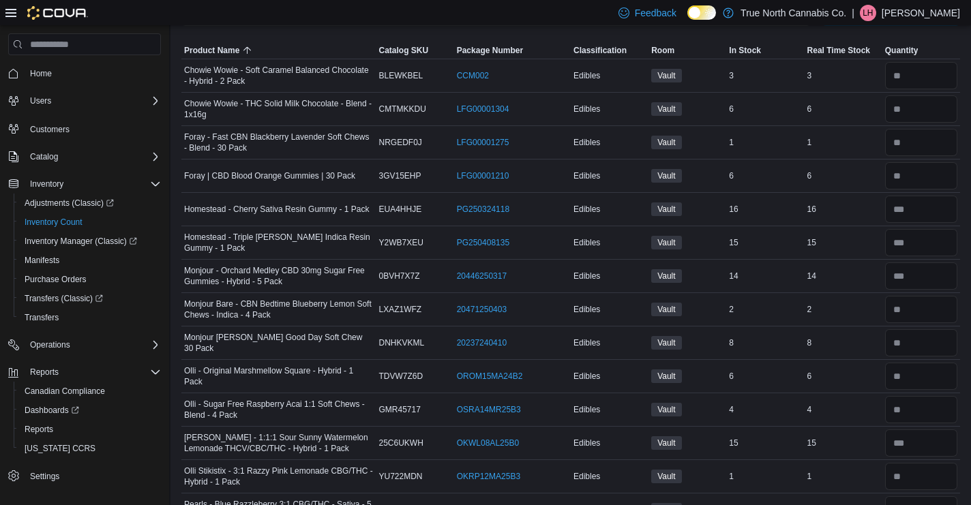
scroll to position [0, 0]
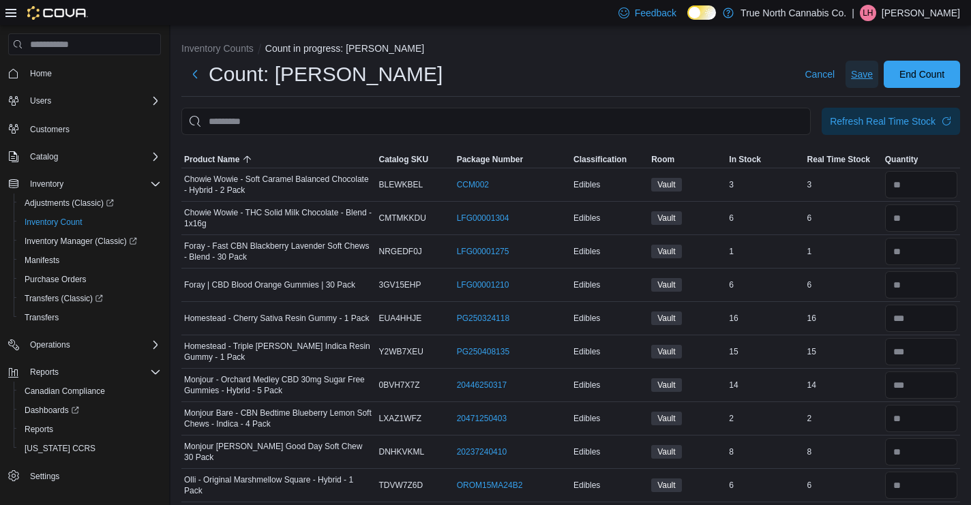
click at [864, 82] on span "Save" at bounding box center [862, 74] width 22 height 27
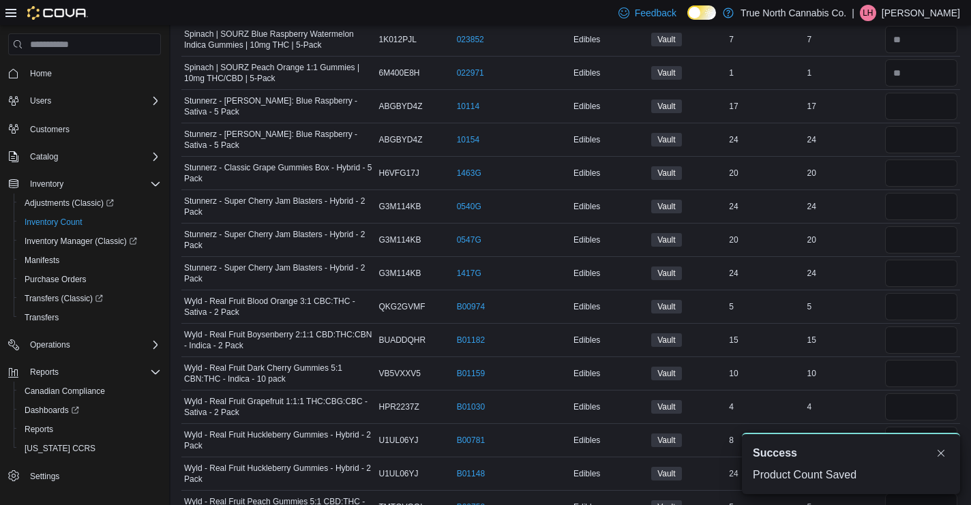
scroll to position [1146, 0]
click at [922, 110] on input "number" at bounding box center [921, 106] width 72 height 27
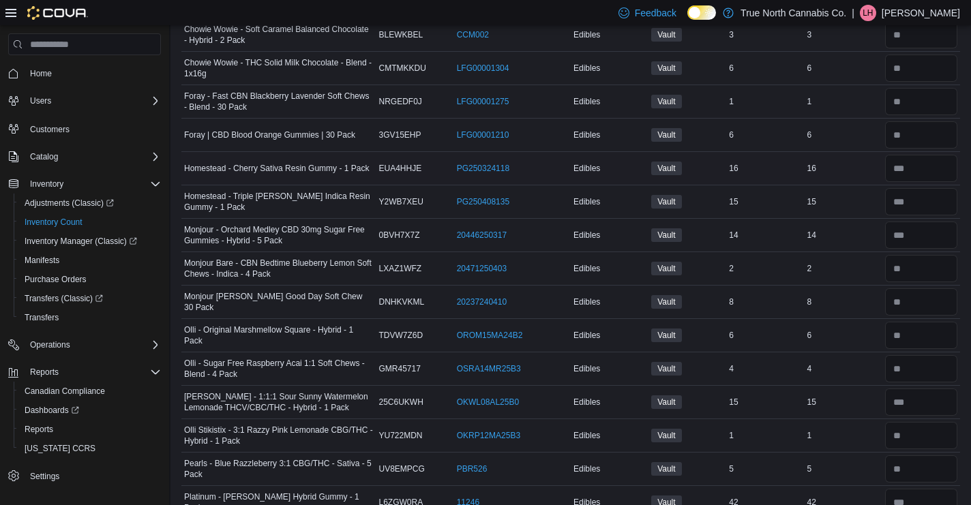
scroll to position [0, 0]
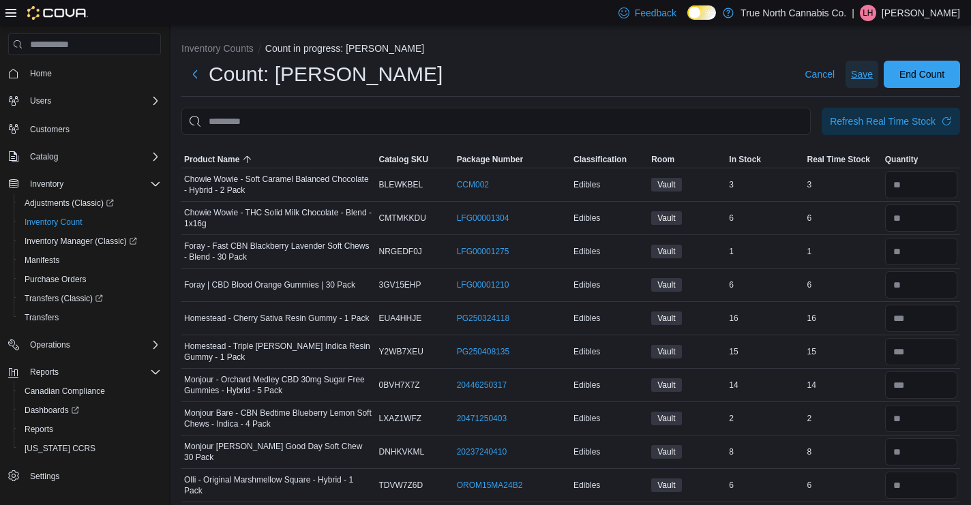
click at [857, 75] on span "Save" at bounding box center [862, 74] width 22 height 14
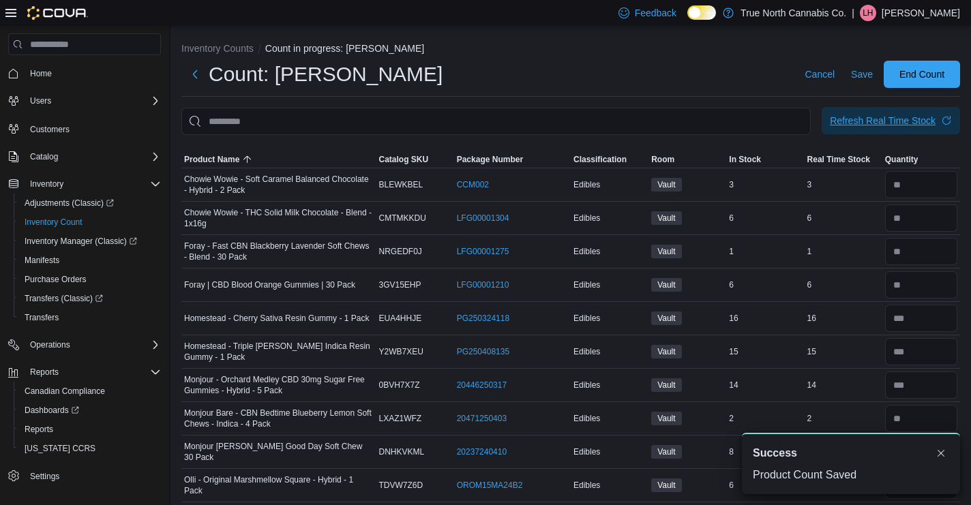
click at [912, 125] on div "Refresh Real Time Stock" at bounding box center [883, 121] width 106 height 14
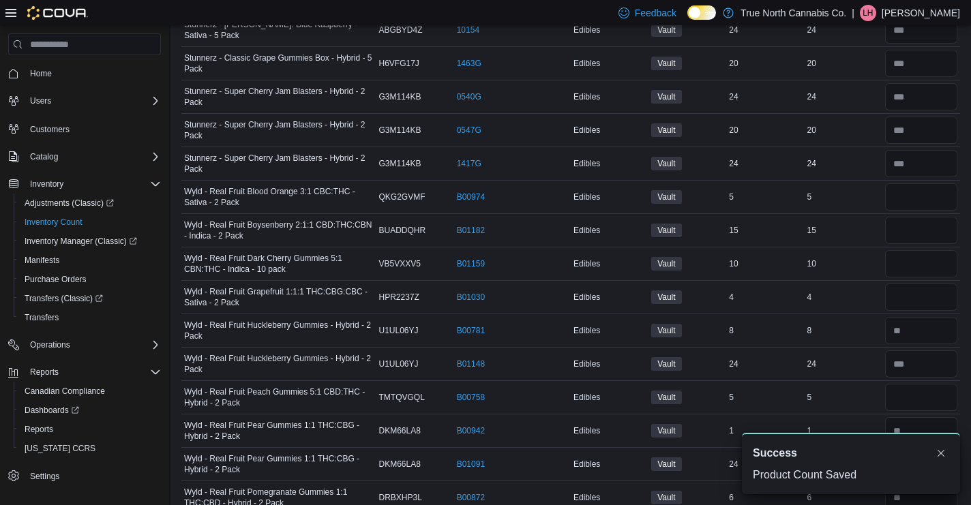
scroll to position [1279, 0]
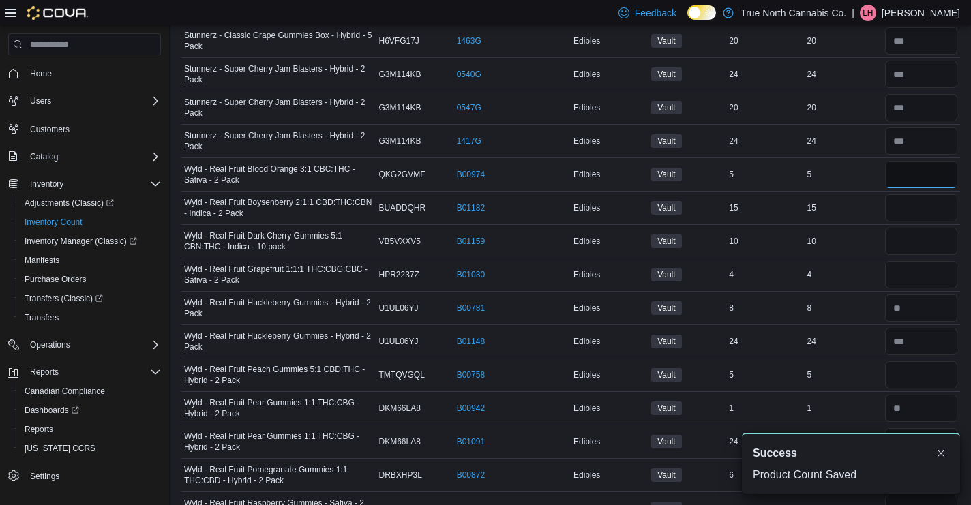
click at [913, 183] on input "number" at bounding box center [921, 174] width 72 height 27
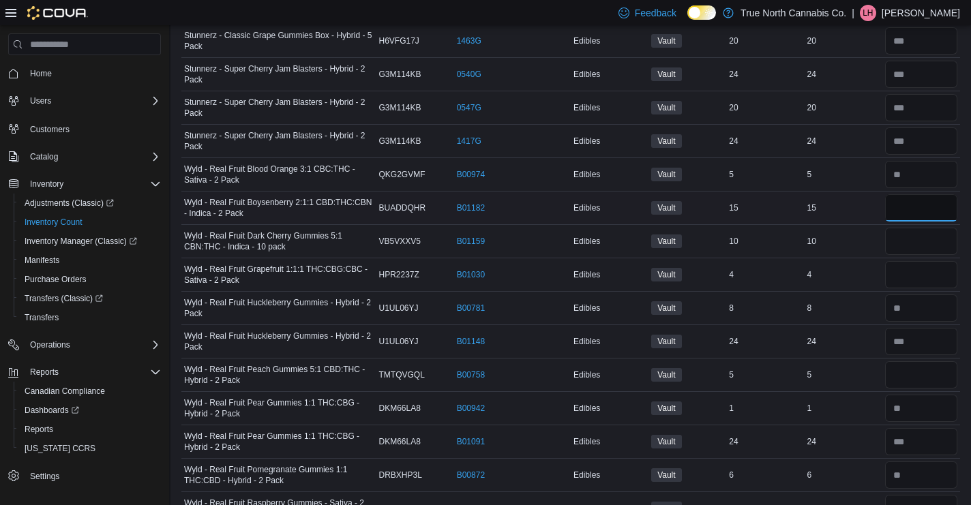
click at [902, 204] on input "number" at bounding box center [921, 207] width 72 height 27
click at [900, 378] on input "number" at bounding box center [921, 374] width 72 height 27
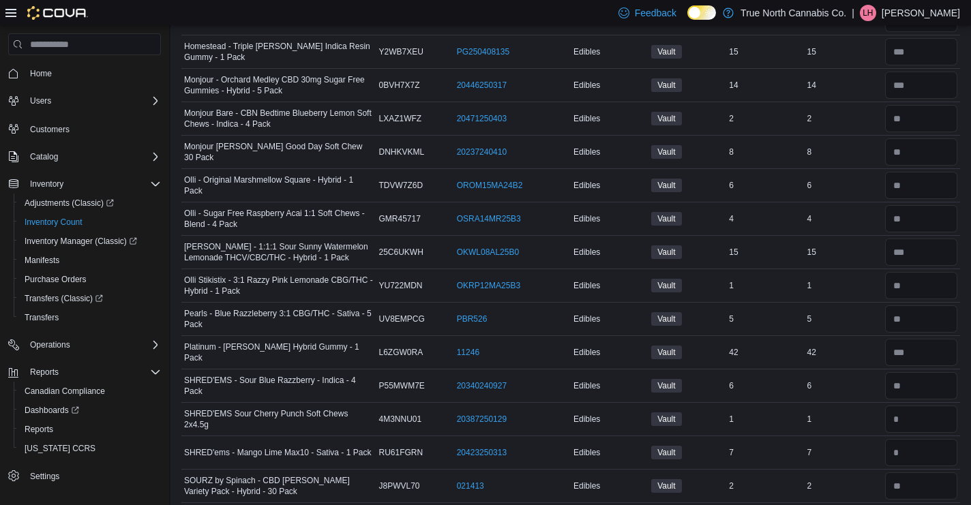
scroll to position [0, 0]
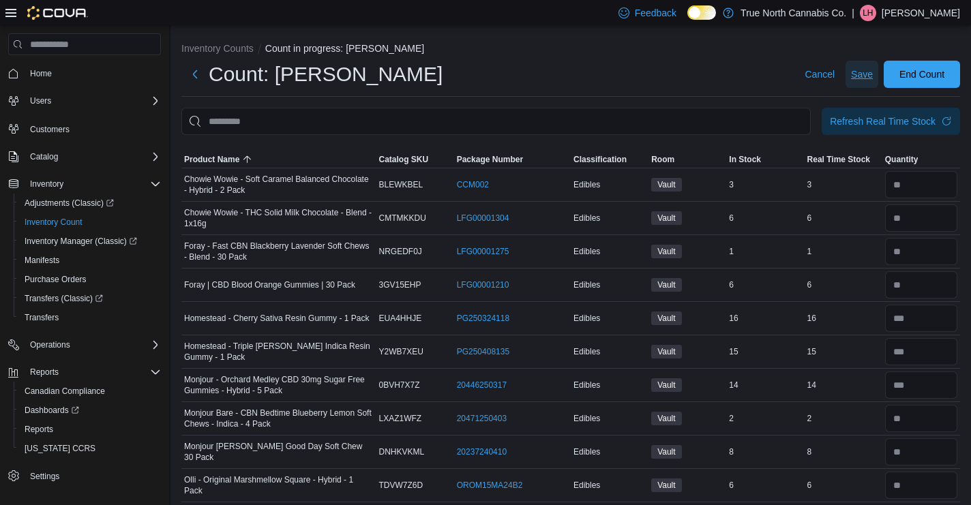
click at [860, 78] on span "Save" at bounding box center [862, 74] width 22 height 14
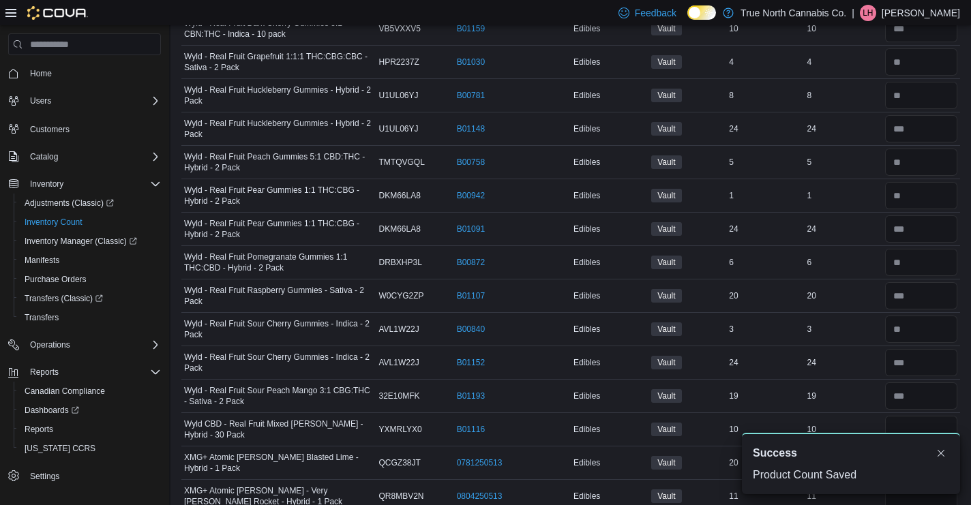
scroll to position [1510, 0]
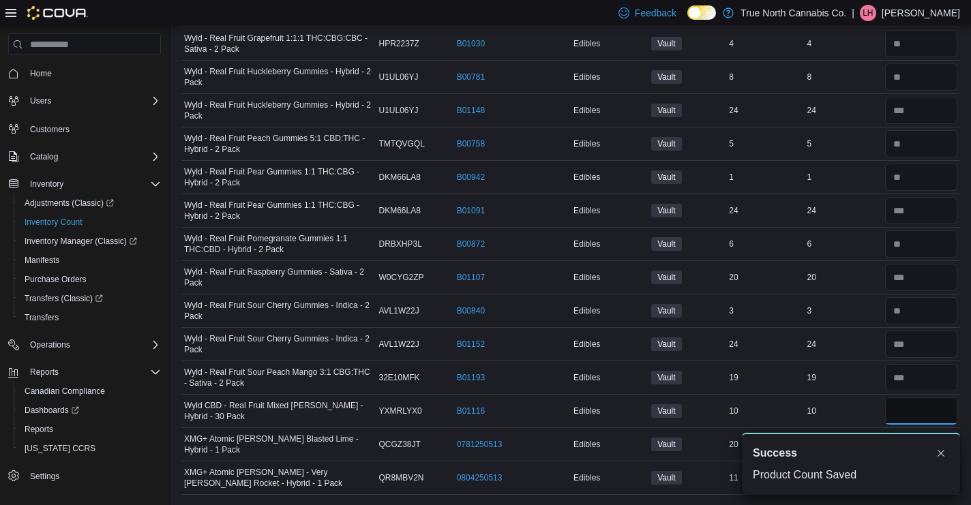
click at [903, 414] on input "number" at bounding box center [921, 410] width 72 height 27
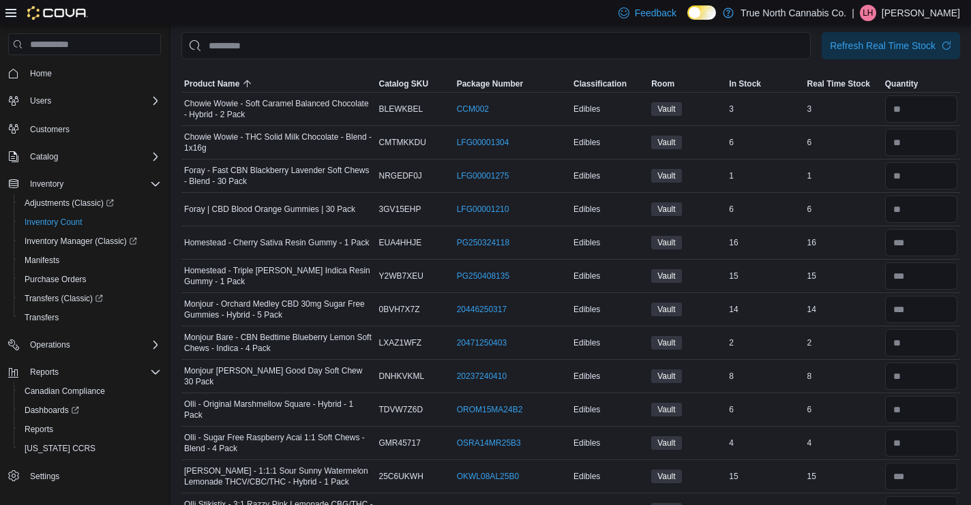
scroll to position [0, 0]
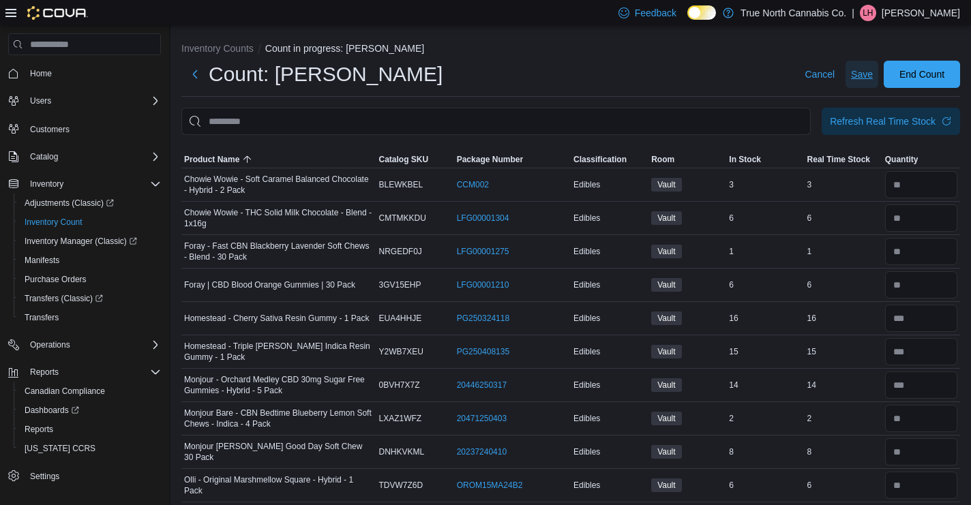
click at [869, 74] on span "Save" at bounding box center [862, 74] width 22 height 14
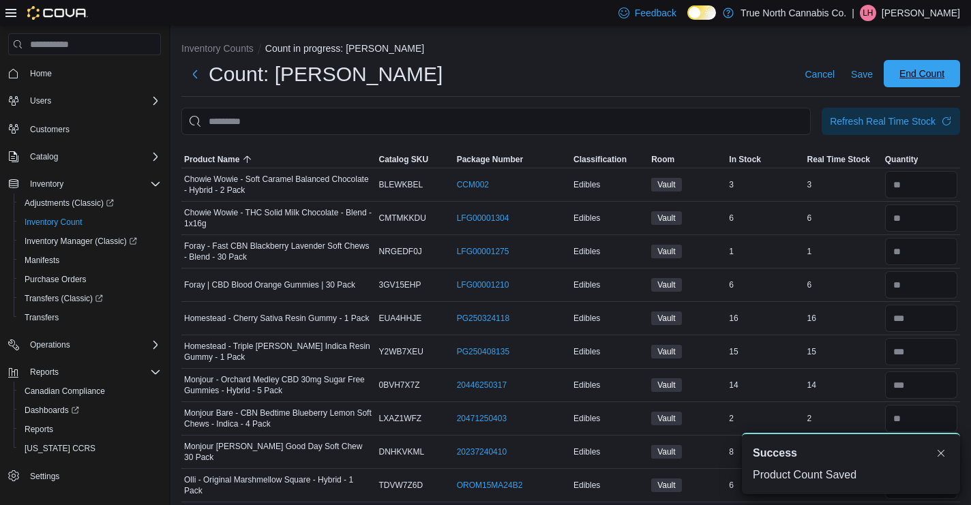
click at [904, 67] on span "End Count" at bounding box center [922, 73] width 60 height 27
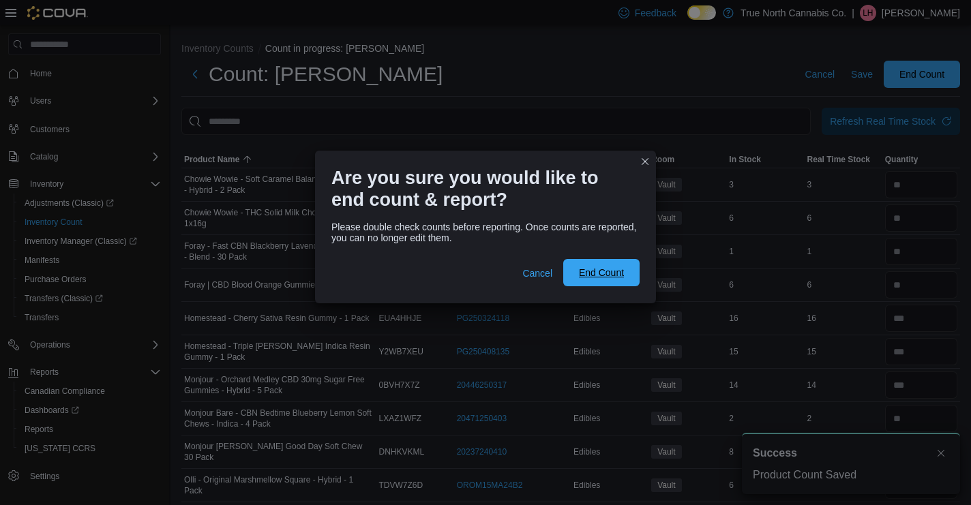
click at [587, 271] on span "End Count" at bounding box center [601, 273] width 45 height 14
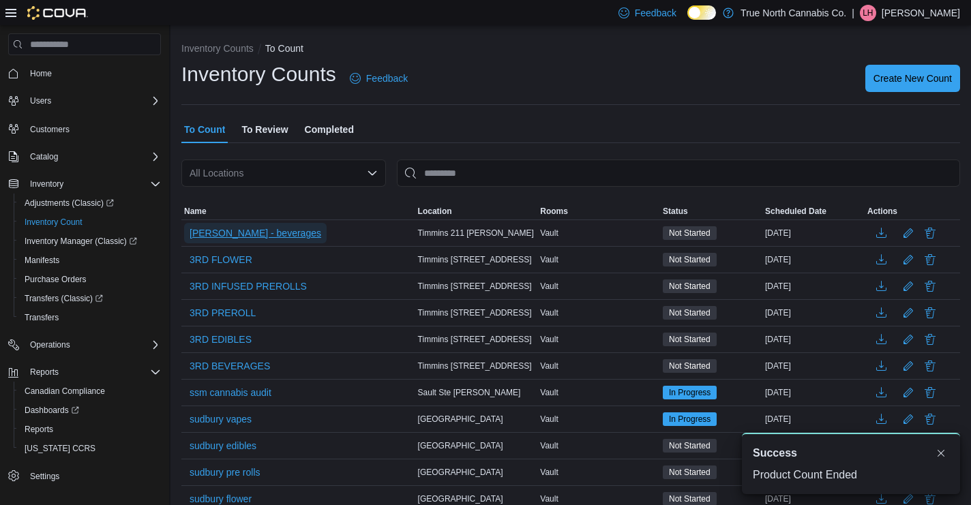
click at [233, 234] on span "craig - beverages" at bounding box center [255, 233] width 132 height 14
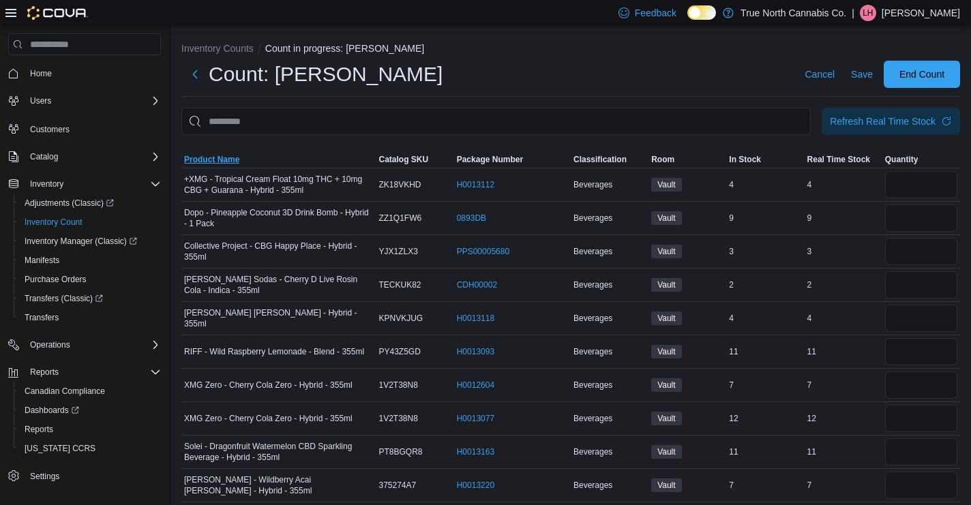
click at [224, 164] on span "Product Name" at bounding box center [211, 159] width 55 height 11
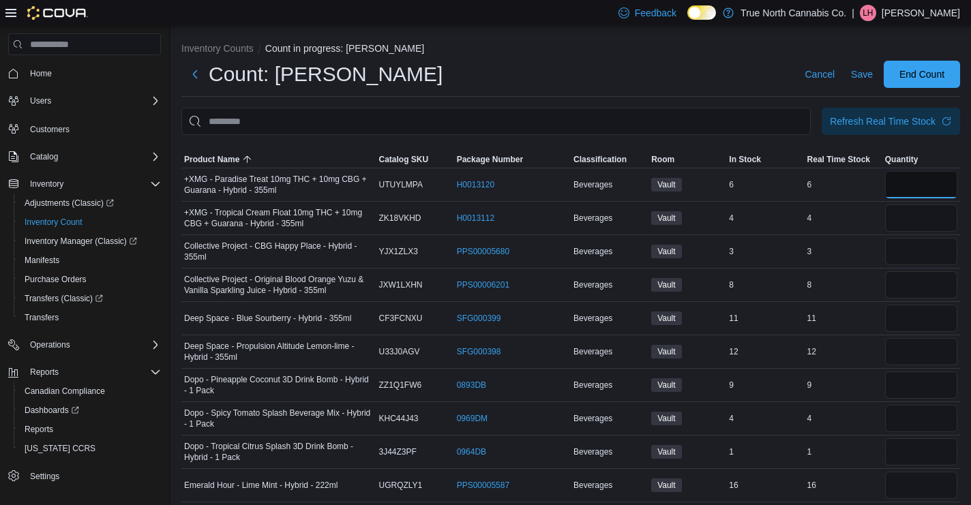
click at [908, 185] on input "number" at bounding box center [921, 184] width 72 height 27
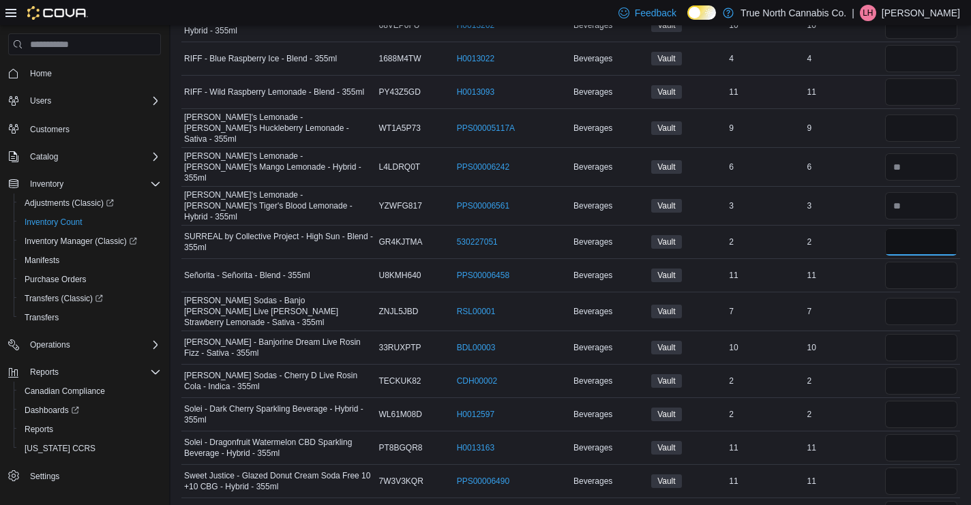
scroll to position [761, 0]
click at [938, 372] on div at bounding box center [921, 380] width 78 height 33
click at [937, 367] on input "number" at bounding box center [921, 380] width 72 height 27
click at [922, 400] on input "number" at bounding box center [921, 413] width 72 height 27
click at [917, 228] on input "number" at bounding box center [921, 241] width 72 height 27
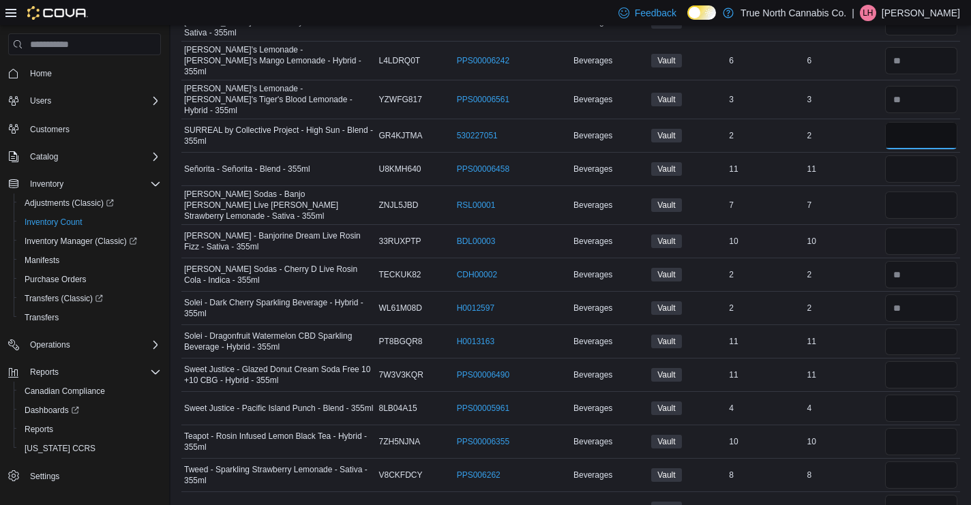
scroll to position [868, 0]
click at [910, 393] on input "number" at bounding box center [921, 406] width 72 height 27
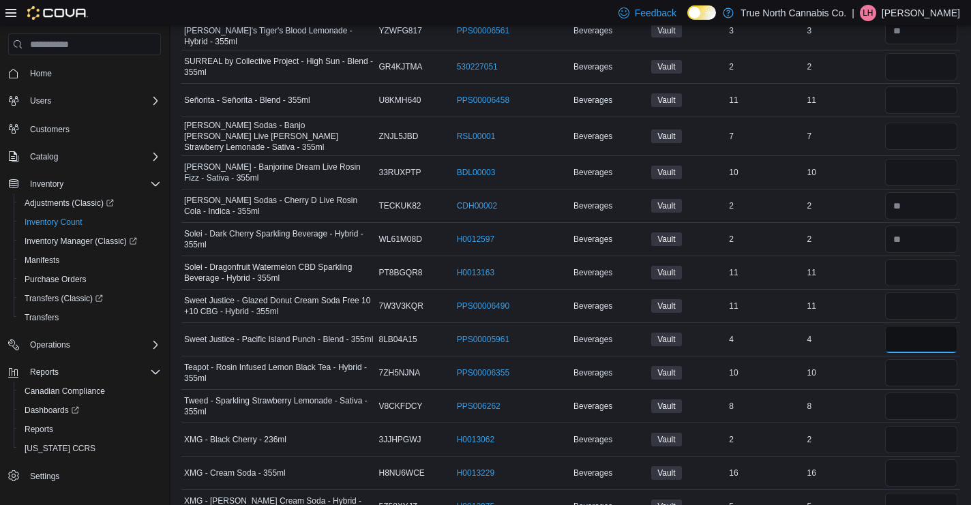
scroll to position [937, 0]
click at [914, 425] on input "number" at bounding box center [921, 438] width 72 height 27
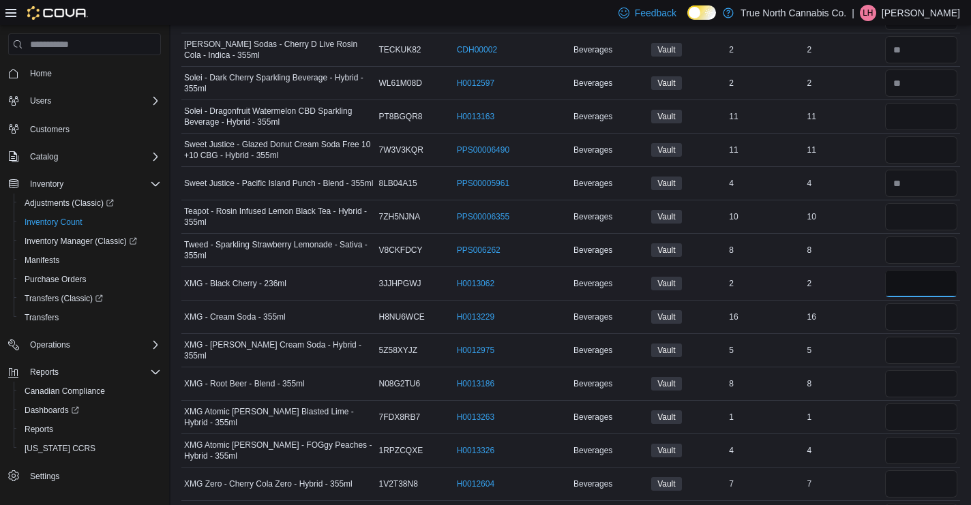
scroll to position [1093, 0]
click at [932, 336] on input "number" at bounding box center [921, 349] width 72 height 27
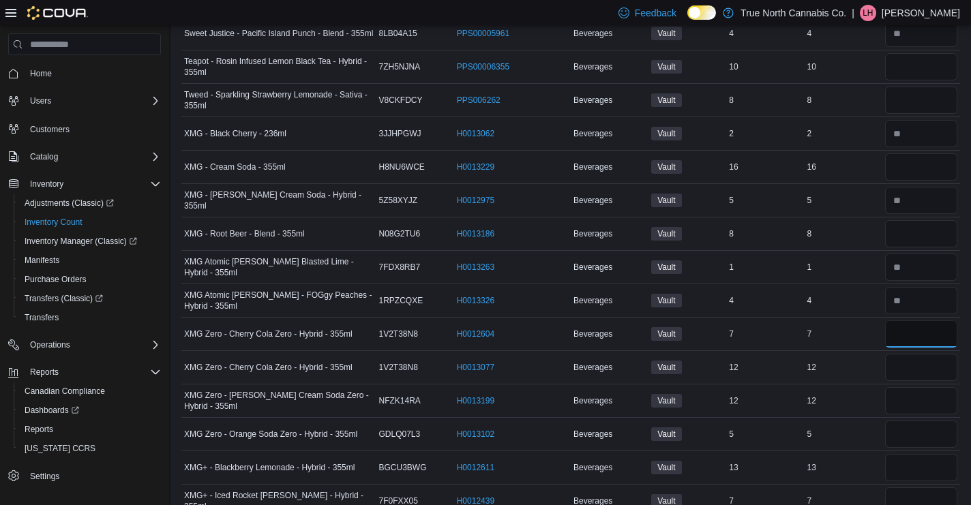
scroll to position [1243, 0]
click at [932, 486] on input "number" at bounding box center [921, 499] width 72 height 27
click at [919, 419] on input "number" at bounding box center [921, 432] width 72 height 27
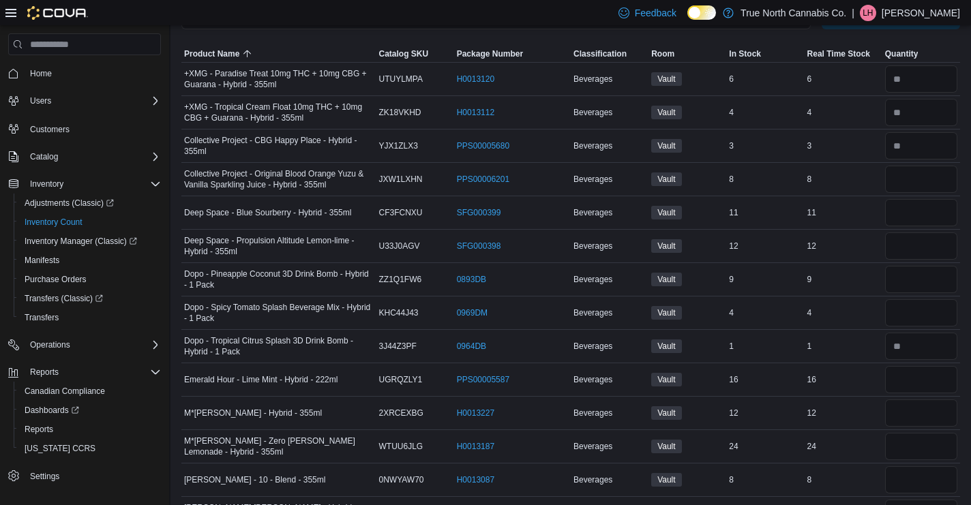
scroll to position [0, 0]
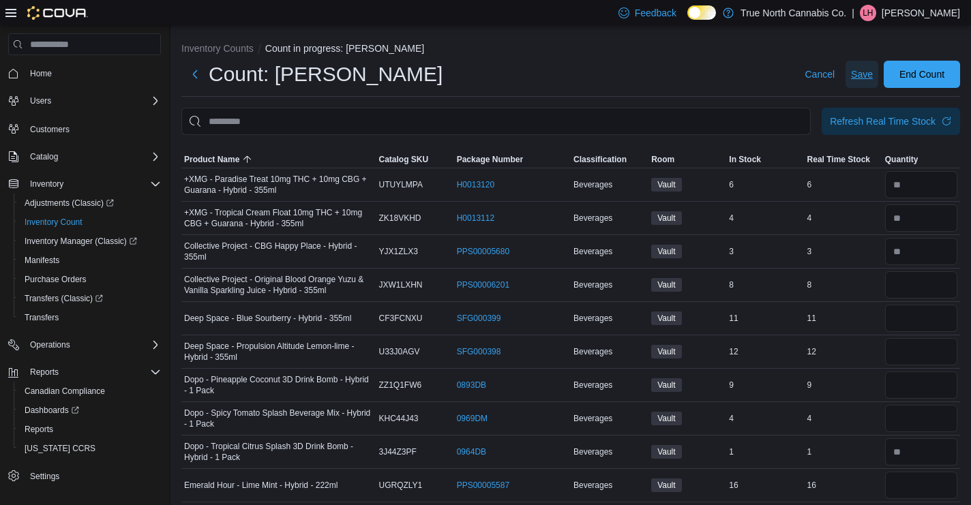
click at [860, 65] on span "Save" at bounding box center [862, 74] width 22 height 27
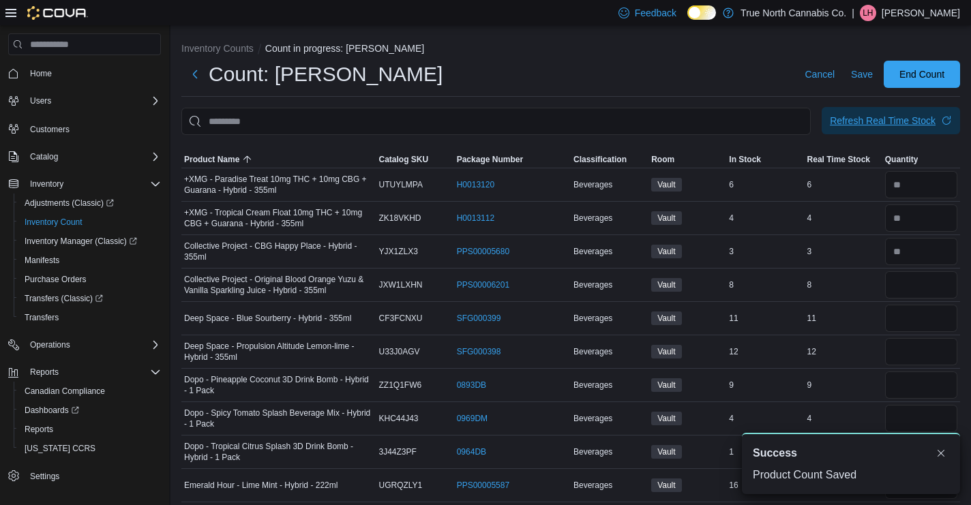
click at [885, 121] on div "Refresh Real Time Stock" at bounding box center [883, 121] width 106 height 14
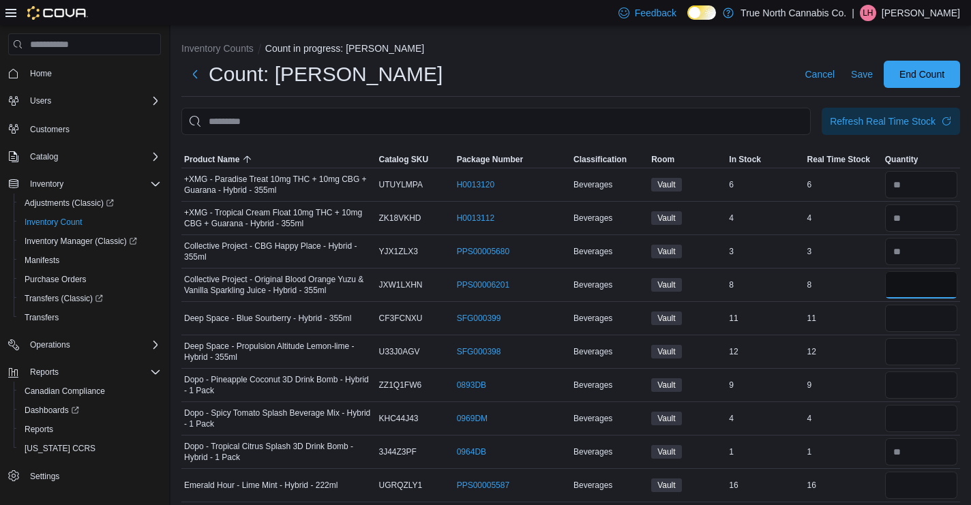
click at [923, 286] on input "number" at bounding box center [921, 284] width 72 height 27
click at [922, 316] on input "number" at bounding box center [921, 318] width 72 height 27
click at [863, 80] on span "Save" at bounding box center [862, 74] width 22 height 14
click at [856, 72] on span "Save" at bounding box center [862, 74] width 22 height 14
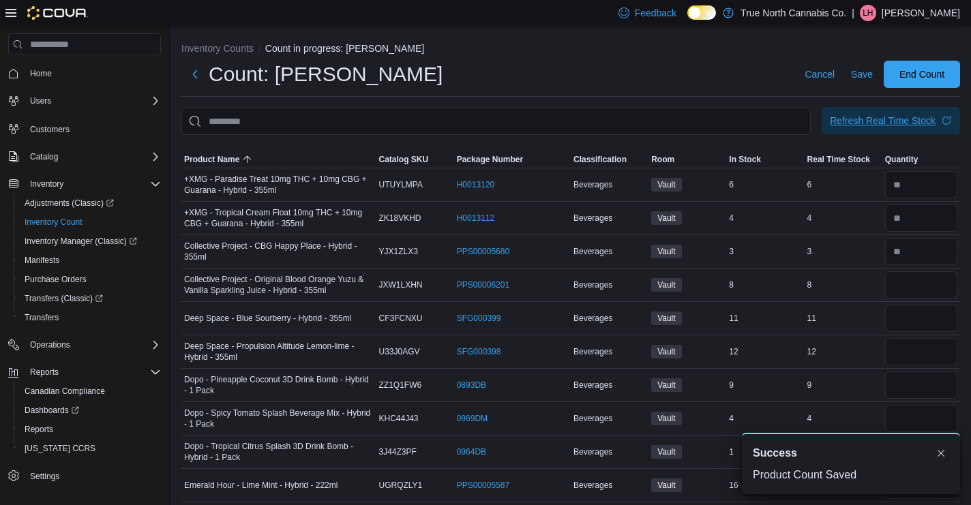
click at [885, 129] on span "Refresh Real Time Stock" at bounding box center [891, 120] width 122 height 27
click at [937, 458] on button "Dismiss toast" at bounding box center [940, 452] width 16 height 16
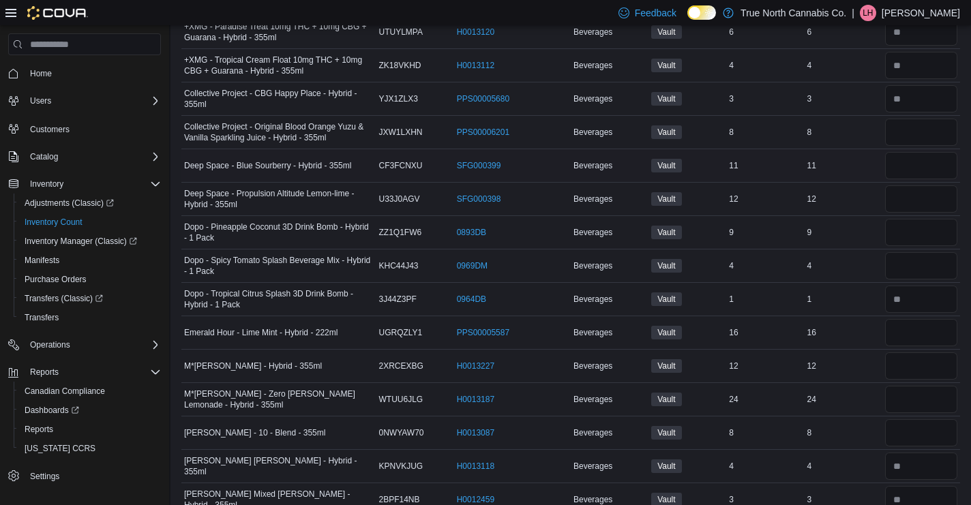
scroll to position [154, 0]
click at [890, 129] on input "number" at bounding box center [921, 130] width 72 height 27
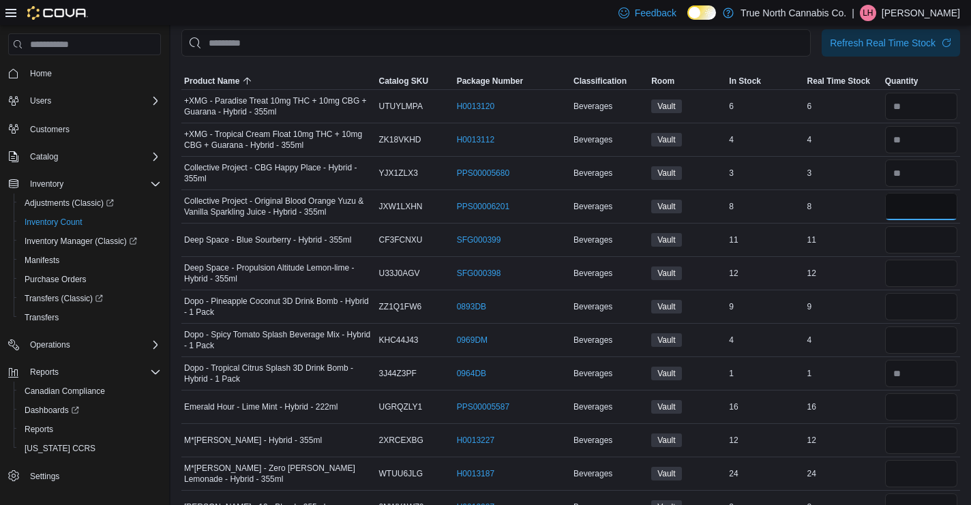
scroll to position [0, 0]
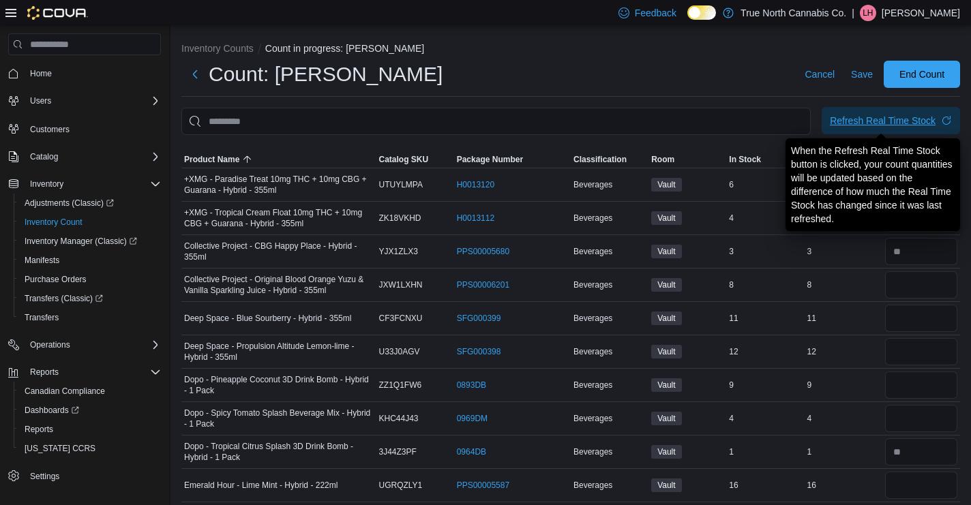
click at [869, 120] on div "Refresh Real Time Stock" at bounding box center [883, 121] width 106 height 14
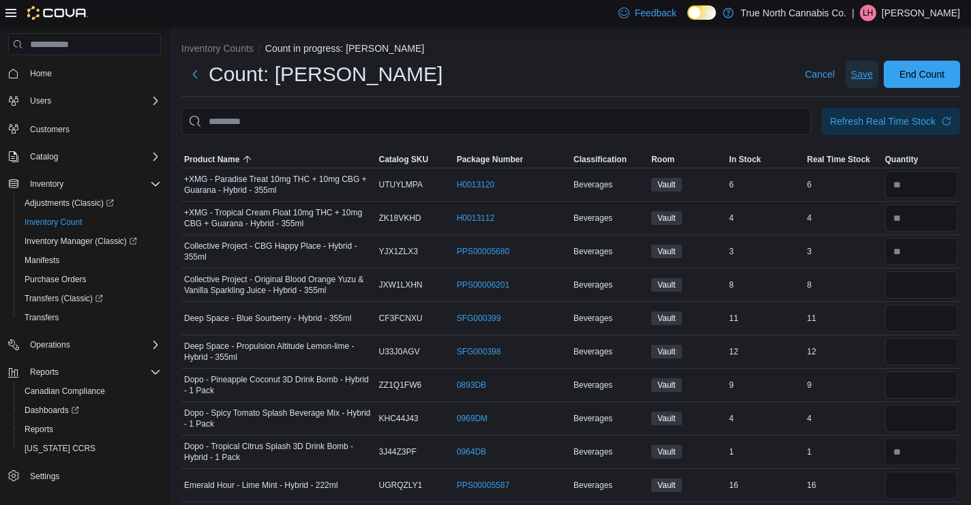
click at [856, 75] on span "Save" at bounding box center [862, 74] width 22 height 14
click at [852, 119] on div "Refresh Real Time Stock" at bounding box center [883, 121] width 106 height 14
click at [897, 111] on span "Refresh Real Time Stock" at bounding box center [891, 120] width 122 height 27
click at [868, 79] on span "Save" at bounding box center [862, 74] width 22 height 14
click at [879, 121] on div "Refresh Real Time Stock" at bounding box center [883, 121] width 106 height 14
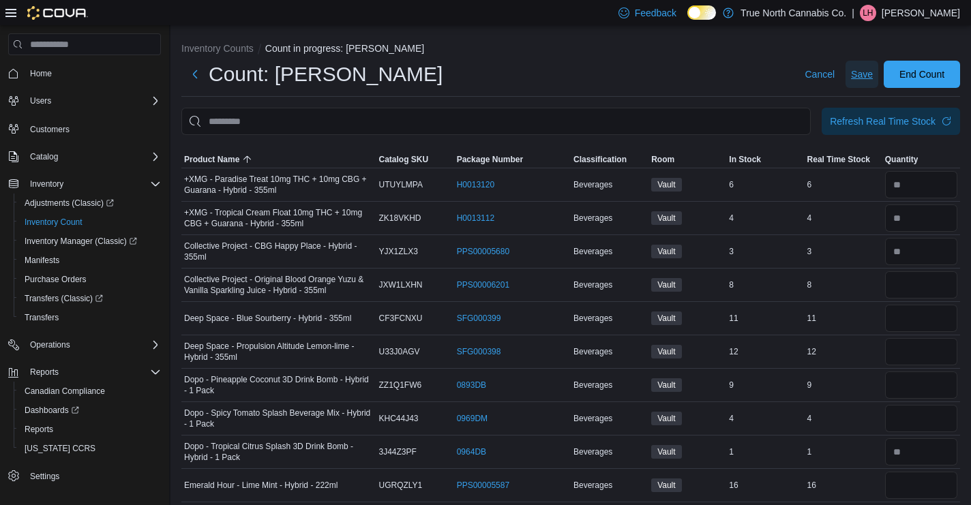
click at [855, 76] on span "Save" at bounding box center [862, 74] width 22 height 14
click at [896, 284] on input "number" at bounding box center [921, 284] width 72 height 27
click at [928, 286] on input "number" at bounding box center [921, 284] width 72 height 27
click at [865, 74] on span "Save" at bounding box center [862, 74] width 22 height 14
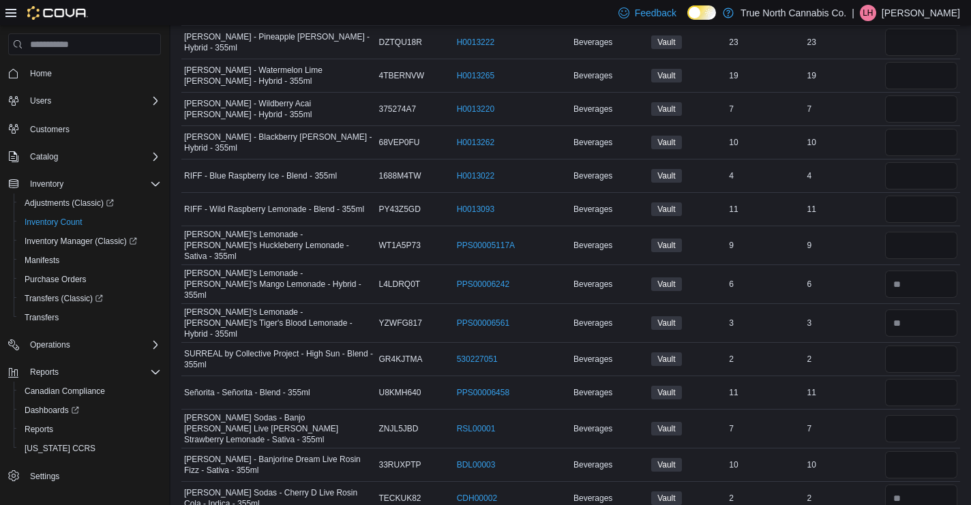
scroll to position [647, 0]
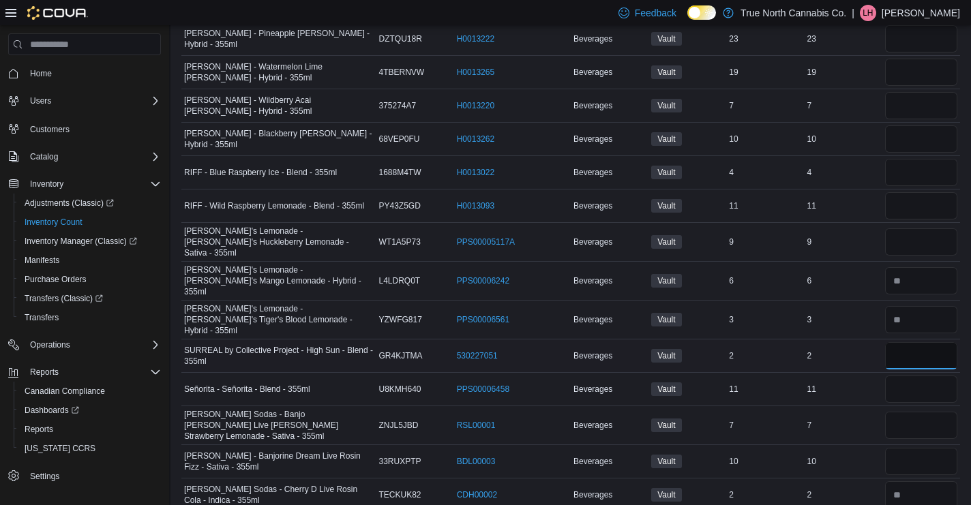
click at [902, 342] on input "number" at bounding box center [921, 355] width 72 height 27
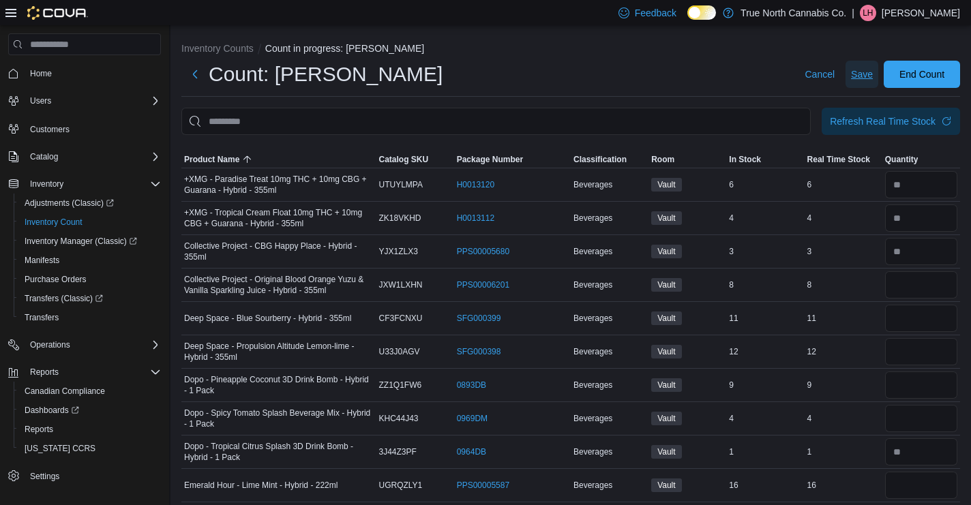
click at [872, 75] on span "Save" at bounding box center [862, 74] width 22 height 14
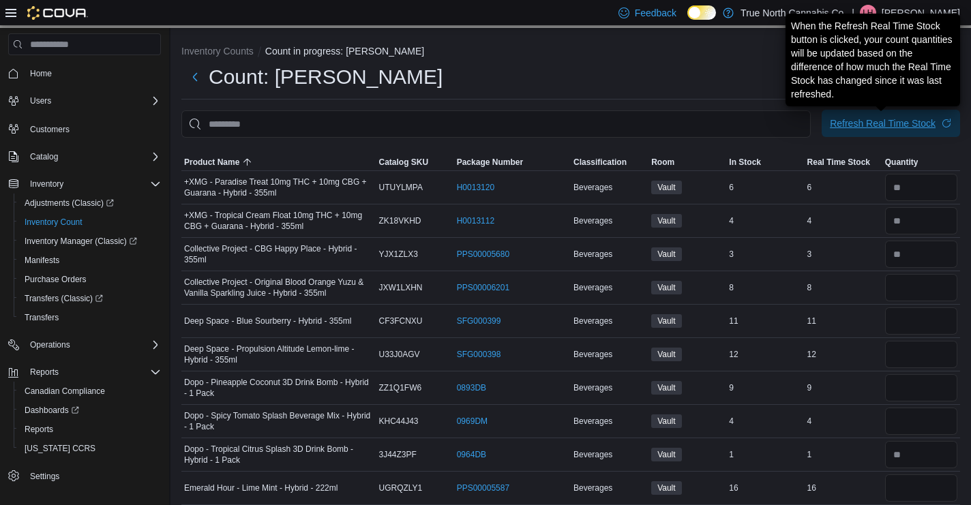
click at [885, 124] on div "Refresh Real Time Stock" at bounding box center [883, 124] width 106 height 14
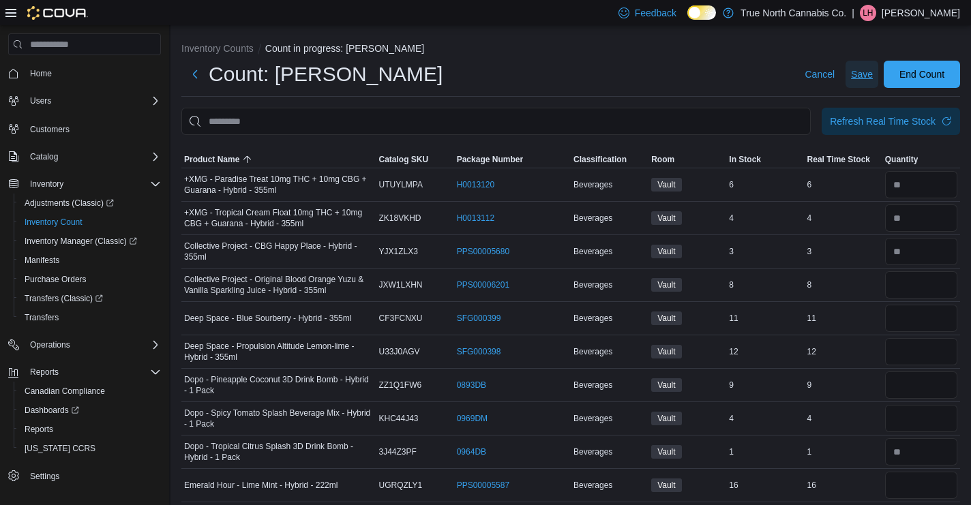
click at [851, 76] on span "Save" at bounding box center [862, 74] width 22 height 14
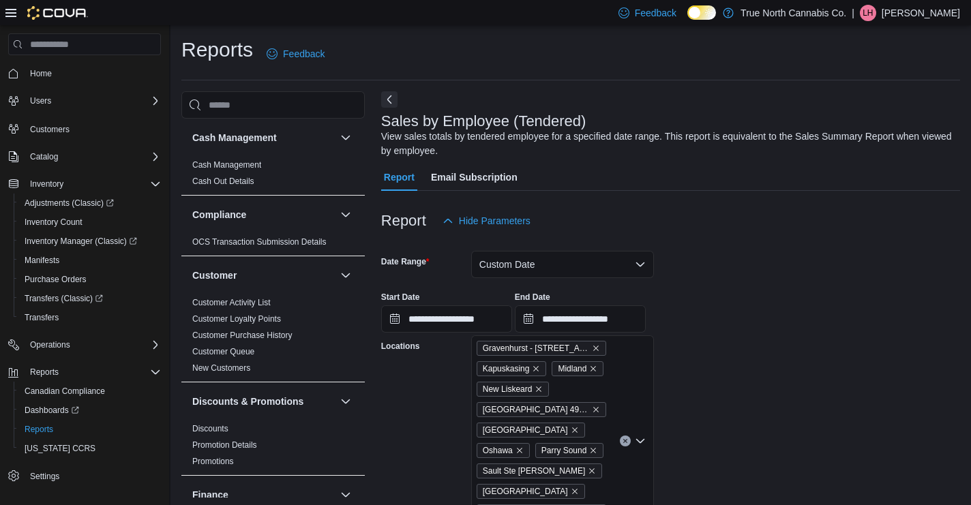
scroll to position [3807, 0]
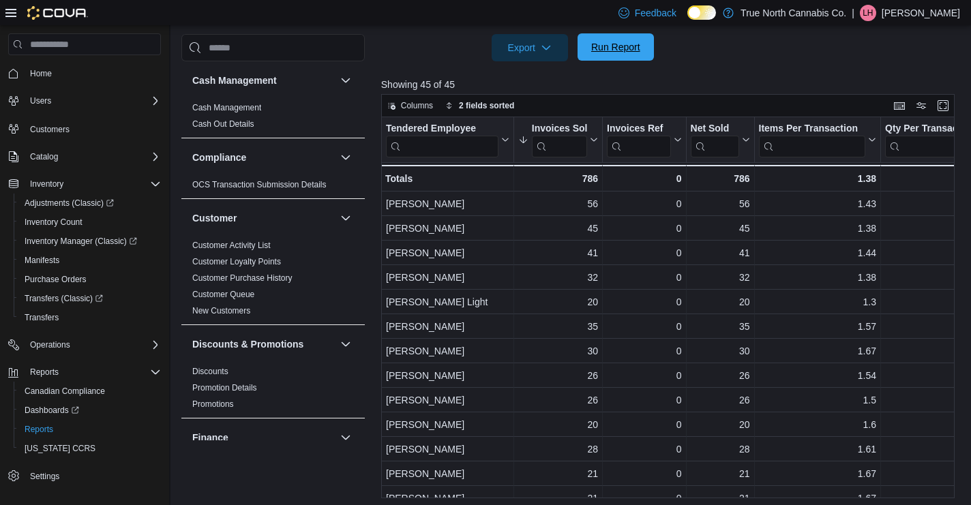
click at [600, 46] on span "Run Report" at bounding box center [615, 47] width 49 height 14
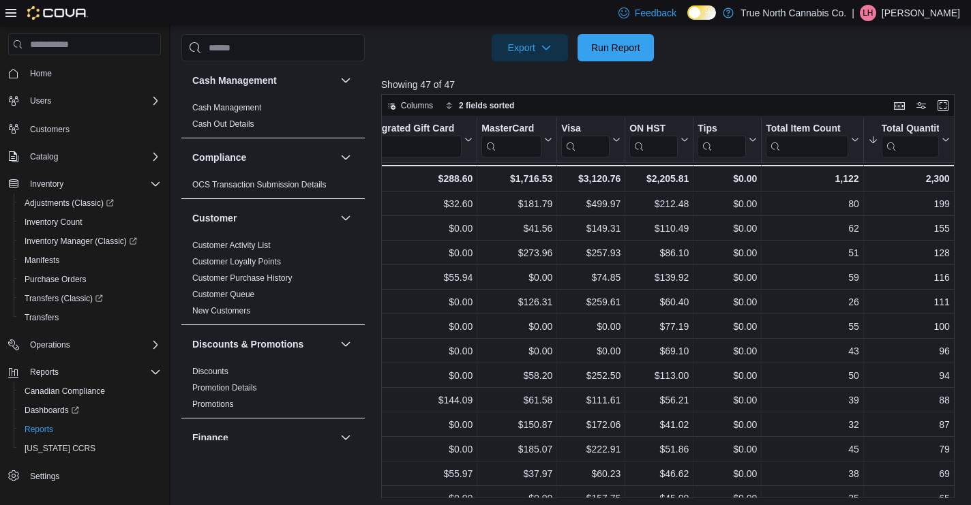
scroll to position [0, 1921]
click at [612, 54] on span "Run Report" at bounding box center [615, 46] width 60 height 27
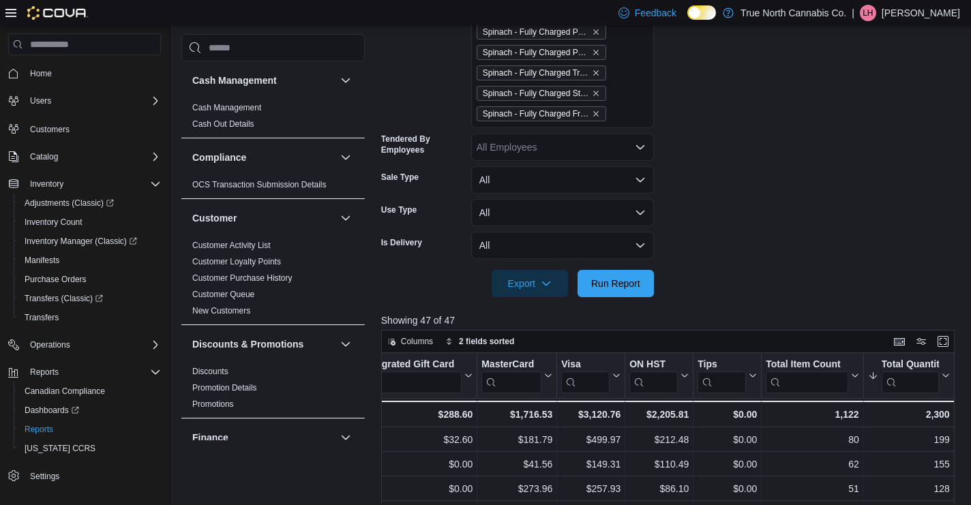
scroll to position [3568, 0]
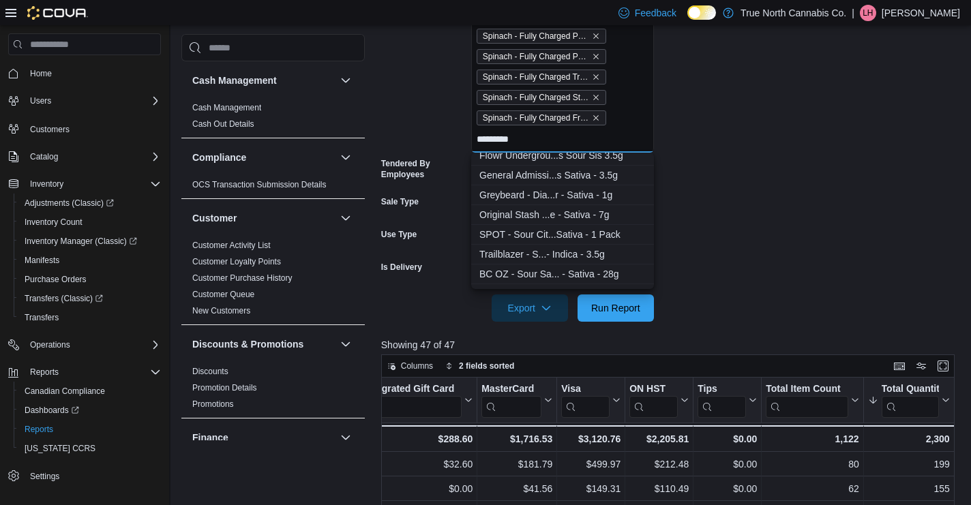
scroll to position [1682, 0]
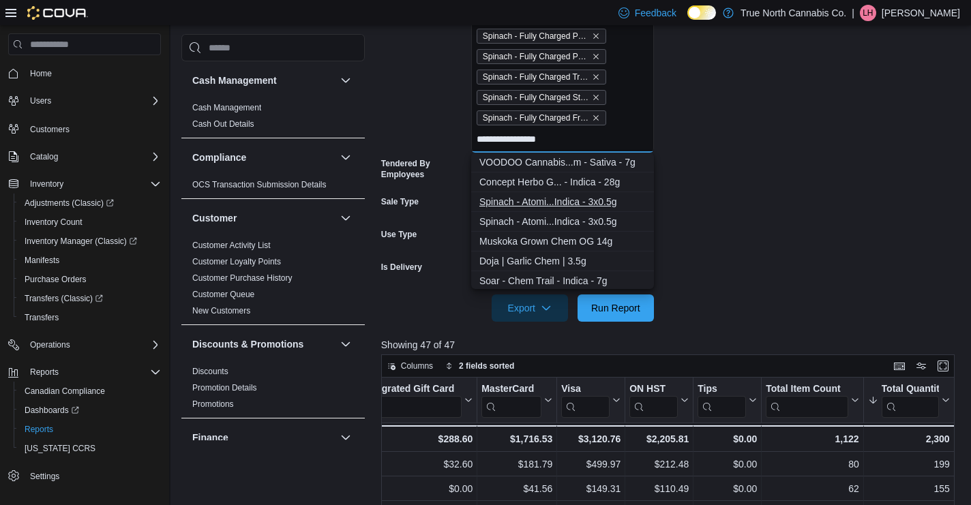
type input "**********"
click at [568, 198] on div "Spinach - Atomi...Indica - 3x0.5g" at bounding box center [562, 202] width 166 height 14
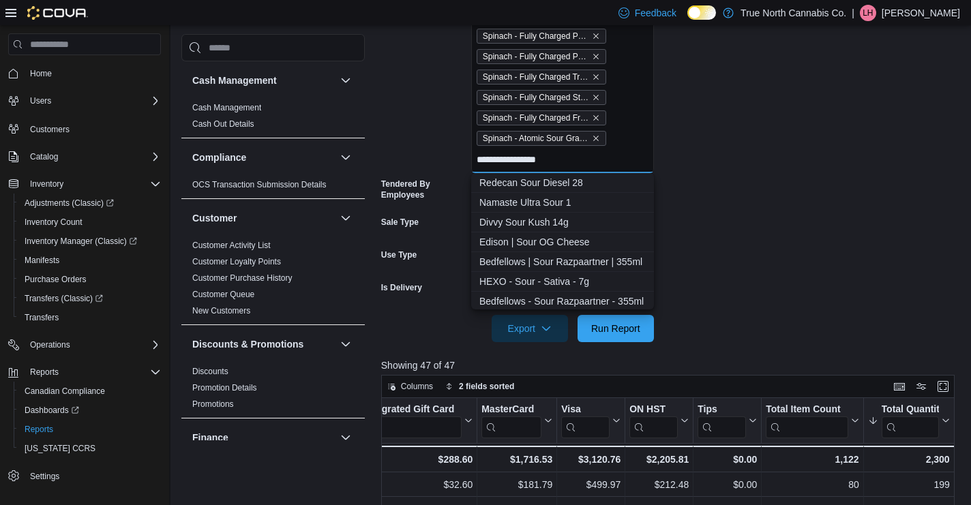
scroll to position [417, 0]
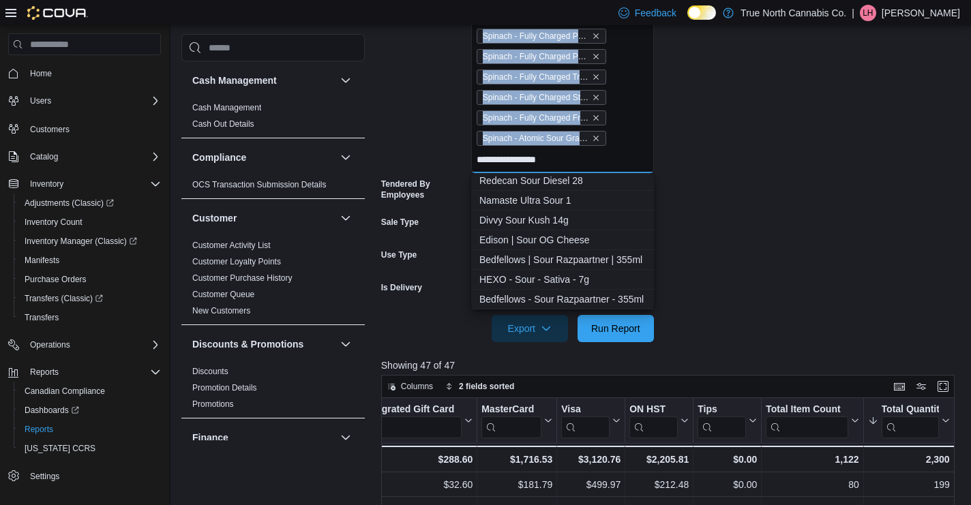
drag, startPoint x: 570, startPoint y: 155, endPoint x: 448, endPoint y: 159, distance: 121.4
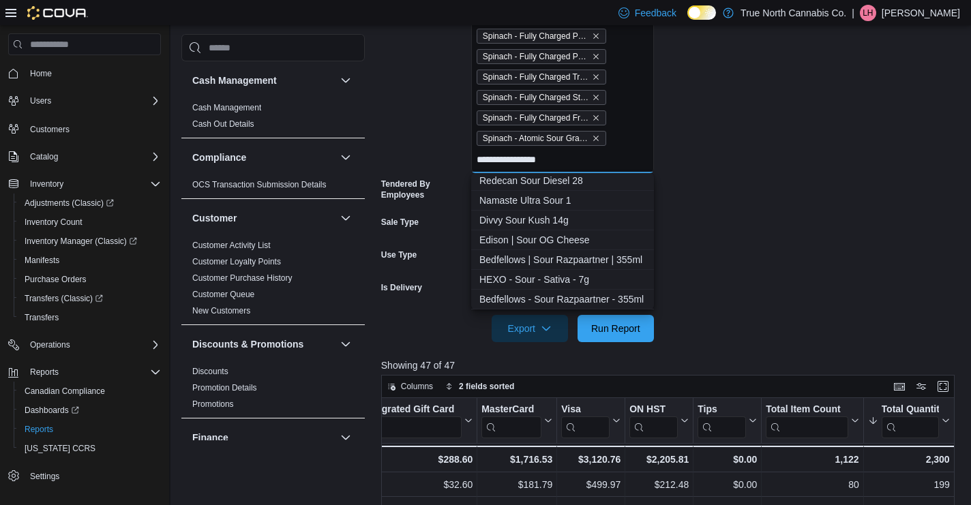
drag, startPoint x: 577, startPoint y: 157, endPoint x: 472, endPoint y: 161, distance: 105.0
click at [515, 161] on input "**********" at bounding box center [518, 159] width 85 height 16
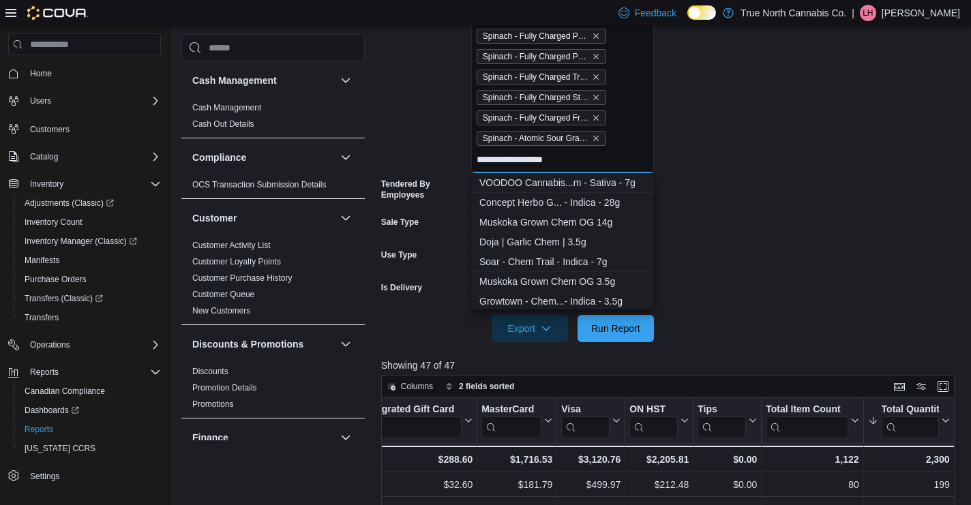
click at [566, 161] on input "**********" at bounding box center [522, 159] width 92 height 16
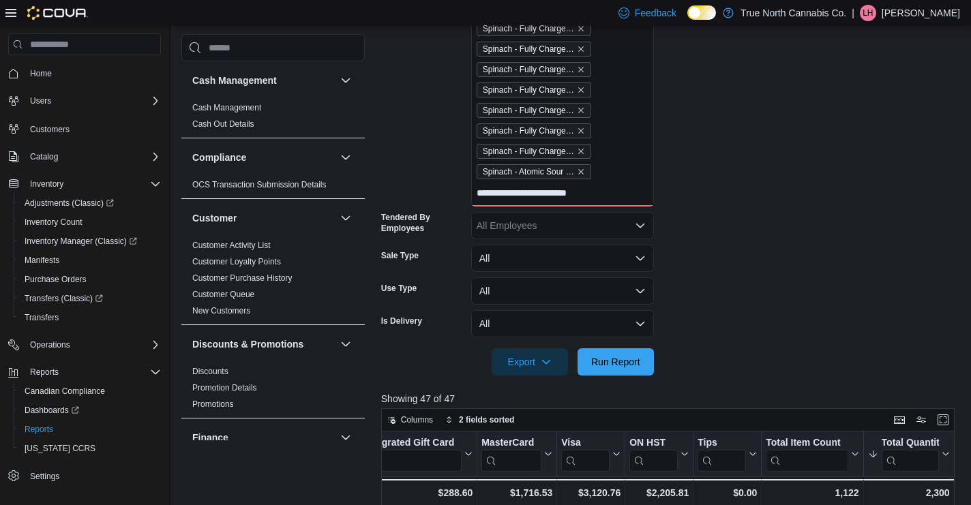
scroll to position [3532, 0]
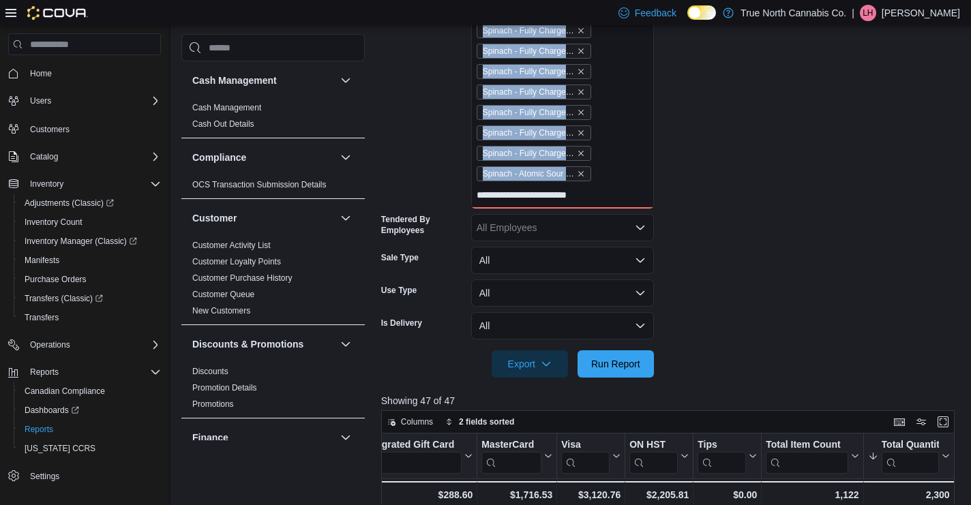
drag, startPoint x: 611, startPoint y: 189, endPoint x: 463, endPoint y: 194, distance: 148.0
click at [539, 200] on input "**********" at bounding box center [536, 195] width 121 height 16
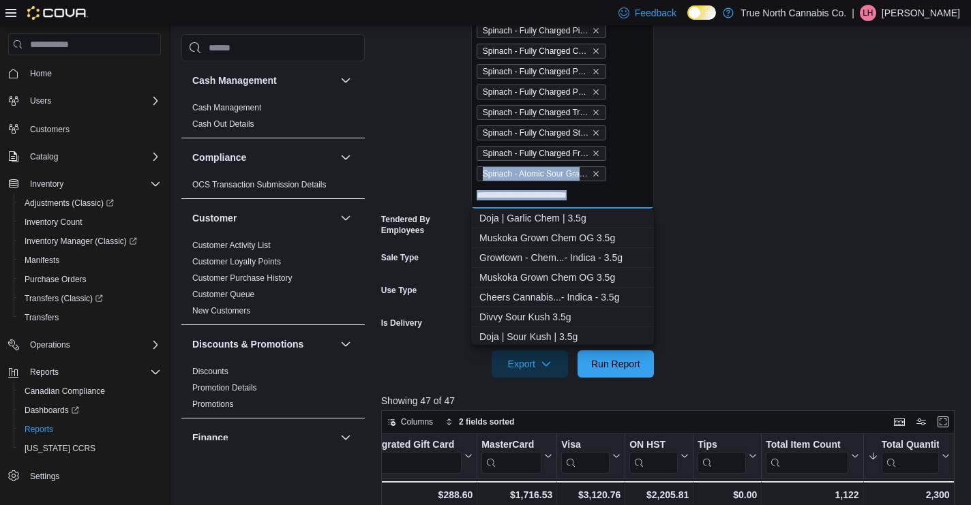
click at [577, 199] on input "**********" at bounding box center [536, 195] width 121 height 16
click at [577, 200] on input "**********" at bounding box center [536, 195] width 121 height 16
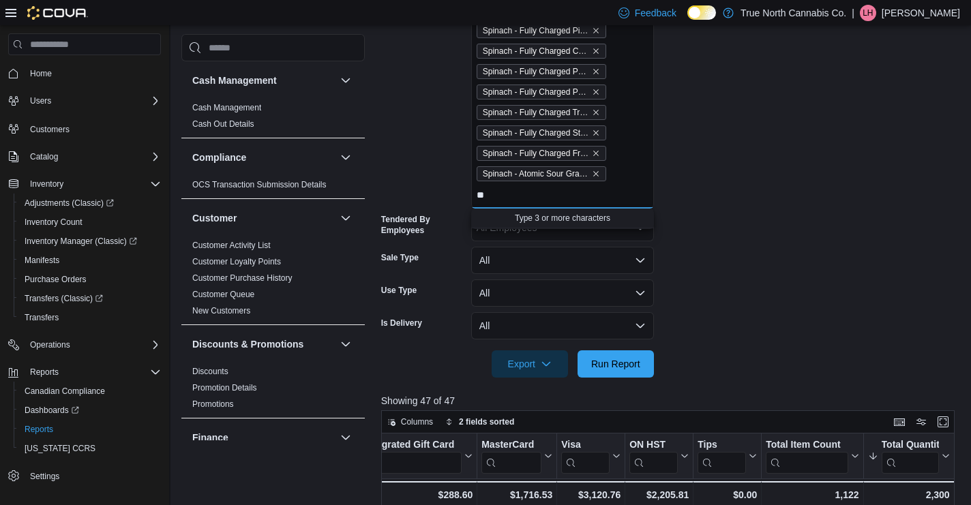
type input "*"
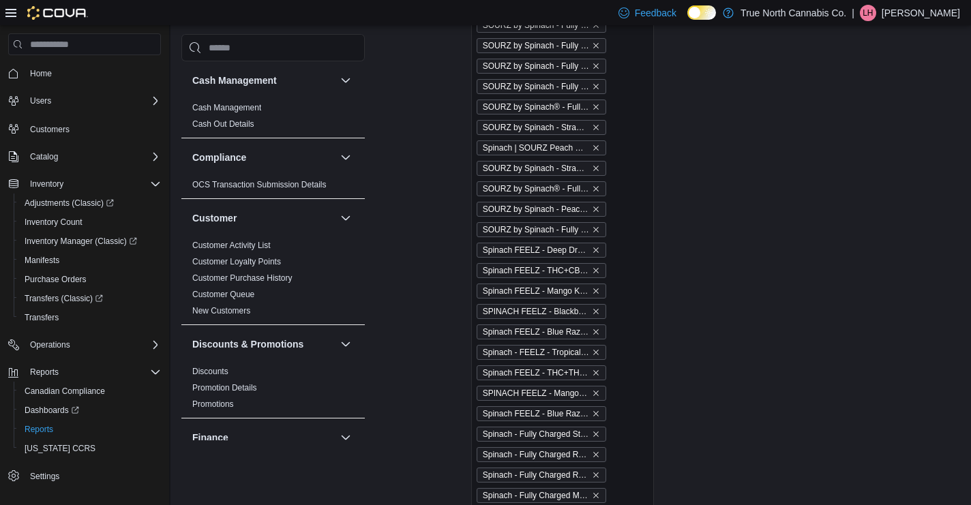
scroll to position [3832, 0]
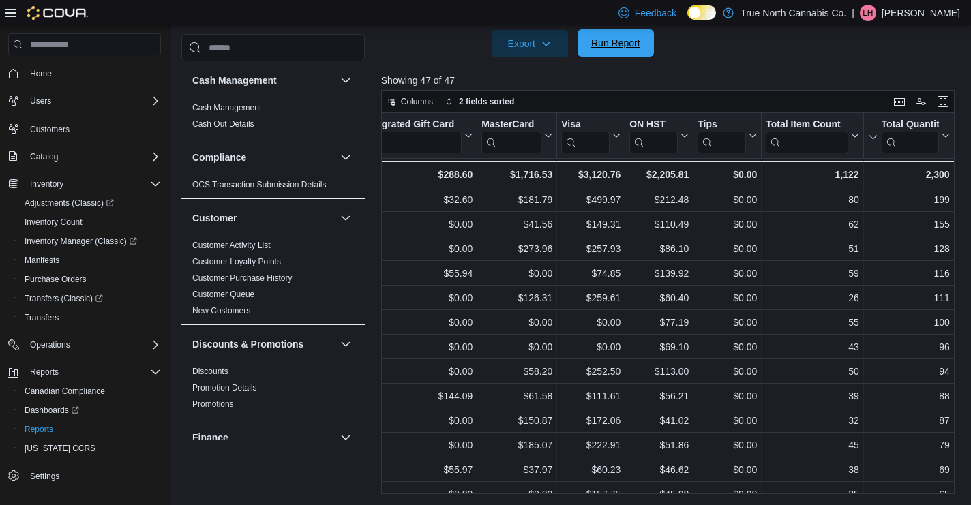
click at [625, 49] on span "Run Report" at bounding box center [615, 43] width 49 height 14
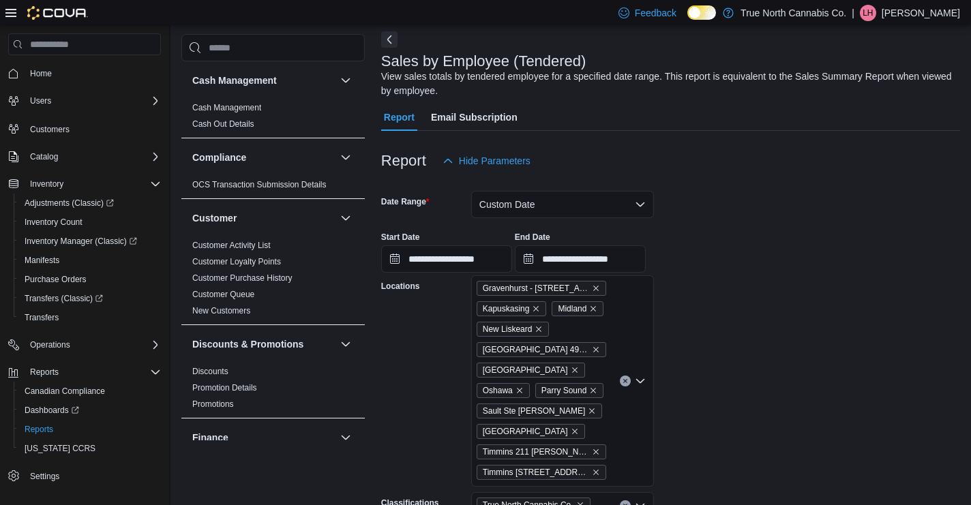
scroll to position [74, 0]
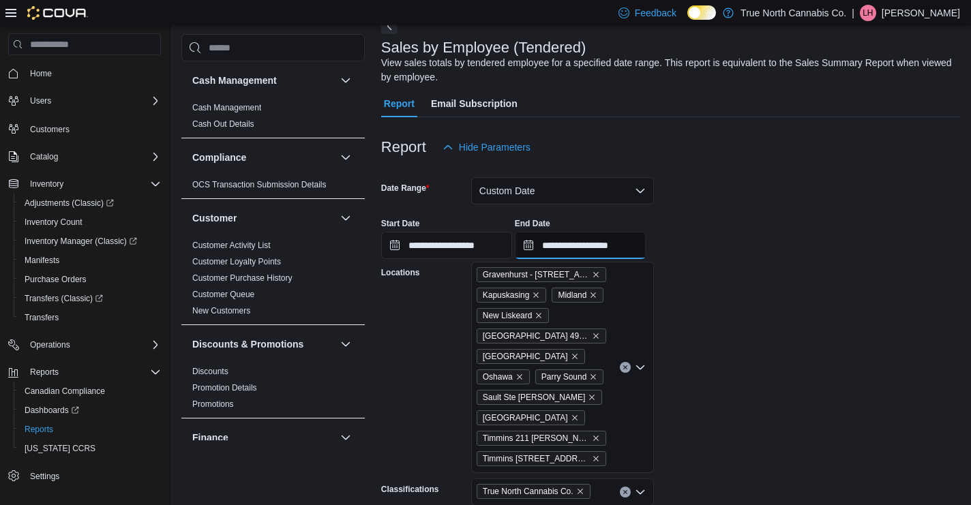
click at [600, 245] on input "**********" at bounding box center [580, 245] width 131 height 27
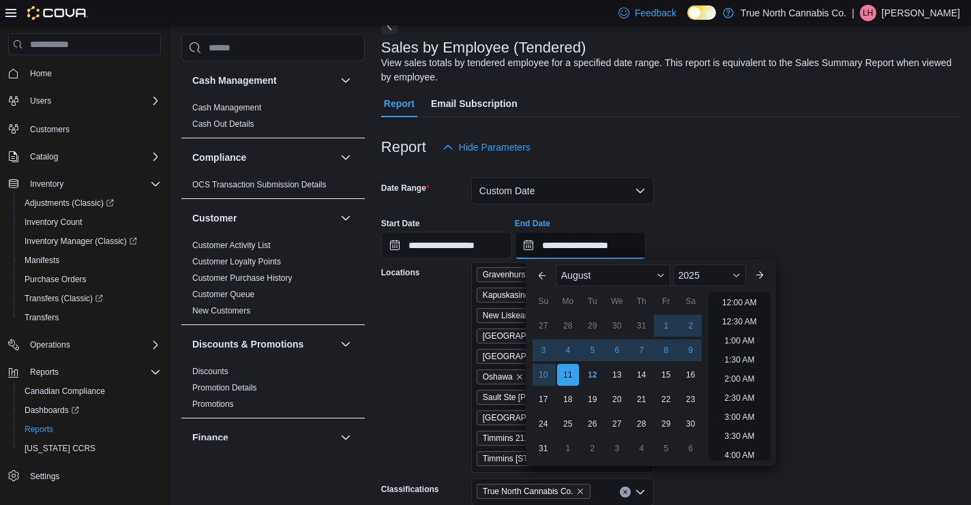
scroll to position [750, 0]
click at [595, 373] on div "12" at bounding box center [592, 375] width 24 height 24
type input "**********"
click at [755, 174] on div at bounding box center [670, 169] width 579 height 16
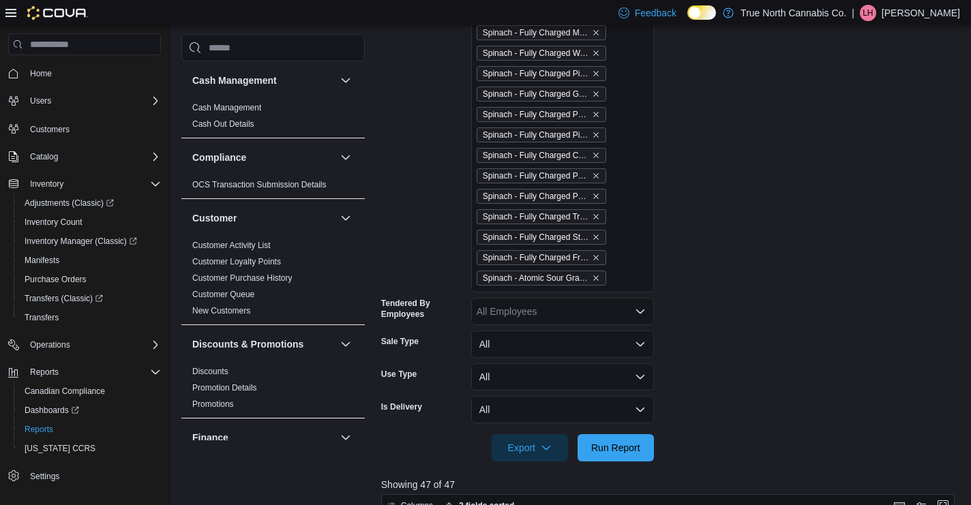
scroll to position [3428, 0]
click at [611, 442] on span "Run Report" at bounding box center [615, 447] width 49 height 14
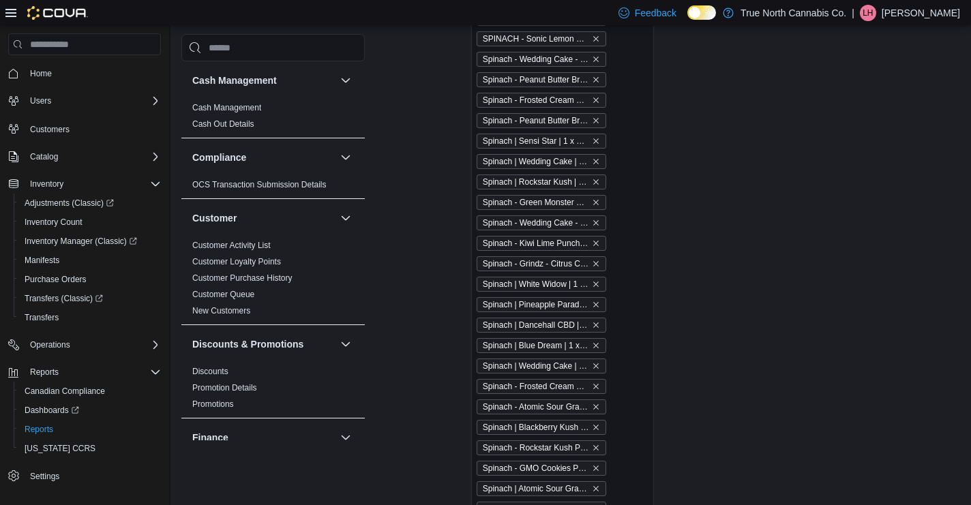
scroll to position [1568, 0]
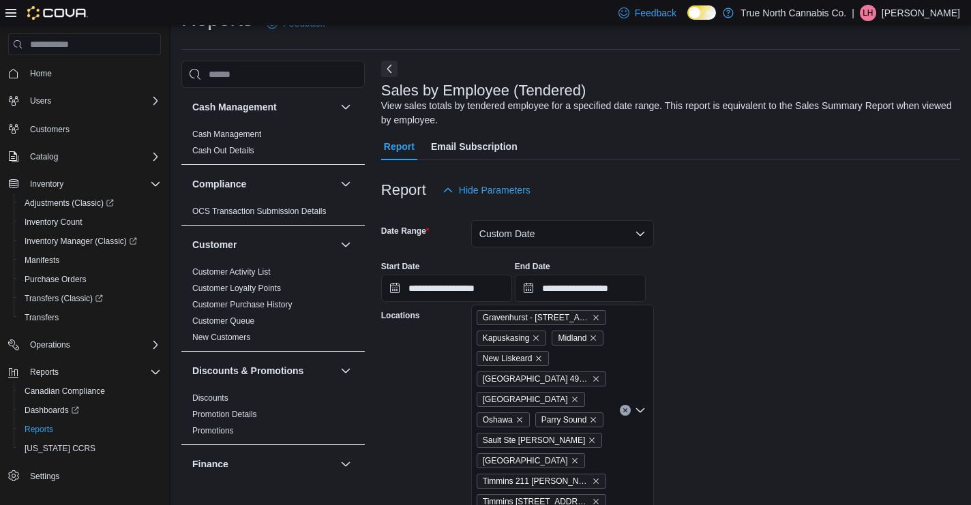
scroll to position [46, 0]
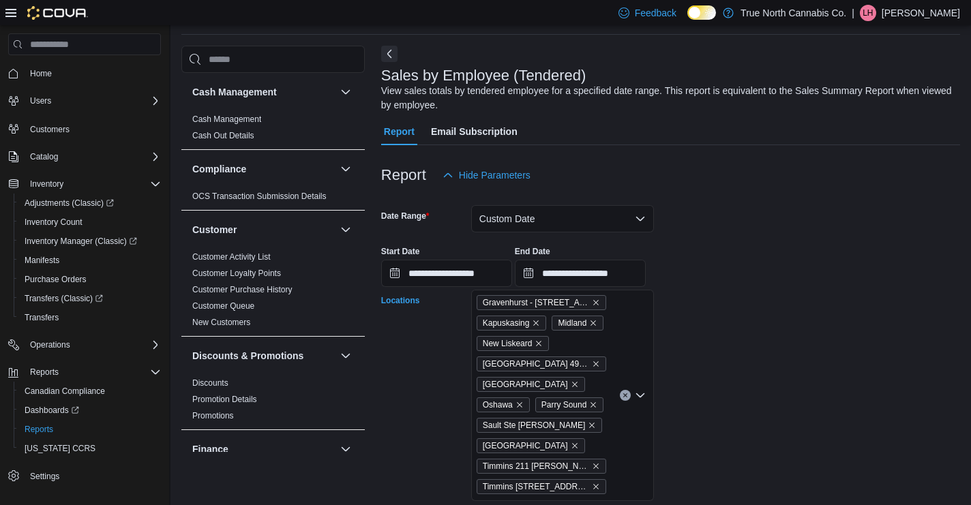
click at [633, 339] on div "Gravenhurst - 125 Muskoka Rd S Kapuskasing Midland New Liskeard North Bay 496 m…" at bounding box center [562, 395] width 183 height 211
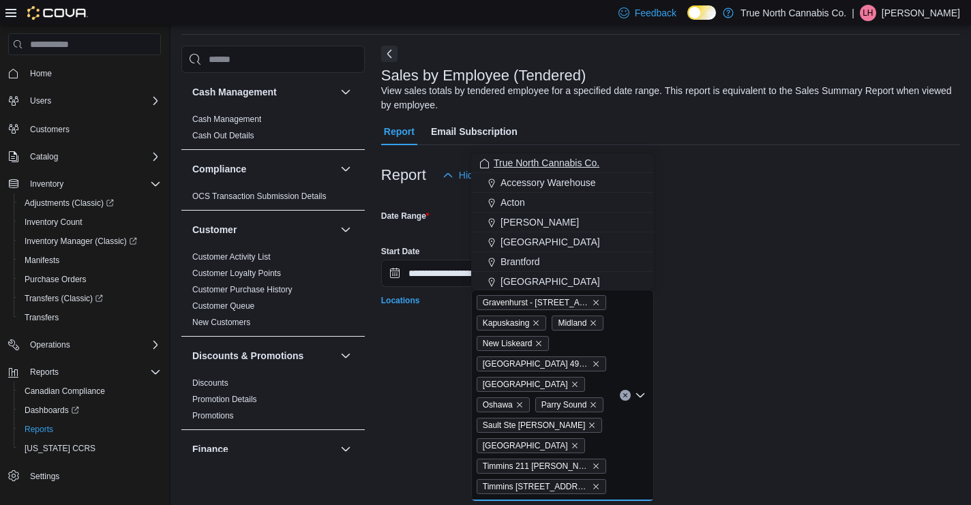
click at [562, 168] on span "True North Cannabis Co." at bounding box center [546, 163] width 106 height 14
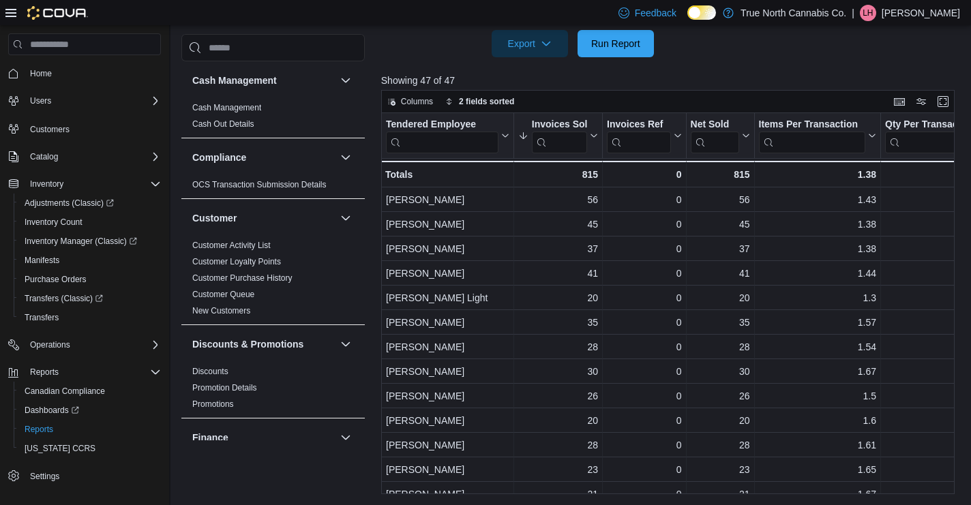
scroll to position [1, 0]
click at [611, 49] on span "Run Report" at bounding box center [615, 43] width 49 height 14
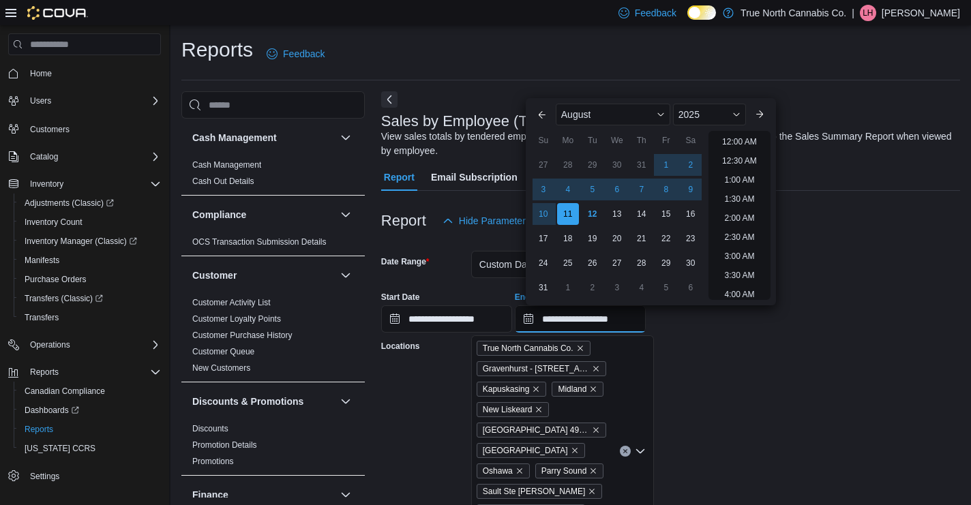
click at [590, 316] on input "**********" at bounding box center [580, 318] width 131 height 27
click at [586, 212] on div "12" at bounding box center [592, 214] width 24 height 24
type input "**********"
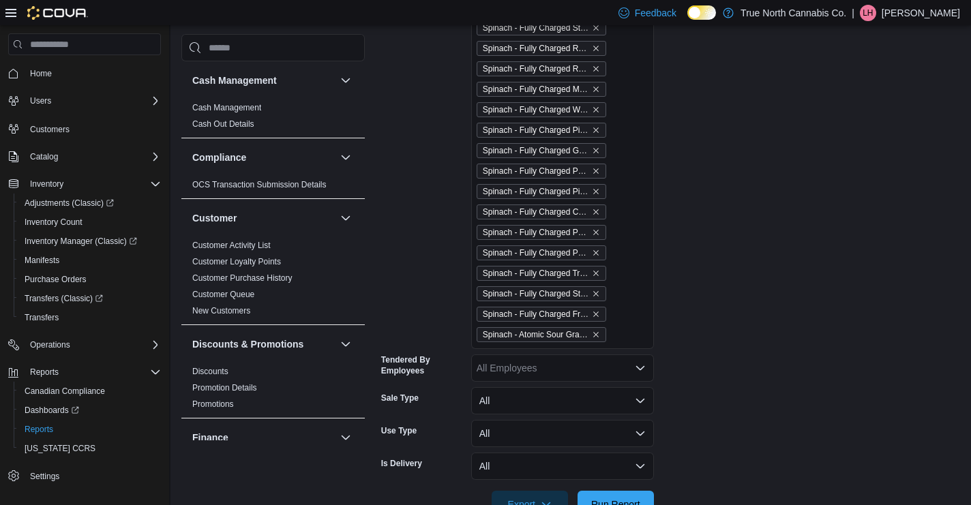
scroll to position [3852, 0]
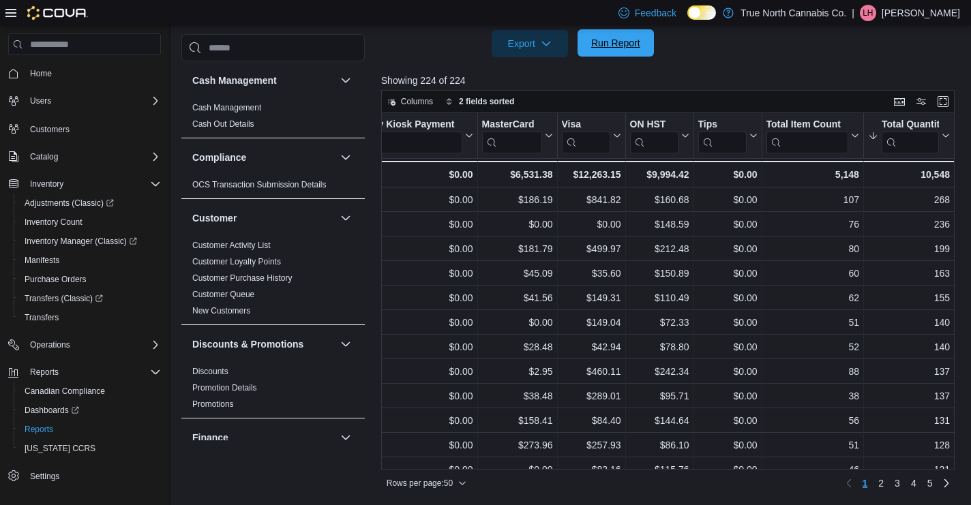
click at [624, 41] on span "Run Report" at bounding box center [615, 43] width 49 height 14
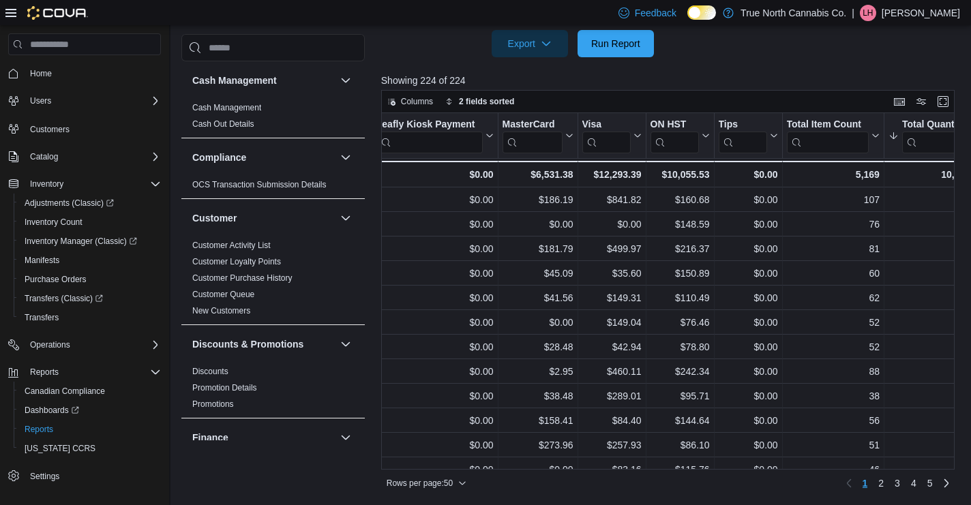
scroll to position [0, 2195]
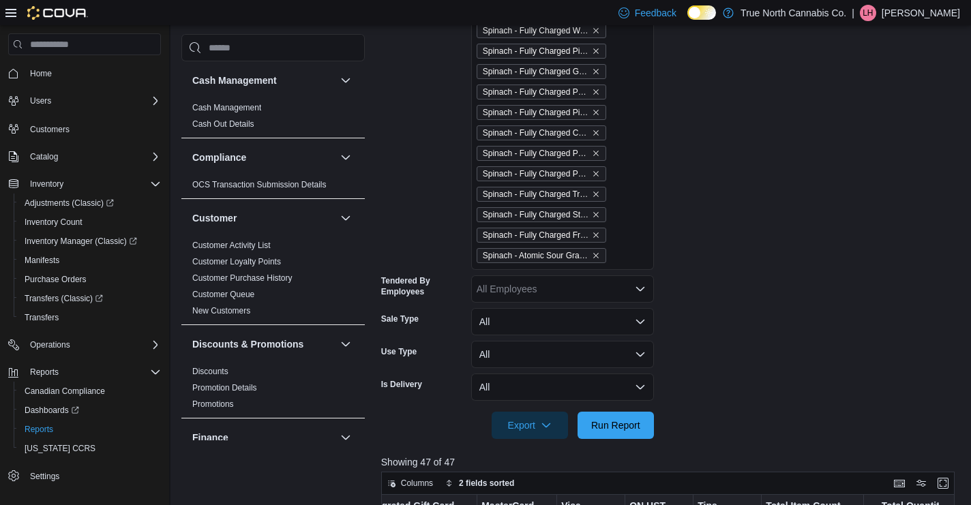
scroll to position [3832, 0]
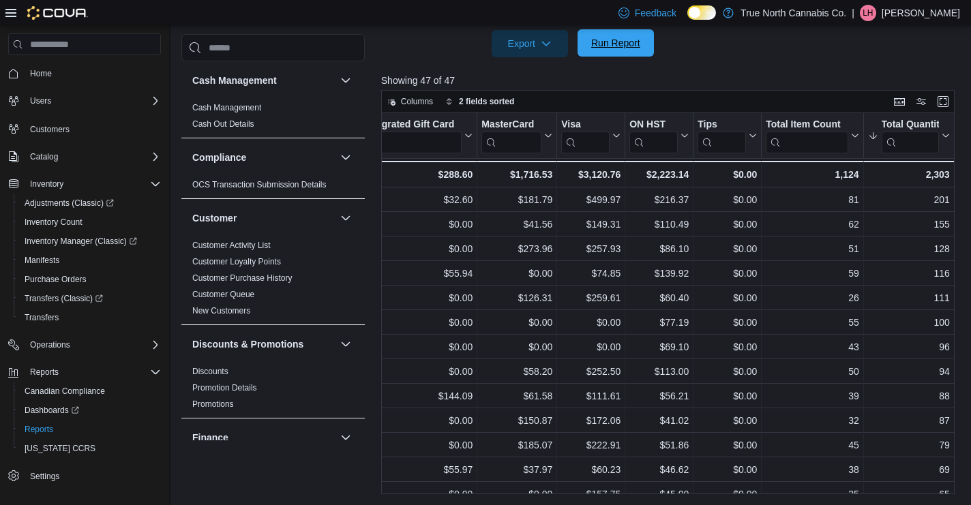
click at [636, 48] on span "Run Report" at bounding box center [615, 43] width 49 height 14
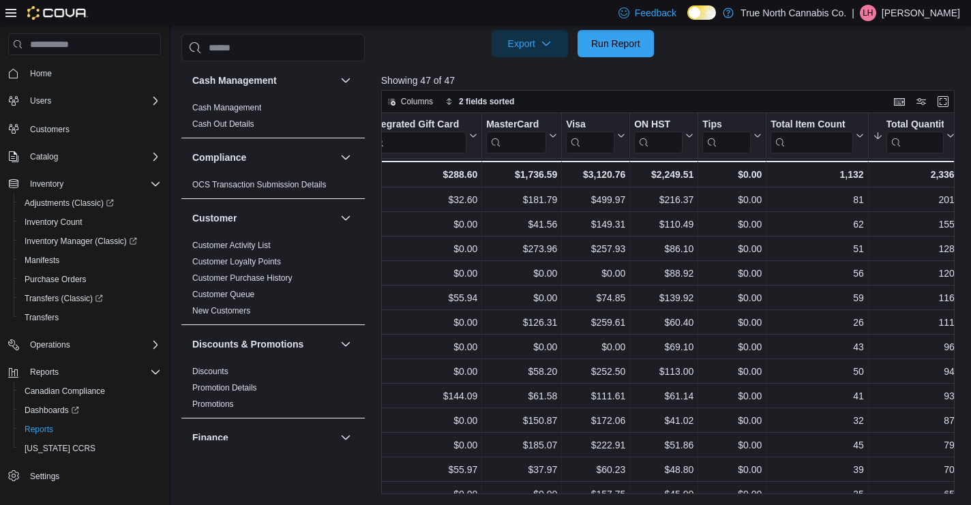
scroll to position [0, 1921]
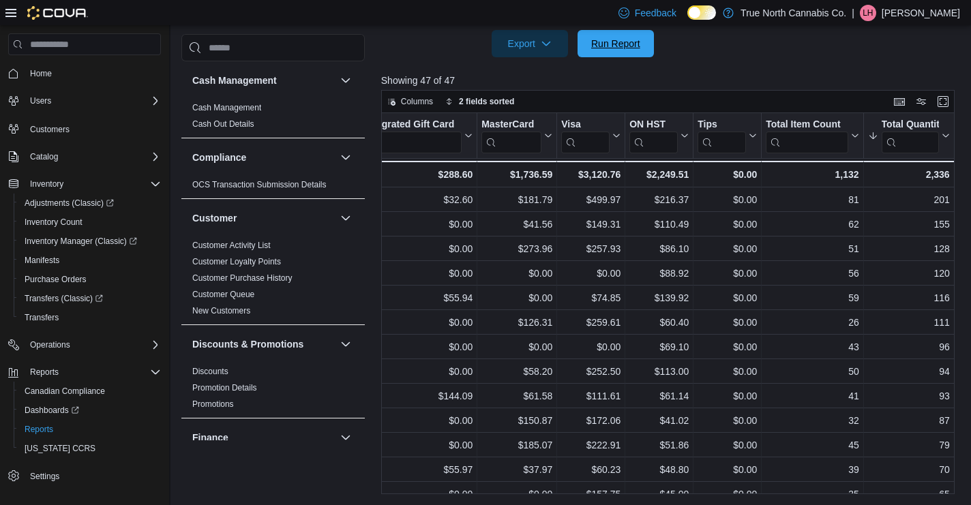
drag, startPoint x: 629, startPoint y: 54, endPoint x: 780, endPoint y: 277, distance: 270.0
click at [629, 54] on span "Run Report" at bounding box center [615, 43] width 60 height 27
click at [632, 43] on span "Run Report" at bounding box center [615, 43] width 49 height 14
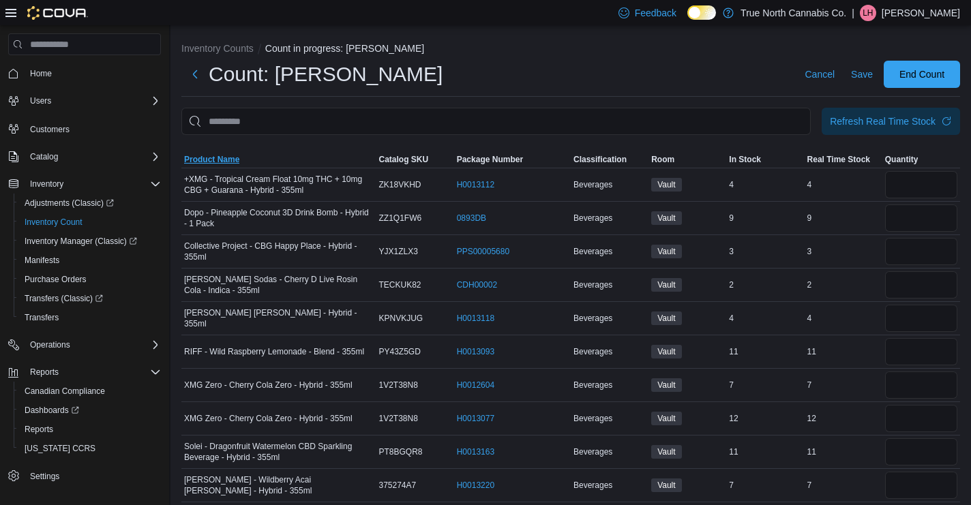
click at [225, 154] on span "Product Name" at bounding box center [211, 159] width 55 height 11
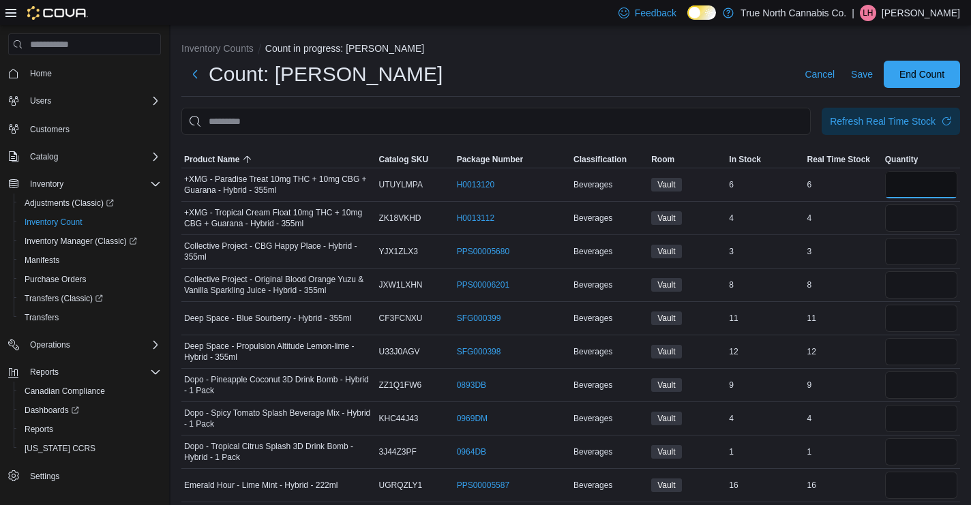
click at [934, 184] on input "number" at bounding box center [921, 184] width 72 height 27
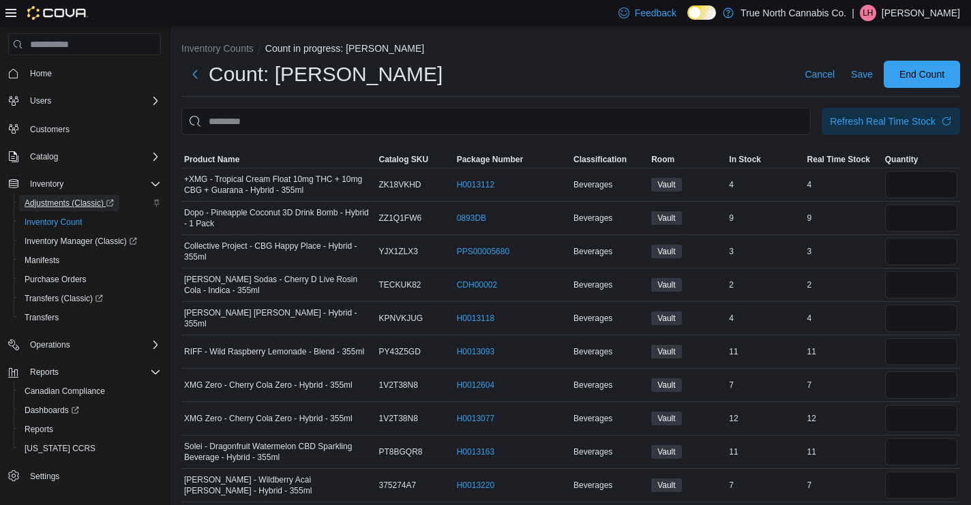
click at [57, 200] on span "Adjustments (Classic)" at bounding box center [69, 203] width 89 height 11
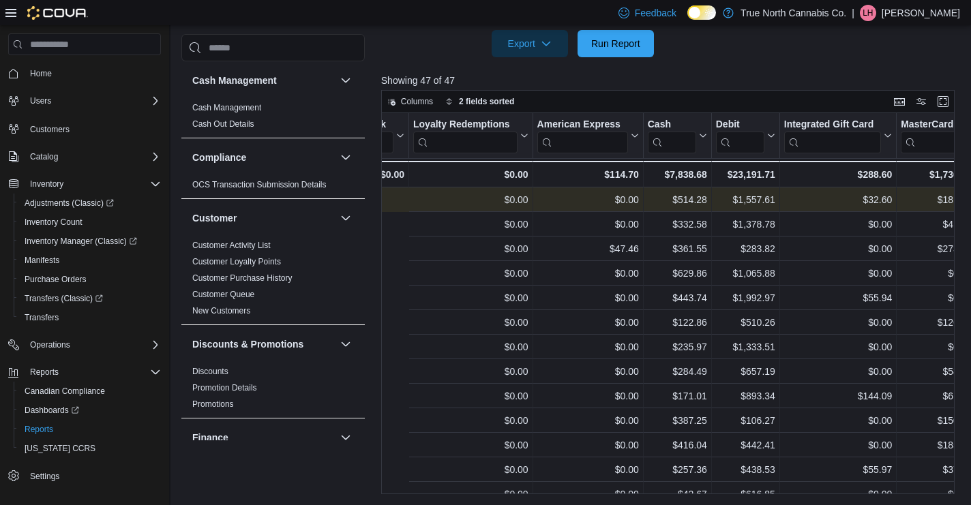
scroll to position [0, 1921]
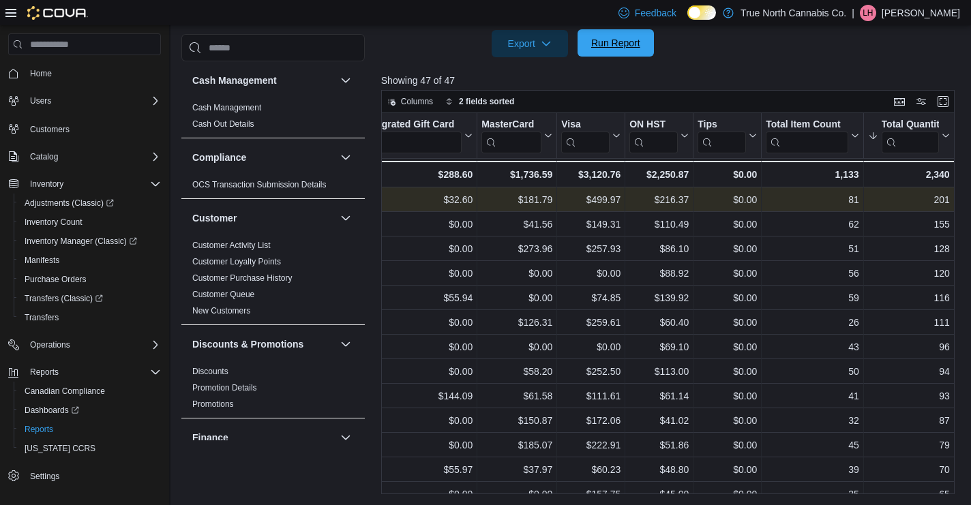
click at [621, 54] on span "Run Report" at bounding box center [615, 42] width 60 height 27
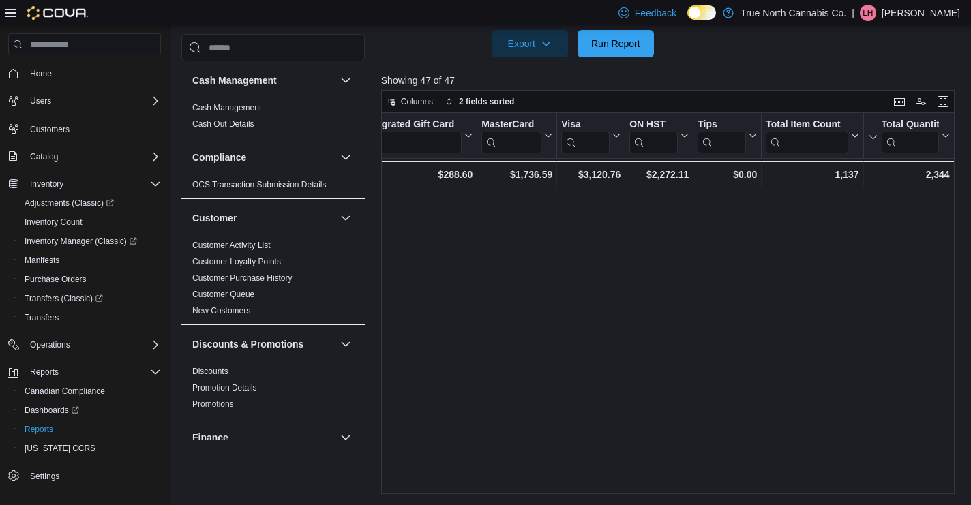
scroll to position [0, 0]
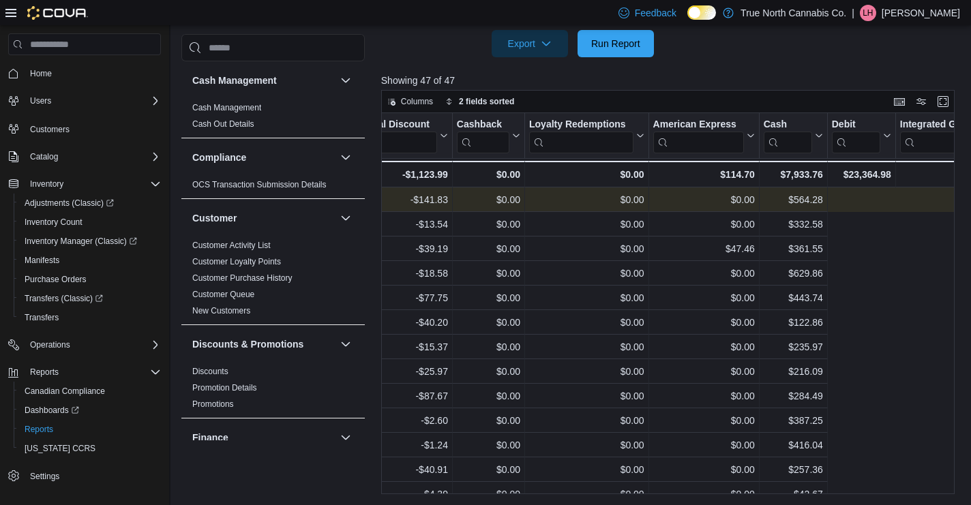
scroll to position [0, 1921]
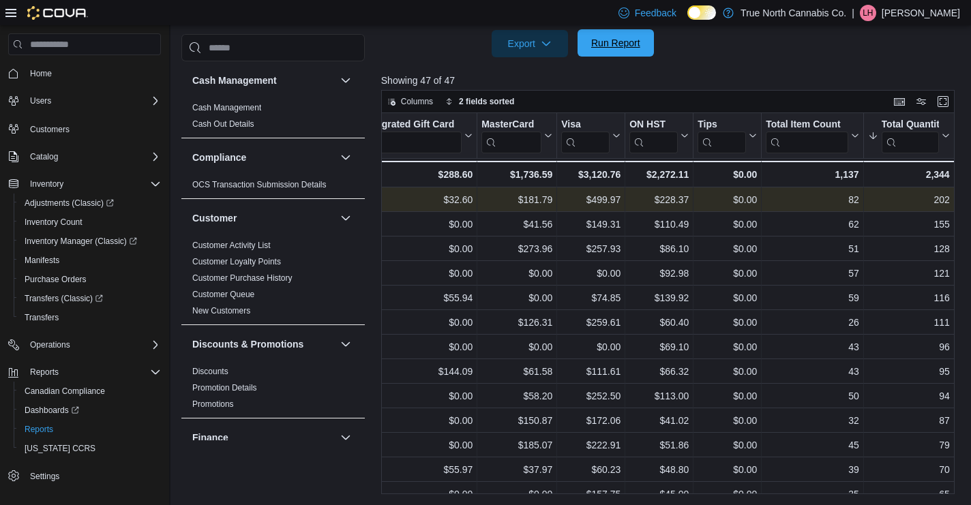
click at [637, 52] on span "Run Report" at bounding box center [615, 42] width 60 height 27
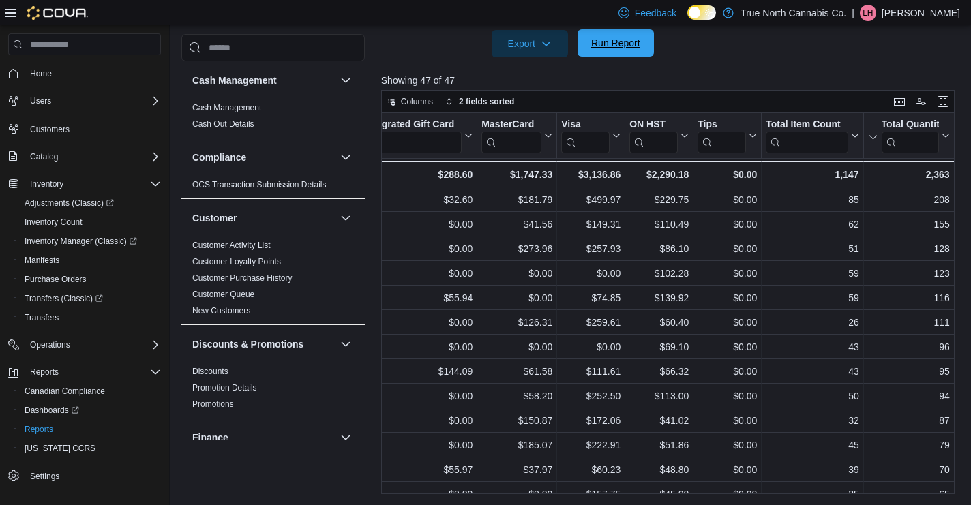
click at [616, 49] on span "Run Report" at bounding box center [615, 43] width 49 height 14
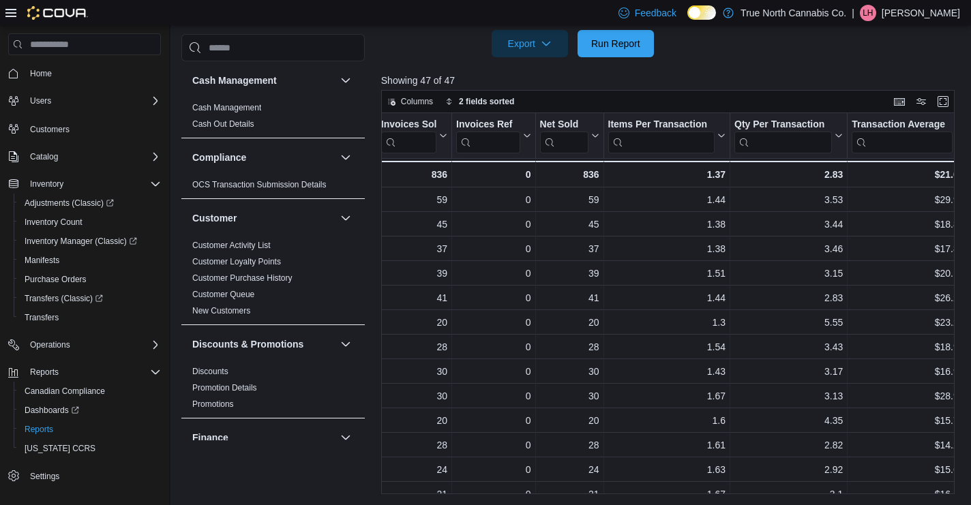
scroll to position [0, 0]
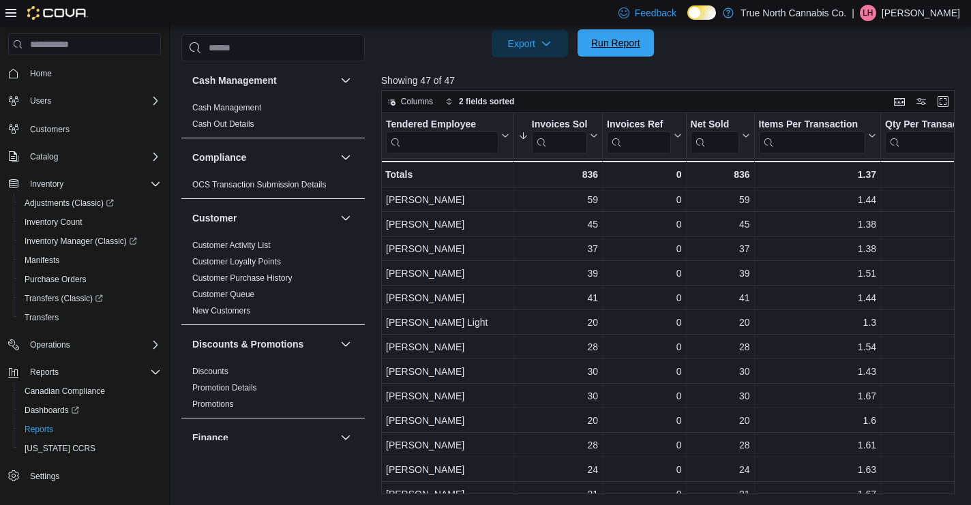
click at [615, 30] on div "Export Run Report" at bounding box center [517, 43] width 273 height 27
click at [626, 45] on span "Run Report" at bounding box center [615, 43] width 49 height 14
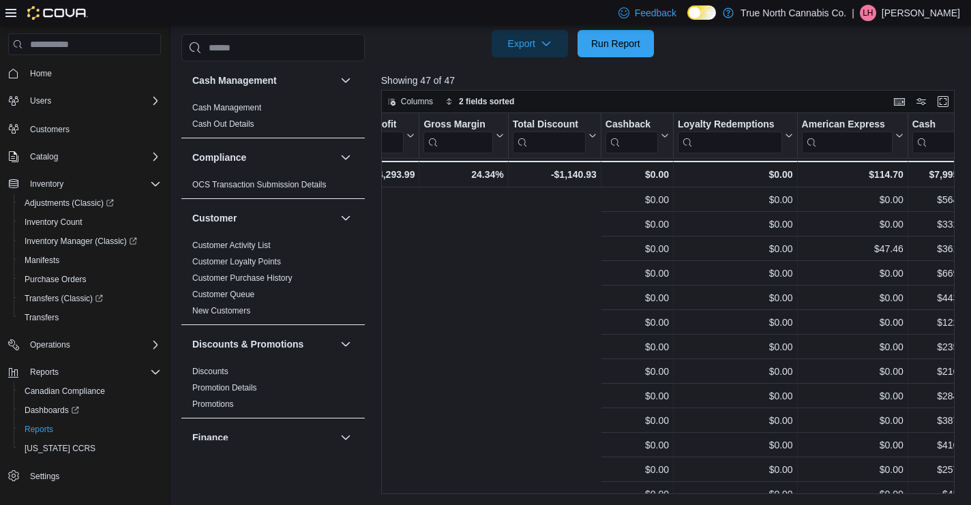
scroll to position [0, 1921]
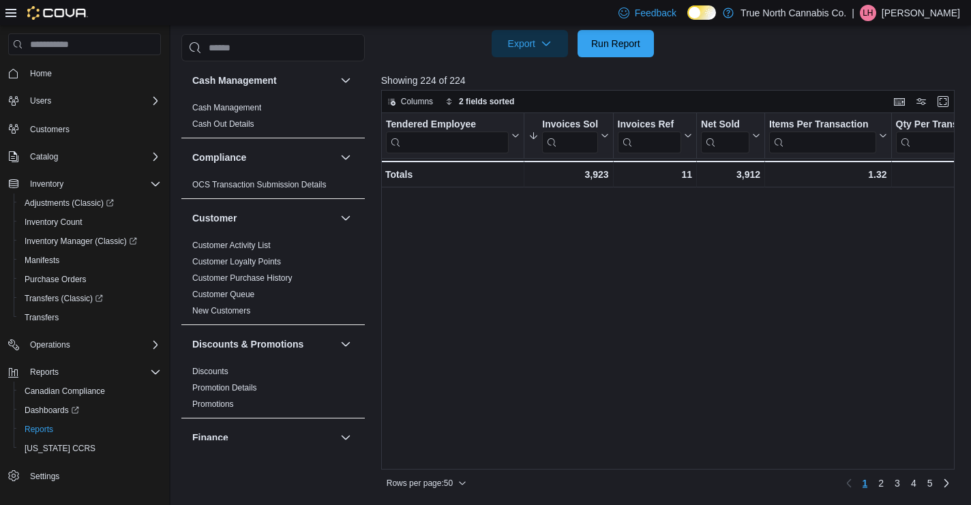
scroll to position [0, 2195]
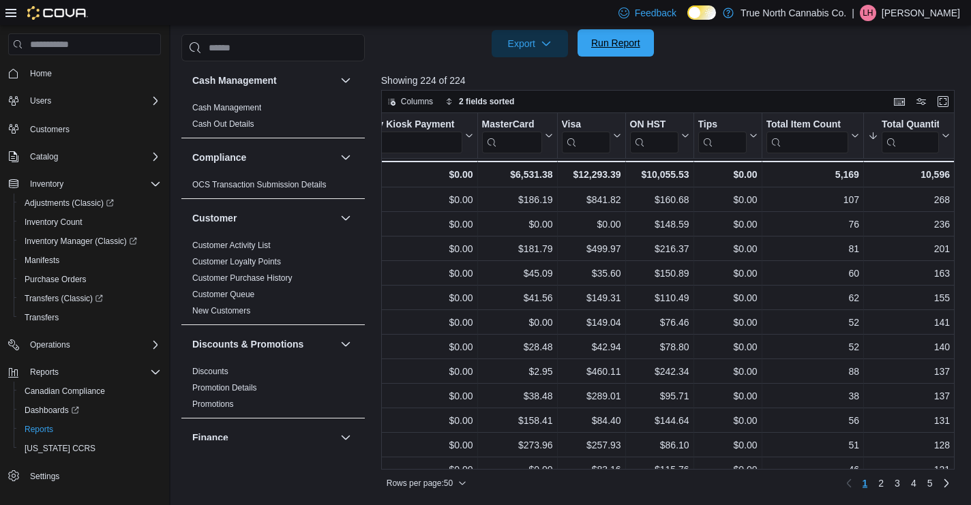
click at [609, 54] on span "Run Report" at bounding box center [615, 42] width 60 height 27
click at [614, 44] on span "Run Report" at bounding box center [615, 43] width 49 height 14
click at [637, 44] on span "Run Report" at bounding box center [615, 43] width 49 height 14
click at [638, 50] on span "Run Report" at bounding box center [615, 42] width 60 height 27
